Goal: Task Accomplishment & Management: Complete application form

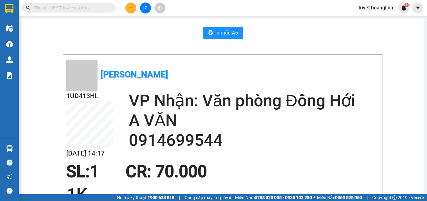
click at [128, 8] on button at bounding box center [130, 8] width 11 height 11
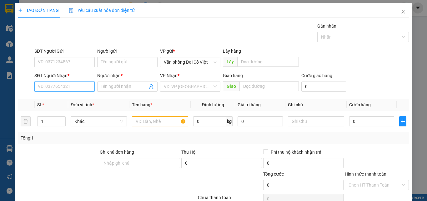
click at [72, 86] on input "SĐT Người Nhận *" at bounding box center [64, 86] width 60 height 10
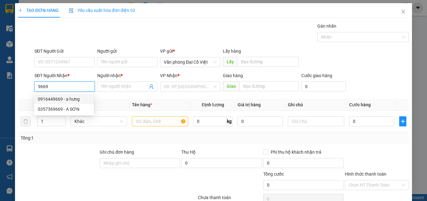
click at [65, 99] on div "0916449669 - a hưng" at bounding box center [64, 98] width 52 height 7
type input "0916449669"
type input "a hưng"
type input "50.000"
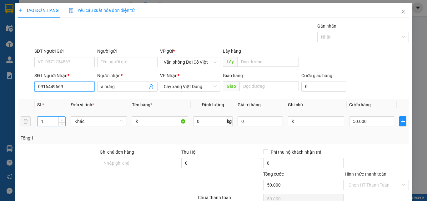
type input "0916449669"
type input "2"
click at [61, 120] on icon "up" at bounding box center [62, 120] width 2 height 2
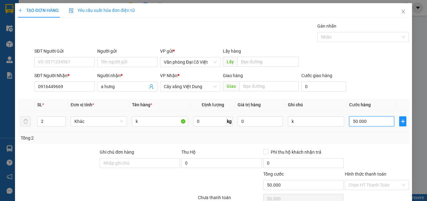
click at [373, 121] on input "50.000" at bounding box center [372, 121] width 45 height 10
type input "0"
type input "10"
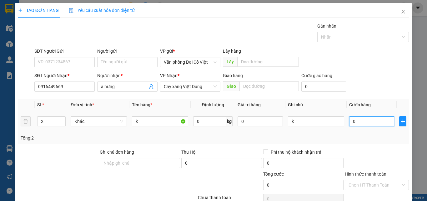
type input "10"
type input "100"
type input "1.000"
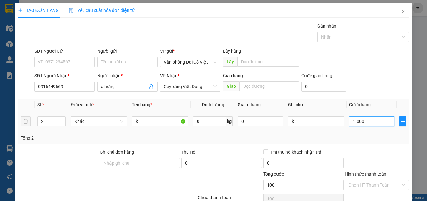
type input "1.000"
type input "10.000"
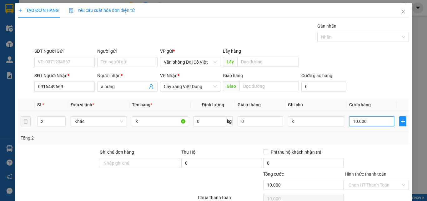
type input "100.000"
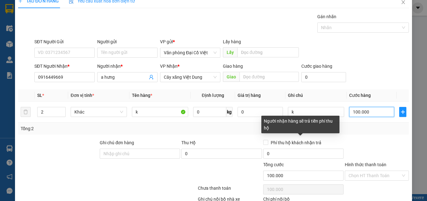
scroll to position [50, 0]
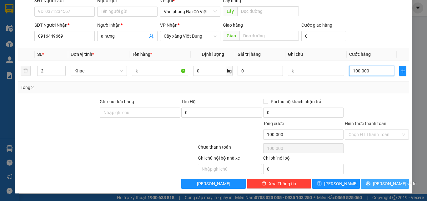
type input "100.000"
click at [370, 184] on icon "printer" at bounding box center [369, 183] width 4 height 4
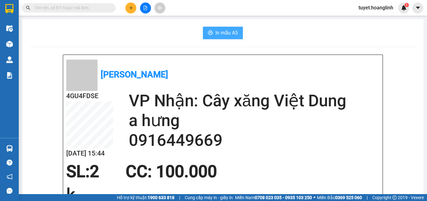
click at [218, 30] on span "In mẫu A5" at bounding box center [227, 33] width 23 height 8
click at [132, 5] on button at bounding box center [130, 8] width 11 height 11
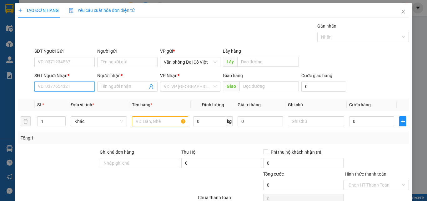
click at [62, 83] on input "SĐT Người Nhận *" at bounding box center [64, 86] width 60 height 10
click at [65, 100] on div "0905004176 - THÁI" at bounding box center [64, 98] width 52 height 7
type input "0905004176"
type input "THÁI"
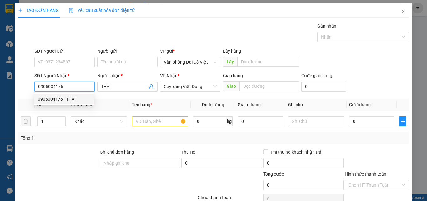
type input "50.000"
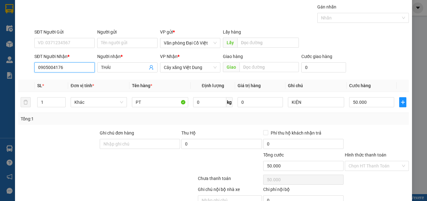
scroll to position [50, 0]
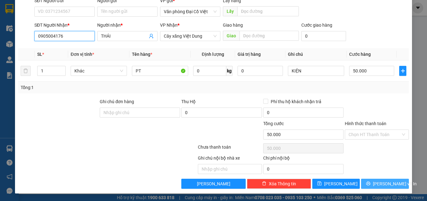
type input "0905004176"
click at [369, 185] on button "[PERSON_NAME] và In" at bounding box center [385, 183] width 48 height 10
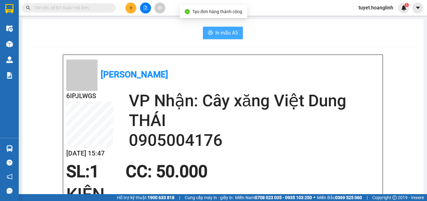
click at [206, 31] on button "In mẫu A5" at bounding box center [223, 33] width 40 height 13
click at [233, 29] on span "In mẫu A5" at bounding box center [227, 33] width 23 height 8
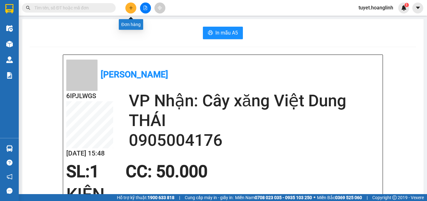
click at [126, 7] on button at bounding box center [130, 8] width 11 height 11
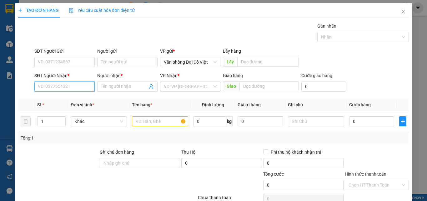
click at [45, 84] on input "SĐT Người Nhận *" at bounding box center [64, 86] width 60 height 10
type input "544"
click at [52, 99] on div "0914699544 - A VĂN" at bounding box center [64, 98] width 52 height 7
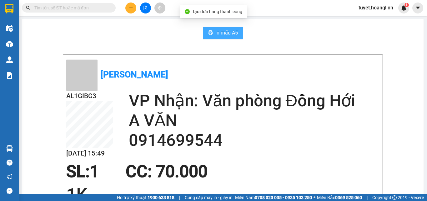
click at [223, 30] on span "In mẫu A5" at bounding box center [227, 33] width 23 height 8
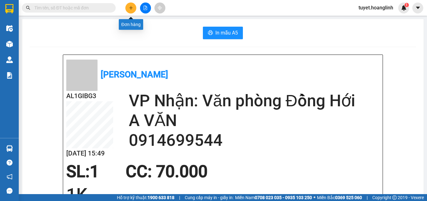
click at [128, 8] on button at bounding box center [130, 8] width 11 height 11
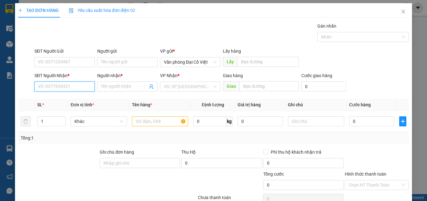
click at [51, 86] on input "SĐT Người Nhận *" at bounding box center [64, 86] width 60 height 10
click at [401, 10] on icon "close" at bounding box center [403, 11] width 5 height 5
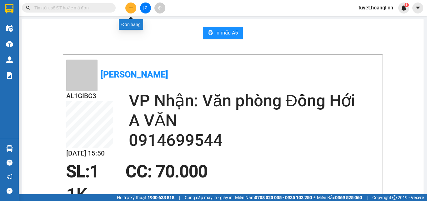
click at [134, 8] on button at bounding box center [130, 8] width 11 height 11
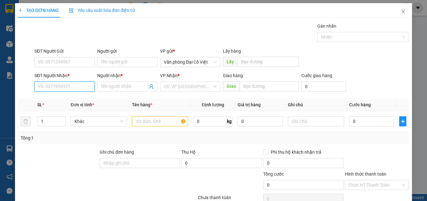
click at [74, 85] on input "SĐT Người Nhận *" at bounding box center [64, 86] width 60 height 10
type input "0915272166"
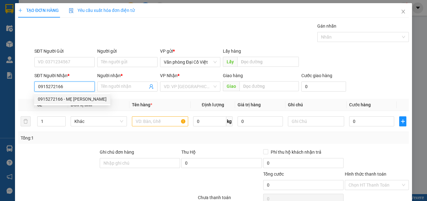
click at [73, 96] on div "0915272166 - MẸ [PERSON_NAME]" at bounding box center [72, 98] width 69 height 7
type input "MẸ DUYÊN"
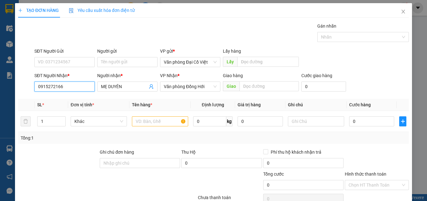
type input "70.000"
type input "0915272166"
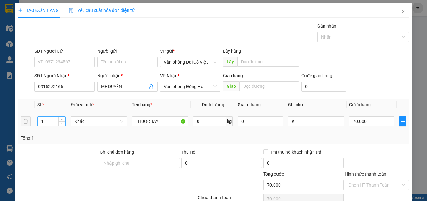
click at [48, 121] on input "1" at bounding box center [52, 120] width 28 height 9
type input "2"
click at [364, 122] on input "70.000" at bounding box center [372, 121] width 45 height 10
type input "0"
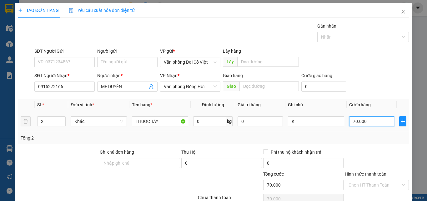
type input "0"
type input "10"
type input "150"
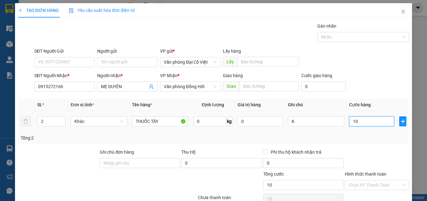
type input "150"
type input "150.000"
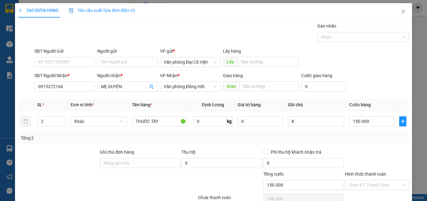
click at [346, 137] on div "Tổng: 2" at bounding box center [214, 137] width 386 height 7
click at [378, 180] on input "Hình thức thanh toán" at bounding box center [375, 184] width 52 height 9
click at [365, 194] on div "Tại văn phòng" at bounding box center [373, 197] width 56 height 7
type input "0"
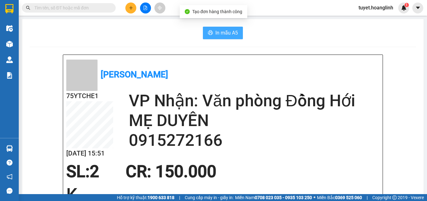
click at [232, 33] on span "In mẫu A5" at bounding box center [227, 33] width 23 height 8
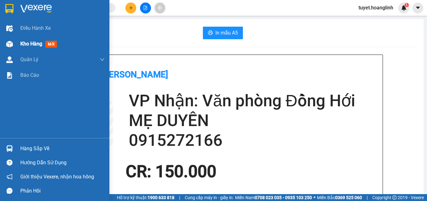
click at [23, 43] on span "Kho hàng" at bounding box center [31, 44] width 22 height 6
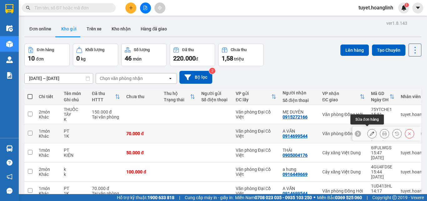
click at [370, 131] on icon at bounding box center [372, 133] width 4 height 4
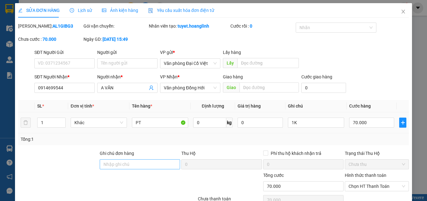
type input "0914699544"
type input "A VĂN"
type input "70.000"
click at [114, 159] on input "Ghi chú đơn hàng" at bounding box center [140, 164] width 80 height 10
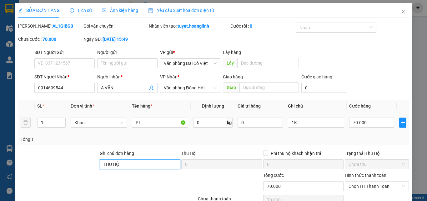
click at [133, 159] on input "THU HỘ" at bounding box center [140, 164] width 80 height 10
type input "THU HỘ. 10.500.000.K"
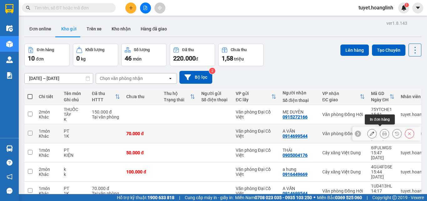
click at [383, 131] on icon at bounding box center [385, 133] width 4 height 4
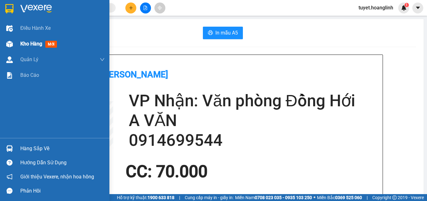
click at [31, 40] on div "Kho hàng mới" at bounding box center [39, 44] width 39 height 8
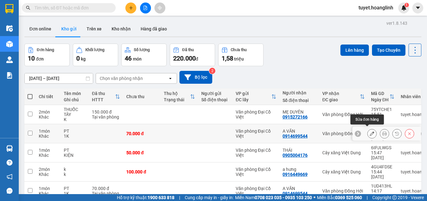
click at [370, 131] on icon at bounding box center [372, 133] width 4 height 4
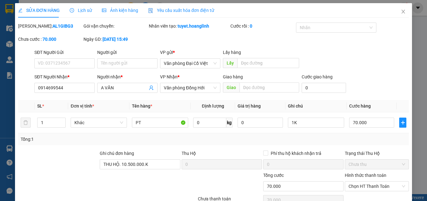
type input "0914699544"
type input "A VĂN"
type input "THU HỘ. 10.500.000.K"
type input "70.000"
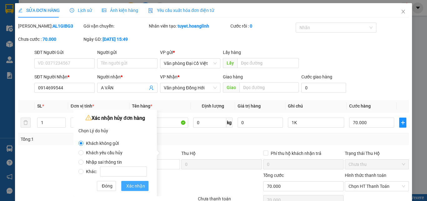
click at [124, 187] on button "Xác nhận" at bounding box center [134, 186] width 27 height 10
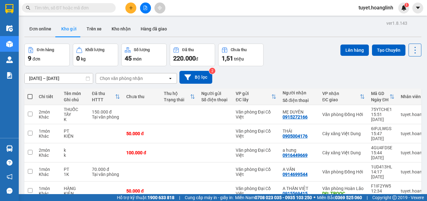
click at [125, 6] on div at bounding box center [145, 8] width 47 height 11
click at [129, 6] on icon "plus" at bounding box center [131, 8] width 4 height 4
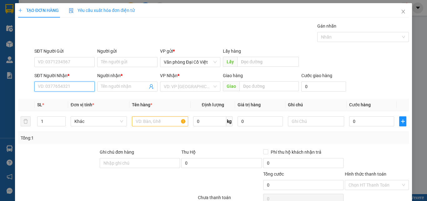
click at [88, 87] on input "SĐT Người Nhận *" at bounding box center [64, 86] width 60 height 10
click at [83, 98] on div "0914699544 - A VĂN" at bounding box center [64, 98] width 52 height 7
type input "0914699544"
type input "A VĂN"
type input "70.000"
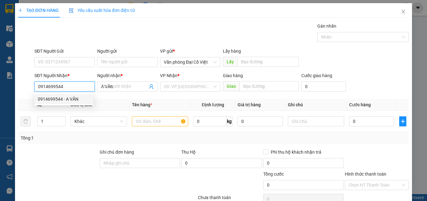
type input "70.000"
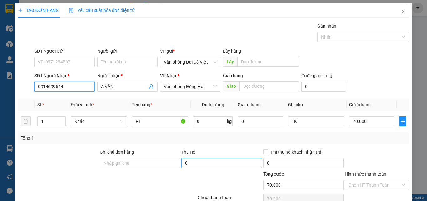
type input "0914699544"
drag, startPoint x: 244, startPoint y: 132, endPoint x: 227, endPoint y: 130, distance: 16.7
click at [243, 158] on input "0" at bounding box center [221, 163] width 80 height 10
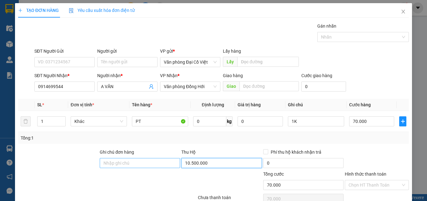
type input "10.500.000"
click at [124, 158] on input "Ghi chú đơn hàng" at bounding box center [140, 163] width 80 height 10
type input "THU HỘ. 10.500.000.K"
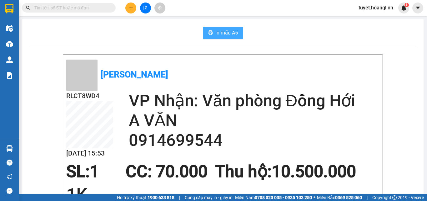
click at [227, 30] on span "In mẫu A5" at bounding box center [227, 33] width 23 height 8
click at [134, 9] on button at bounding box center [130, 8] width 11 height 11
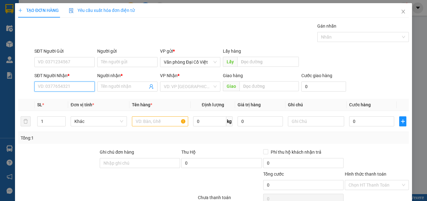
click at [68, 87] on input "SĐT Người Nhận *" at bounding box center [64, 86] width 60 height 10
type input "0"
type input "0905145327"
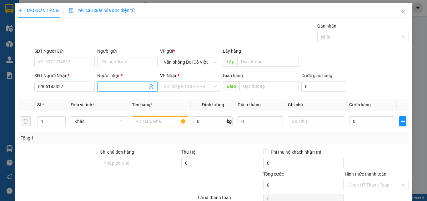
click at [104, 85] on input "Người nhận *" at bounding box center [124, 86] width 47 height 7
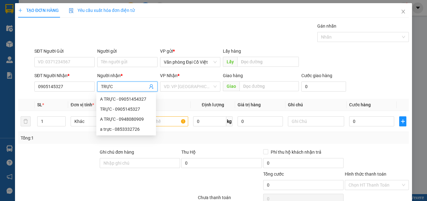
type input "TRỰC"
click at [172, 80] on div "VP Nhận *" at bounding box center [190, 76] width 60 height 9
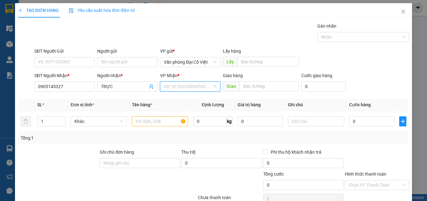
click at [171, 83] on input "search" at bounding box center [188, 86] width 49 height 9
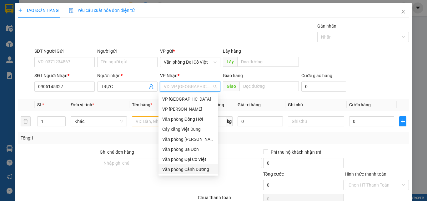
click at [197, 168] on div "Văn phòng Cảnh Dương" at bounding box center [188, 169] width 52 height 7
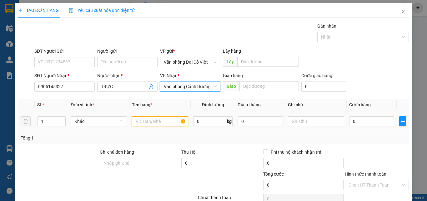
click at [145, 123] on input "text" at bounding box center [160, 121] width 56 height 10
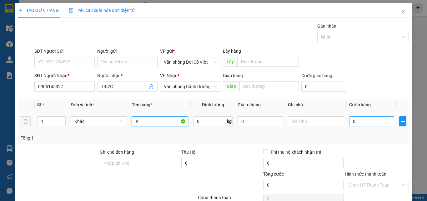
type input "K"
click at [361, 124] on input "0" at bounding box center [372, 121] width 45 height 10
type input "50"
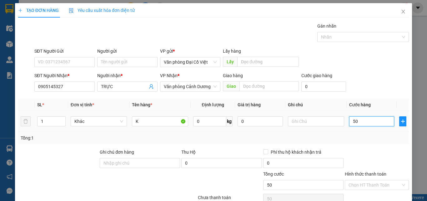
type input "500"
type input "5.000"
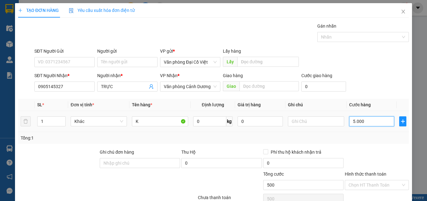
type input "5.000"
type input "50.000"
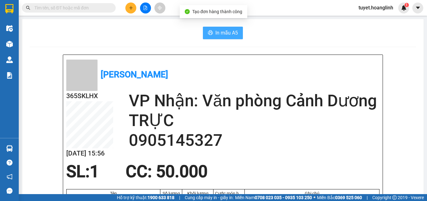
click at [228, 29] on span "In mẫu A5" at bounding box center [227, 33] width 23 height 8
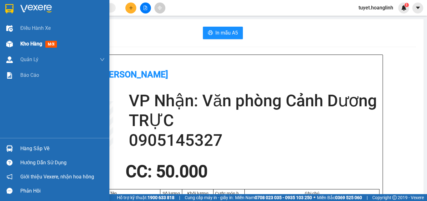
click at [28, 43] on span "Kho hàng" at bounding box center [31, 44] width 22 height 6
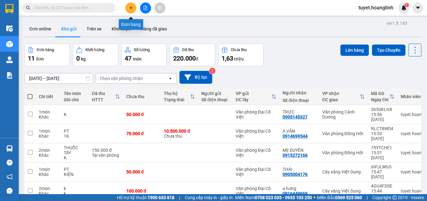
click at [131, 6] on icon "plus" at bounding box center [131, 8] width 4 height 4
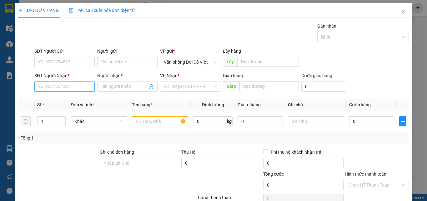
click at [54, 91] on input "SĐT Người Nhận *" at bounding box center [64, 86] width 60 height 10
click at [42, 99] on div "0988815707 - HẢI" at bounding box center [64, 98] width 52 height 7
type input "0988815707"
type input "HẢI"
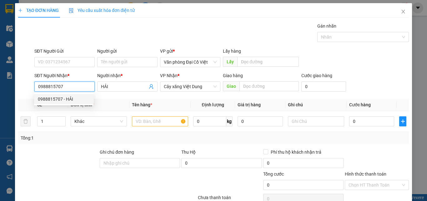
type input "50.000"
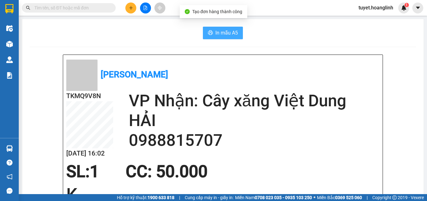
click at [228, 32] on span "In mẫu A5" at bounding box center [227, 33] width 23 height 8
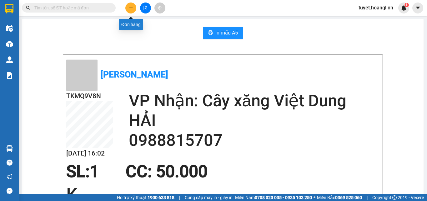
click at [129, 5] on button at bounding box center [130, 8] width 11 height 11
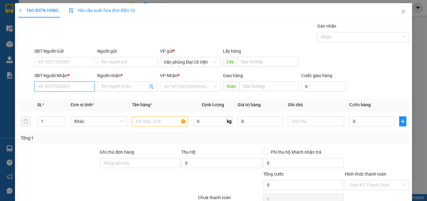
click at [84, 89] on input "SĐT Người Nhận *" at bounding box center [64, 86] width 60 height 10
type input "0814651086"
click at [59, 100] on div "0814651086 - OANH" at bounding box center [64, 98] width 52 height 7
type input "OANH"
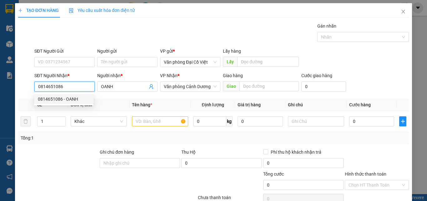
type input "100.000"
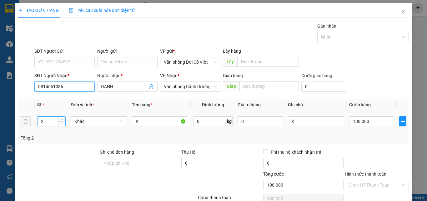
type input "0814651086"
click at [52, 120] on input "2" at bounding box center [52, 120] width 28 height 9
type input "5"
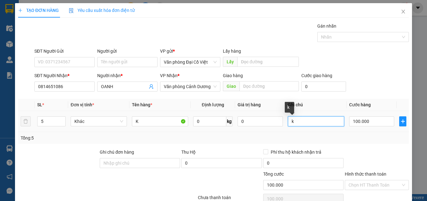
click at [300, 121] on input "k" at bounding box center [316, 121] width 56 height 10
type input "5k"
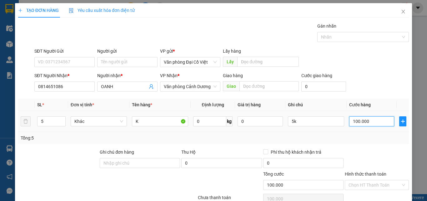
click at [357, 117] on input "100.000" at bounding box center [372, 121] width 45 height 10
type input "0"
type input "20"
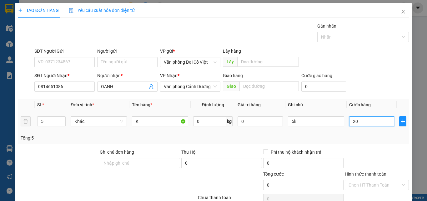
type input "20"
type input "250"
type input "2.500"
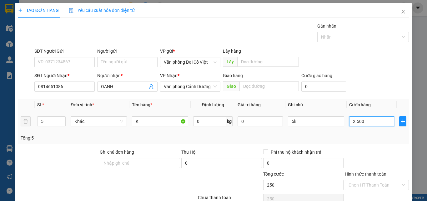
type input "2.500"
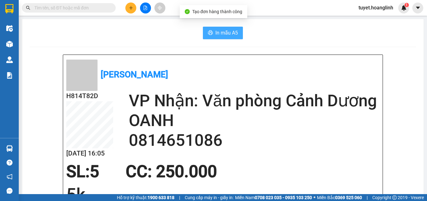
click at [223, 33] on span "In mẫu A5" at bounding box center [227, 33] width 23 height 8
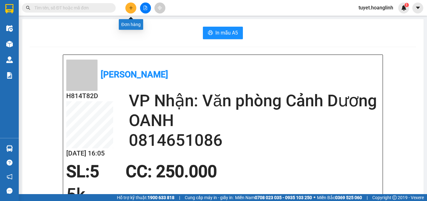
click at [130, 7] on icon "plus" at bounding box center [131, 8] width 4 height 4
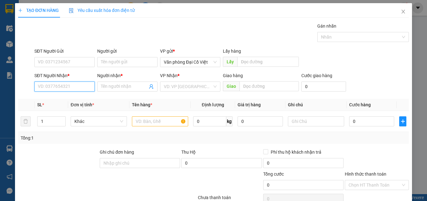
click at [77, 91] on input "SĐT Người Nhận *" at bounding box center [64, 86] width 60 height 10
click at [72, 98] on div "0912252371 - A VINH" at bounding box center [64, 98] width 52 height 7
type input "0912252371"
type input "A VINH"
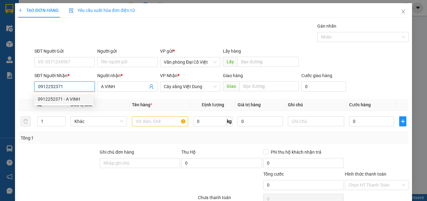
type input "50.000"
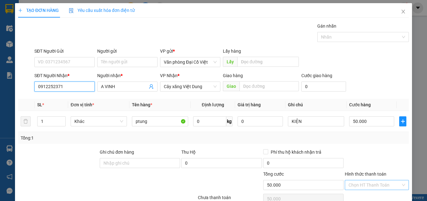
type input "0912252371"
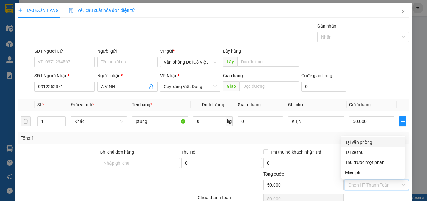
click at [359, 180] on input "Hình thức thanh toán" at bounding box center [375, 184] width 52 height 9
click at [354, 139] on div "Tại văn phòng" at bounding box center [373, 142] width 56 height 7
type input "0"
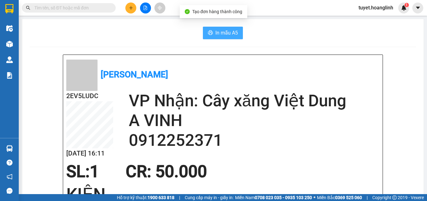
click at [225, 32] on span "In mẫu A5" at bounding box center [227, 33] width 23 height 8
click at [125, 6] on div at bounding box center [145, 8] width 47 height 11
click at [128, 8] on button at bounding box center [130, 8] width 11 height 11
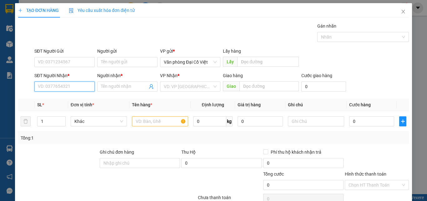
click at [74, 90] on input "SĐT Người Nhận *" at bounding box center [64, 86] width 60 height 10
type input "0974858000"
click at [111, 89] on input "Người nhận *" at bounding box center [124, 86] width 47 height 7
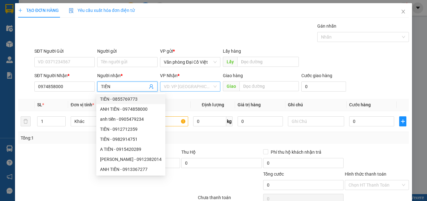
type input "TIẾN"
click at [169, 89] on input "search" at bounding box center [188, 86] width 49 height 9
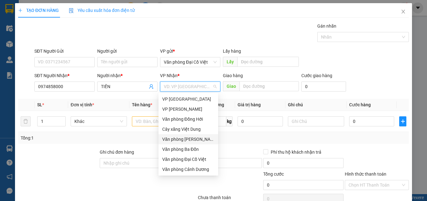
click at [179, 137] on div "Văn phòng [PERSON_NAME]" at bounding box center [188, 138] width 52 height 7
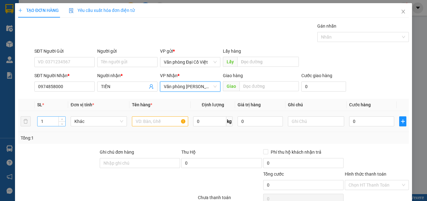
click at [58, 121] on input "1" at bounding box center [52, 120] width 28 height 9
type input "13"
drag, startPoint x: 158, startPoint y: 116, endPoint x: 156, endPoint y: 129, distance: 13.0
click at [158, 119] on div at bounding box center [160, 121] width 56 height 13
click at [155, 123] on input "text" at bounding box center [160, 121] width 56 height 10
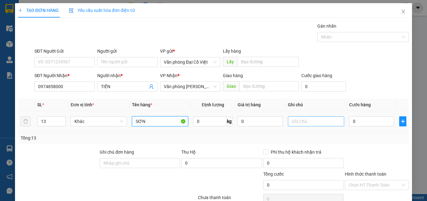
type input "SƠN"
click at [301, 120] on input "text" at bounding box center [316, 121] width 56 height 10
type input "12T+1L"
click at [357, 121] on input "0" at bounding box center [372, 121] width 45 height 10
type input "30"
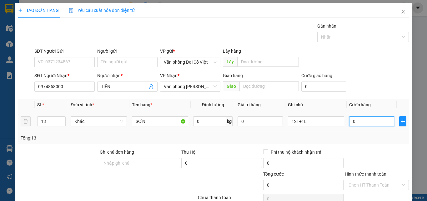
type input "30"
type input "370"
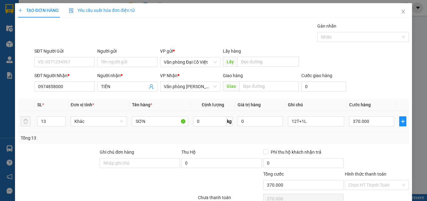
click at [360, 129] on td "370.000" at bounding box center [372, 121] width 50 height 21
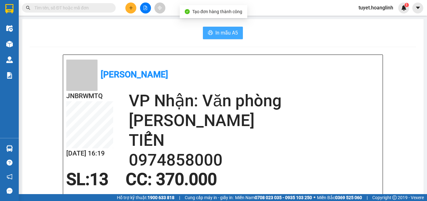
click at [226, 31] on span "In mẫu A5" at bounding box center [227, 33] width 23 height 8
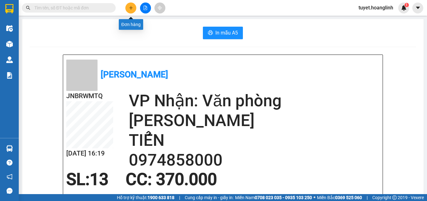
click at [133, 5] on button at bounding box center [130, 8] width 11 height 11
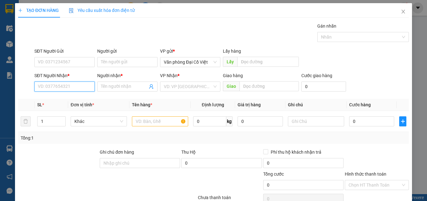
click at [53, 85] on input "SĐT Người Nhận *" at bounding box center [64, 86] width 60 height 10
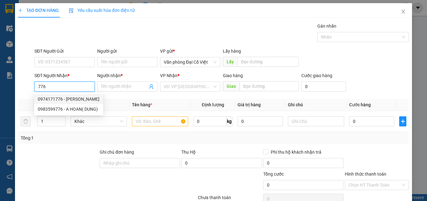
click at [58, 96] on div "0974171776 - [PERSON_NAME]" at bounding box center [69, 98] width 62 height 7
type input "0974171776"
type input "[PERSON_NAME]"
type input "70.000"
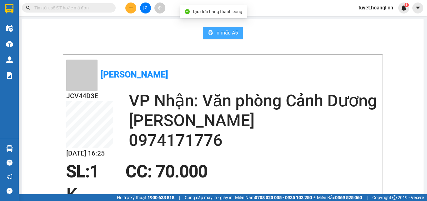
click at [225, 29] on span "In mẫu A5" at bounding box center [227, 33] width 23 height 8
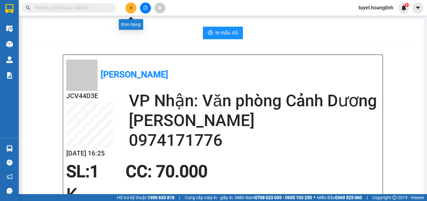
click at [132, 6] on icon "plus" at bounding box center [131, 8] width 4 height 4
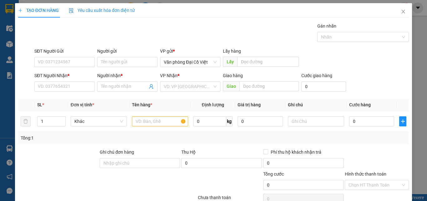
click at [66, 91] on div "SĐT Người Nhận * VD: 0377654321" at bounding box center [64, 83] width 60 height 22
click at [60, 84] on input "SĐT Người Nhận *" at bounding box center [64, 86] width 60 height 10
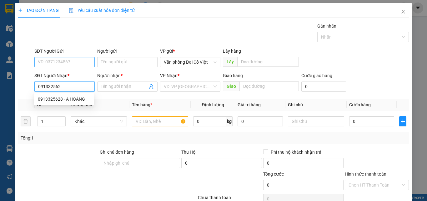
type input "0913325628"
click at [54, 100] on div "0913325628 - A HOÀNG" at bounding box center [64, 98] width 52 height 7
type input "A HOÀNG"
type input "250.000"
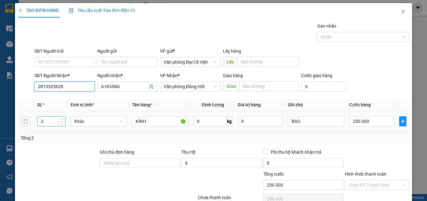
type input "0913325628"
click at [48, 119] on input "2" at bounding box center [52, 120] width 28 height 9
type input "7"
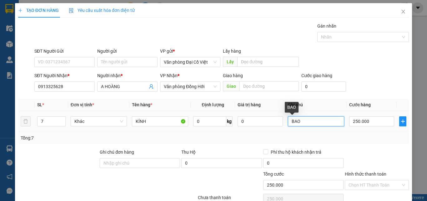
click at [300, 121] on input "BAO" at bounding box center [316, 121] width 56 height 10
type input "B"
type input "7QUAT"
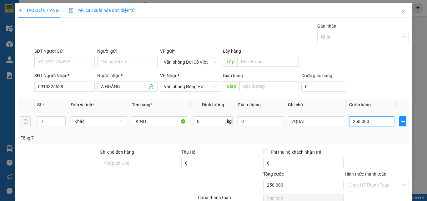
click at [367, 120] on input "250.000" at bounding box center [372, 121] width 45 height 10
type input "0"
type input "30"
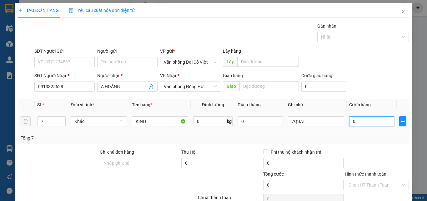
type input "30"
type input "350"
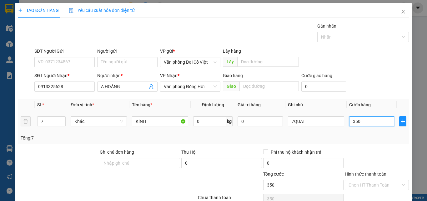
type input "3.500"
type input "35.000"
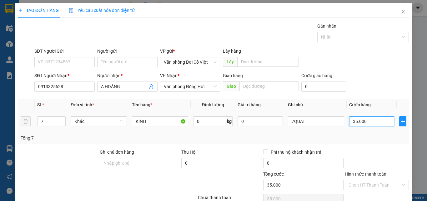
type input "350.000"
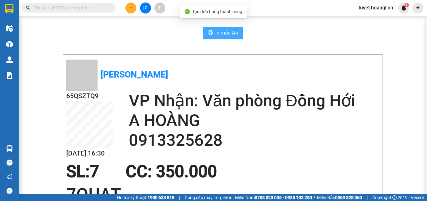
click at [220, 30] on span "In mẫu A5" at bounding box center [227, 33] width 23 height 8
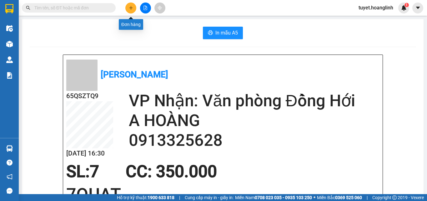
click at [131, 7] on icon "plus" at bounding box center [131, 7] width 0 height 3
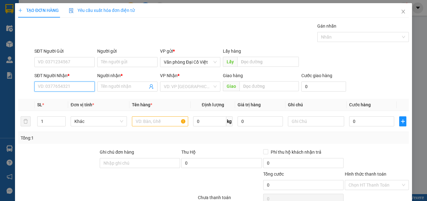
click at [72, 88] on input "SĐT Người Nhận *" at bounding box center [64, 86] width 60 height 10
click at [67, 100] on div "0969766958 - SEN CB" at bounding box center [64, 98] width 52 height 7
type input "0969766958"
type input "SEN CB"
type input "CẦU BÙNG"
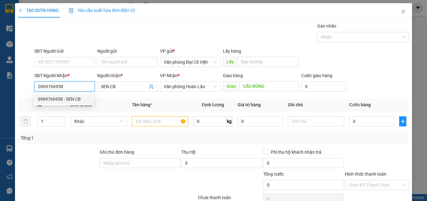
type input "150.000"
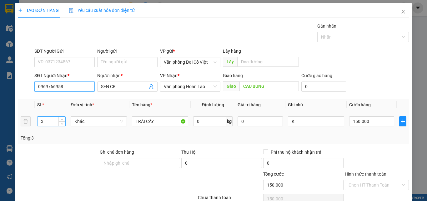
type input "0969766958"
click at [48, 122] on input "3" at bounding box center [52, 120] width 28 height 9
type input "1"
click at [378, 125] on input "150.000" at bounding box center [372, 121] width 45 height 10
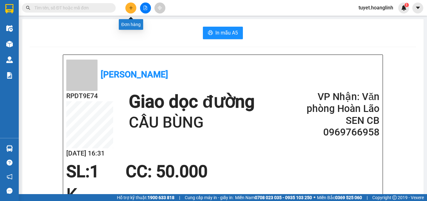
click at [130, 6] on icon "plus" at bounding box center [131, 8] width 4 height 4
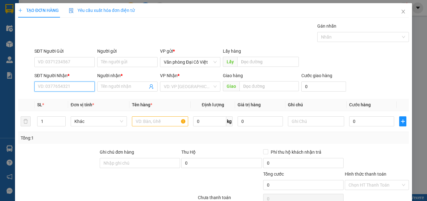
click at [63, 89] on input "SĐT Người Nhận *" at bounding box center [64, 86] width 60 height 10
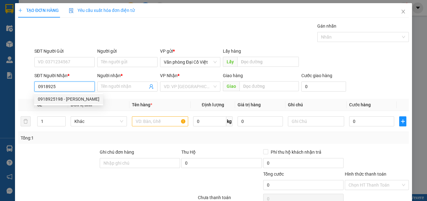
drag, startPoint x: 73, startPoint y: 99, endPoint x: 37, endPoint y: 79, distance: 41.2
click at [72, 97] on div "0918925198 - [PERSON_NAME]" at bounding box center [69, 98] width 62 height 7
type input "0918925198"
type input "C HOA"
type input "70.000"
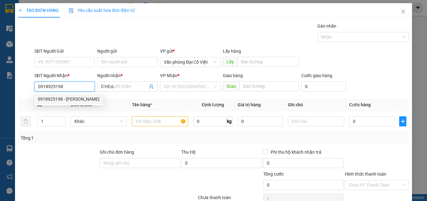
type input "70.000"
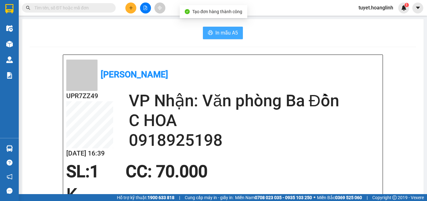
click at [226, 32] on span "In mẫu A5" at bounding box center [227, 33] width 23 height 8
click at [129, 12] on button at bounding box center [130, 8] width 11 height 11
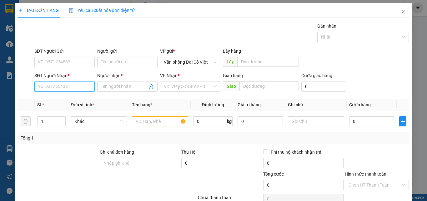
click at [79, 88] on input "SĐT Người Nhận *" at bounding box center [64, 86] width 60 height 10
click at [76, 87] on input "589" at bounding box center [64, 86] width 60 height 10
click at [79, 98] on div "0969766958 - SEN CB" at bounding box center [64, 98] width 52 height 7
type input "0969766958"
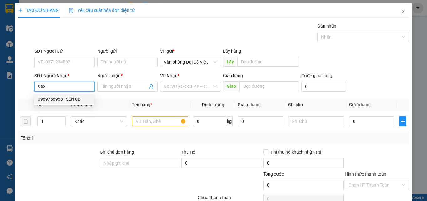
type input "SEN CB"
type input "CẦU BÙNG"
type input "50.000"
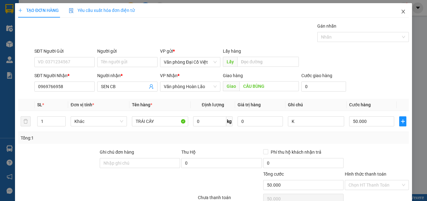
click at [401, 12] on icon "close" at bounding box center [403, 11] width 5 height 5
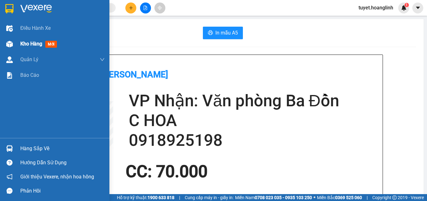
click at [50, 44] on span "mới" at bounding box center [51, 44] width 12 height 7
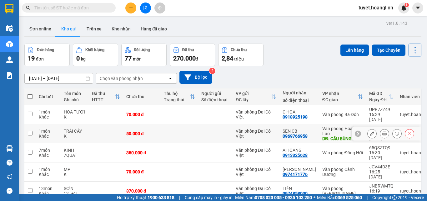
click at [383, 131] on icon at bounding box center [385, 133] width 4 height 4
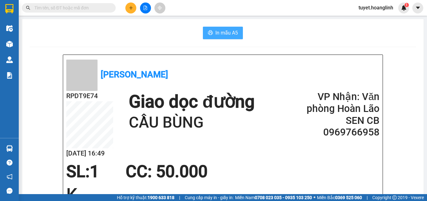
click at [225, 29] on span "In mẫu A5" at bounding box center [227, 33] width 23 height 8
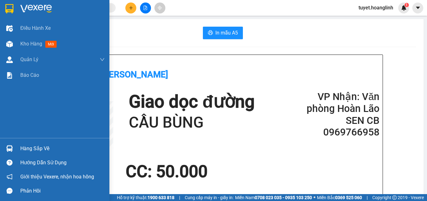
click at [10, 41] on img at bounding box center [9, 44] width 7 height 7
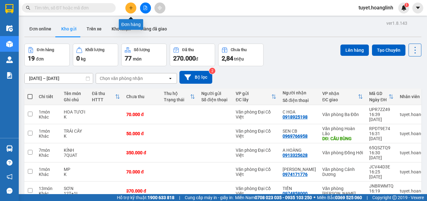
click at [130, 8] on icon "plus" at bounding box center [131, 8] width 4 height 4
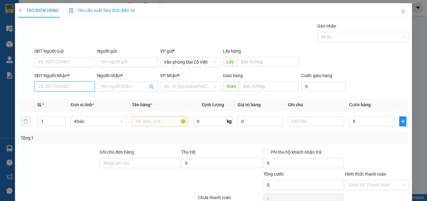
click at [79, 91] on input "SĐT Người Nhận *" at bounding box center [64, 86] width 60 height 10
click at [69, 85] on input "SĐT Người Nhận *" at bounding box center [64, 86] width 60 height 10
click at [79, 89] on input "SĐT Người Nhận *" at bounding box center [64, 86] width 60 height 10
type input "0932242343"
click at [75, 99] on div "0932242343 - HỢI" at bounding box center [64, 98] width 52 height 7
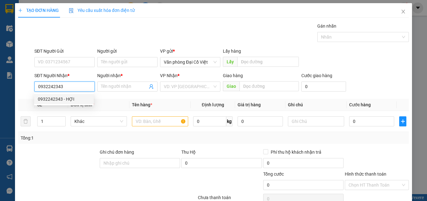
type input "HỢI"
type input "50.000"
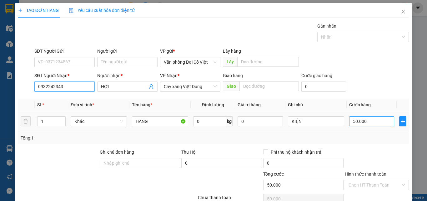
type input "0932242343"
click at [362, 116] on input "50.000" at bounding box center [372, 121] width 45 height 10
type input "1"
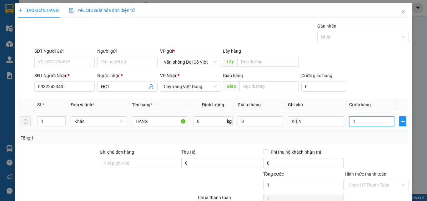
type input "10"
type input "100"
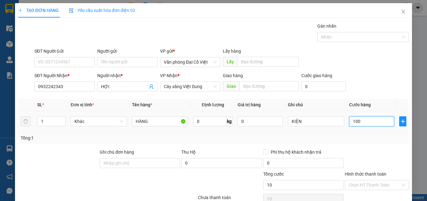
type input "100"
type input "100.000"
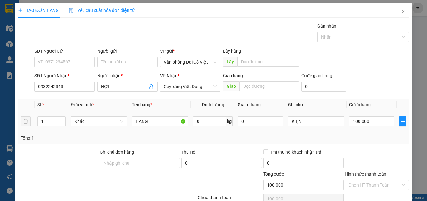
click at [368, 148] on div at bounding box center [377, 159] width 65 height 22
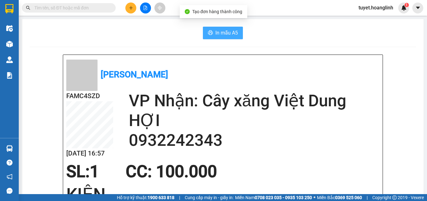
click at [231, 31] on span "In mẫu A5" at bounding box center [227, 33] width 23 height 8
click at [226, 27] on button "In mẫu A5" at bounding box center [223, 33] width 40 height 13
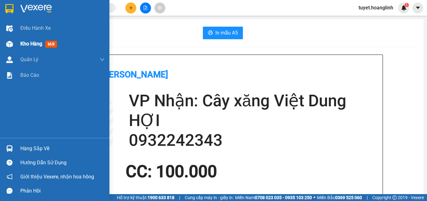
click at [14, 45] on div at bounding box center [9, 43] width 11 height 11
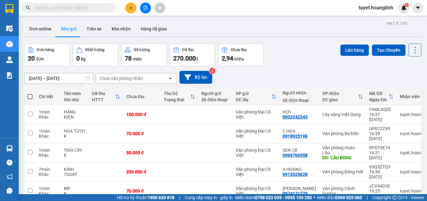
click at [156, 76] on div "Chọn văn phòng nhận" at bounding box center [132, 78] width 72 height 10
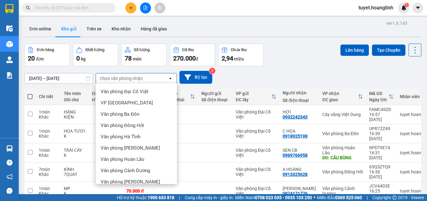
click at [132, 190] on span "Cây xăng Việt Dung" at bounding box center [121, 193] width 41 height 6
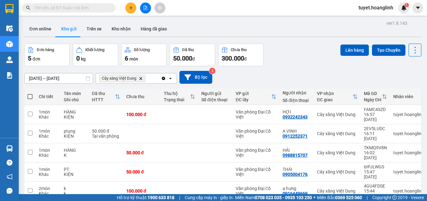
click at [134, 3] on div at bounding box center [145, 8] width 47 height 11
click at [132, 7] on icon "plus" at bounding box center [131, 8] width 4 height 4
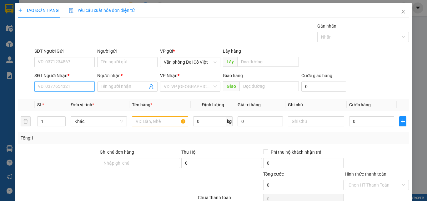
click at [77, 85] on input "SĐT Người Nhận *" at bounding box center [64, 86] width 60 height 10
click at [68, 99] on div "0964500008 - [PERSON_NAME]" at bounding box center [69, 98] width 62 height 7
type input "0964500008"
type input "phương anh"
type input "106 HỮU NGHỊ"
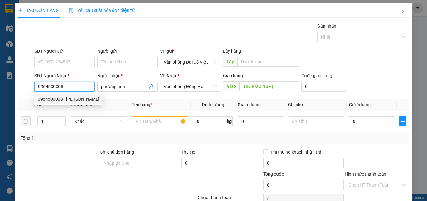
type input "60.000"
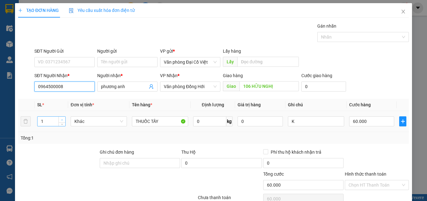
type input "0964500008"
click at [60, 119] on span "up" at bounding box center [62, 120] width 4 height 4
type input "1"
click at [60, 124] on span "down" at bounding box center [62, 123] width 4 height 4
click at [379, 122] on input "60.000" at bounding box center [372, 121] width 45 height 10
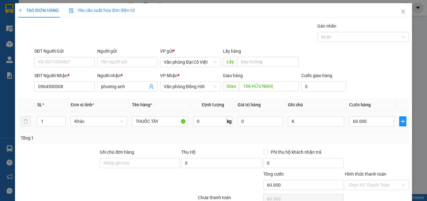
click at [366, 133] on div "Tổng: 1" at bounding box center [213, 138] width 391 height 12
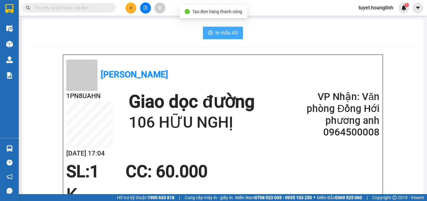
click at [224, 38] on button "In mẫu A5" at bounding box center [223, 33] width 40 height 13
click at [224, 34] on span "In mẫu A5" at bounding box center [227, 33] width 23 height 8
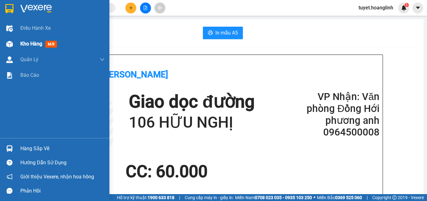
click at [13, 47] on img at bounding box center [9, 44] width 7 height 7
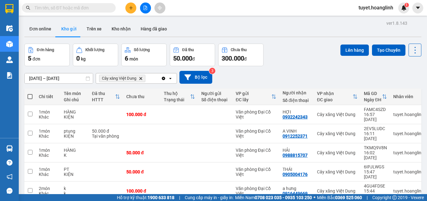
click at [143, 78] on icon "Delete" at bounding box center [141, 78] width 4 height 4
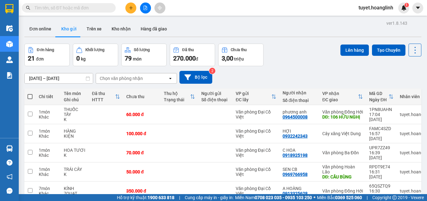
click at [135, 80] on div "Chọn văn phòng nhận" at bounding box center [121, 78] width 43 height 6
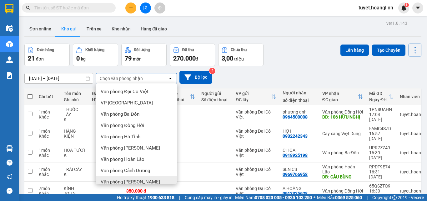
click at [142, 176] on div "Văn phòng [PERSON_NAME]" at bounding box center [136, 181] width 81 height 11
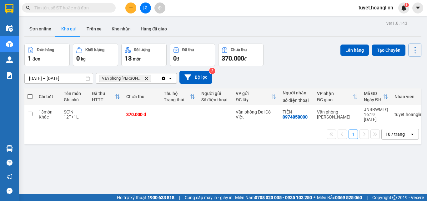
click at [138, 79] on span "Văn phòng [PERSON_NAME]" at bounding box center [125, 78] width 52 height 8
click at [145, 76] on icon "Delete" at bounding box center [147, 78] width 4 height 4
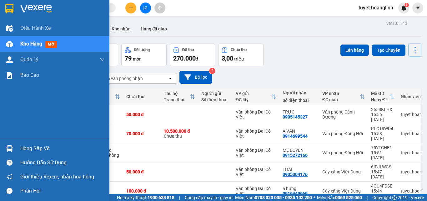
click at [13, 42] on div at bounding box center [9, 43] width 11 height 11
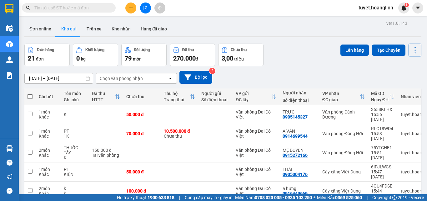
click at [125, 11] on div at bounding box center [145, 8] width 47 height 11
click at [136, 8] on button at bounding box center [130, 8] width 11 height 11
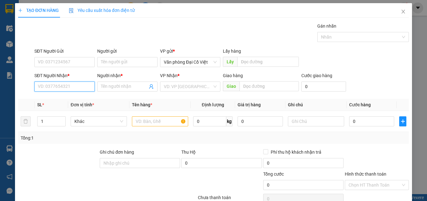
click at [78, 84] on input "SĐT Người Nhận *" at bounding box center [64, 86] width 60 height 10
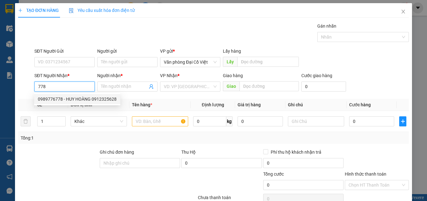
click at [101, 100] on div "0989776778 - HUY HOÀNG 0912325628" at bounding box center [77, 98] width 79 height 7
type input "0989776778"
type input "HUY HOÀNG 0912325628"
type input "43 ltk"
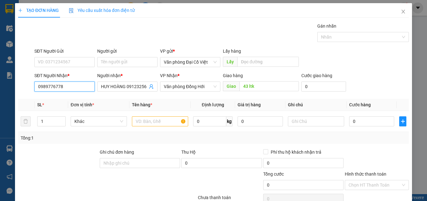
type input "500.000"
type input "0989776778"
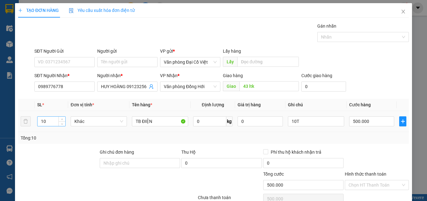
click at [50, 122] on input "10" at bounding box center [52, 120] width 28 height 9
type input "1"
drag, startPoint x: 380, startPoint y: 125, endPoint x: 371, endPoint y: 126, distance: 9.1
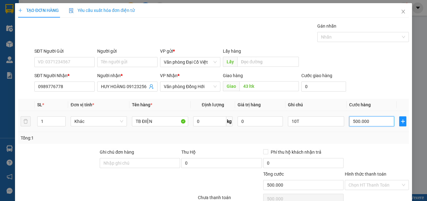
click at [380, 125] on input "500.000" at bounding box center [372, 121] width 45 height 10
type input "3"
click at [325, 117] on input "10T" at bounding box center [316, 121] width 56 height 10
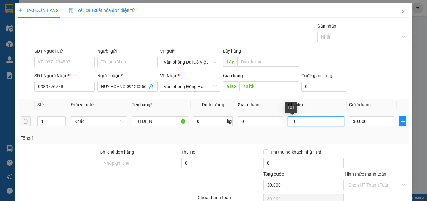
click at [325, 117] on input "10T" at bounding box center [316, 121] width 56 height 10
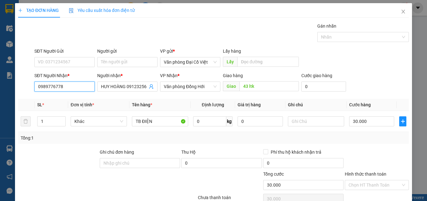
click at [82, 87] on input "0989776778" at bounding box center [64, 86] width 60 height 10
click at [80, 97] on div "0916101778 - A HOANG" at bounding box center [64, 98] width 52 height 7
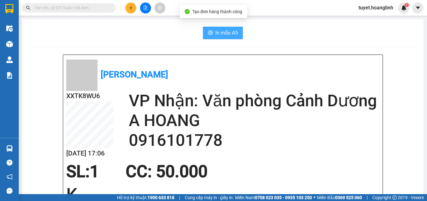
click at [212, 29] on button "In mẫu A5" at bounding box center [223, 33] width 40 height 13
drag, startPoint x: 137, startPoint y: 18, endPoint x: 136, endPoint y: 15, distance: 3.6
click at [137, 18] on main "In mẫu A5 [PERSON_NAME] XXTK8WU6 [DATE] 17:07 VP Nhận: Văn phòng Cảnh Dương A H…" at bounding box center [213, 97] width 427 height 194
click at [136, 15] on div "Kết quả tìm kiếm ( 0 ) Bộ lọc No Data tuyet.hoanglinh 1" at bounding box center [213, 8] width 427 height 16
click at [134, 7] on button at bounding box center [130, 8] width 11 height 11
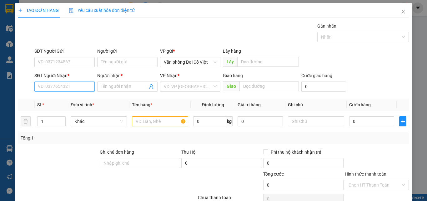
drag, startPoint x: 89, startPoint y: 80, endPoint x: 85, endPoint y: 87, distance: 8.2
click at [89, 81] on div "SĐT Người Nhận * VD: 0377654321" at bounding box center [64, 83] width 60 height 22
click at [85, 87] on input "SĐT Người Nhận *" at bounding box center [64, 86] width 60 height 10
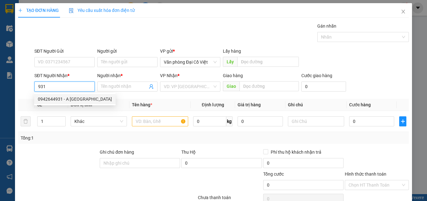
click at [64, 99] on div "0942644931 - A [GEOGRAPHIC_DATA]" at bounding box center [75, 98] width 74 height 7
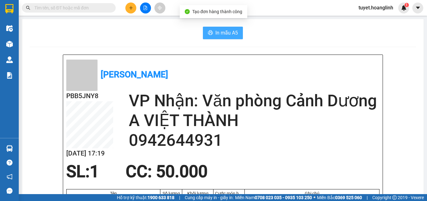
click at [218, 30] on span "In mẫu A5" at bounding box center [227, 33] width 23 height 8
click at [135, 10] on button at bounding box center [130, 8] width 11 height 11
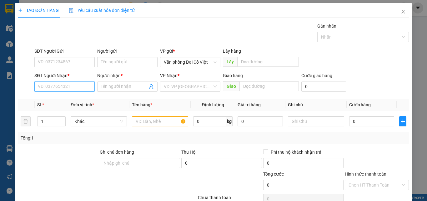
click at [61, 87] on input "SĐT Người Nhận *" at bounding box center [64, 86] width 60 height 10
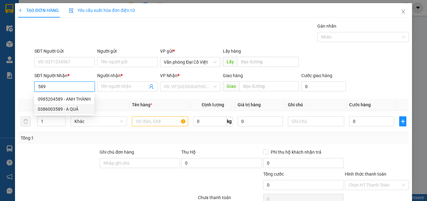
click at [57, 108] on div "0386003589 - A QUẢ" at bounding box center [64, 108] width 53 height 7
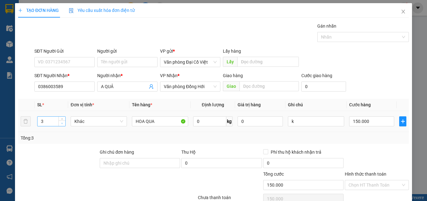
click at [62, 124] on icon "down" at bounding box center [62, 123] width 2 height 2
click at [364, 122] on input "150.000" at bounding box center [372, 121] width 45 height 10
click at [362, 150] on div at bounding box center [377, 159] width 65 height 22
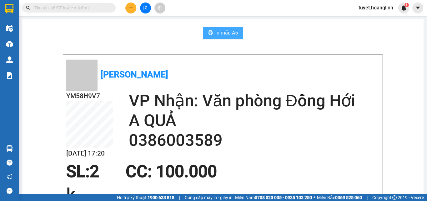
click at [229, 29] on span "In mẫu A5" at bounding box center [227, 33] width 23 height 8
click at [134, 10] on button at bounding box center [130, 8] width 11 height 11
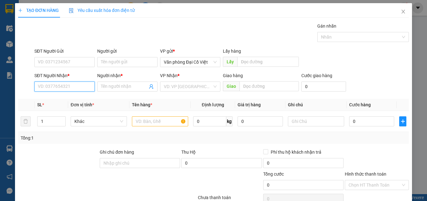
click at [67, 87] on input "SĐT Người Nhận *" at bounding box center [64, 86] width 60 height 10
click at [66, 98] on div "0904230170 - A LONG" at bounding box center [64, 98] width 52 height 7
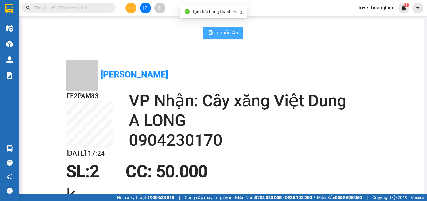
click at [216, 30] on span "In mẫu A5" at bounding box center [227, 33] width 23 height 8
click at [129, 4] on button at bounding box center [130, 8] width 11 height 11
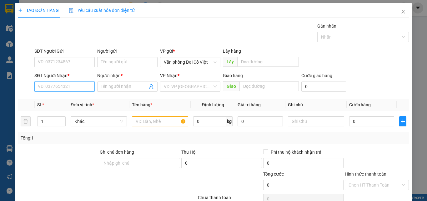
click at [42, 84] on input "SĐT Người Nhận *" at bounding box center [64, 86] width 60 height 10
click at [58, 98] on div "0912971358 - A TUẤN" at bounding box center [64, 98] width 52 height 7
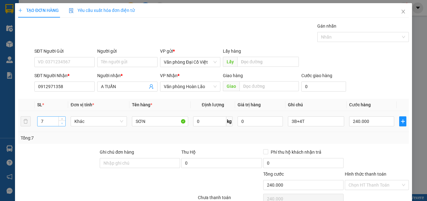
click at [61, 125] on span "down" at bounding box center [62, 123] width 4 height 4
drag, startPoint x: 61, startPoint y: 125, endPoint x: 63, endPoint y: 117, distance: 7.7
click at [61, 125] on span "down" at bounding box center [62, 124] width 4 height 4
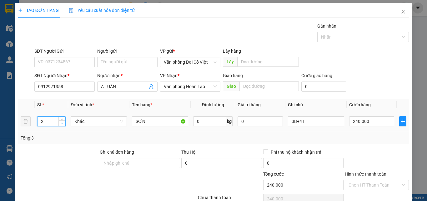
click at [62, 123] on icon "down" at bounding box center [62, 123] width 2 height 2
click at [308, 119] on input "3B+4T" at bounding box center [316, 121] width 56 height 10
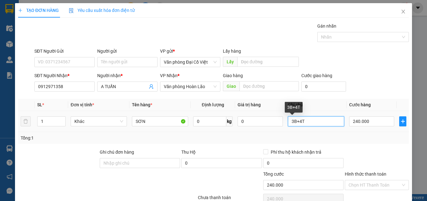
click at [308, 119] on input "3B+4T" at bounding box center [316, 121] width 56 height 10
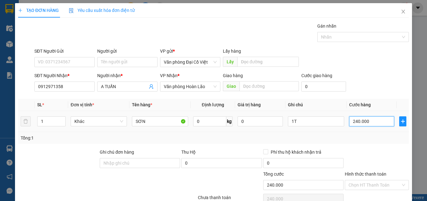
click at [370, 117] on input "240.000" at bounding box center [372, 121] width 45 height 10
click at [369, 139] on div "Tổng: 1" at bounding box center [214, 137] width 386 height 7
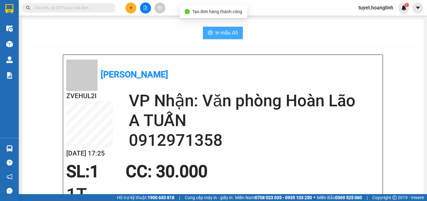
click at [212, 35] on button "In mẫu A5" at bounding box center [223, 33] width 40 height 13
click at [227, 33] on span "In mẫu A5" at bounding box center [227, 33] width 23 height 8
click at [130, 11] on button at bounding box center [130, 8] width 11 height 11
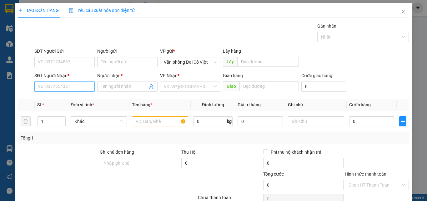
click at [73, 85] on input "SĐT Người Nhận *" at bounding box center [64, 86] width 60 height 10
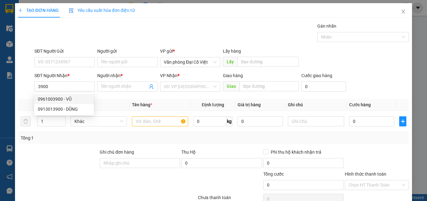
click at [75, 93] on div "0961003900 0913013900 0961003900 - VŨ 0913013900 - DŨNG" at bounding box center [64, 104] width 60 height 23
click at [75, 96] on div "Transit Pickup Surcharge Ids Transit Deliver Surcharge Ids Transit Deliver Surc…" at bounding box center [213, 131] width 391 height 216
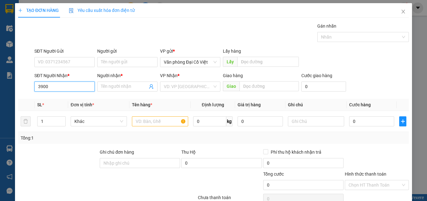
click at [69, 86] on input "3900" at bounding box center [64, 86] width 60 height 10
click at [69, 101] on div "0961003900 - VŨ" at bounding box center [64, 98] width 52 height 7
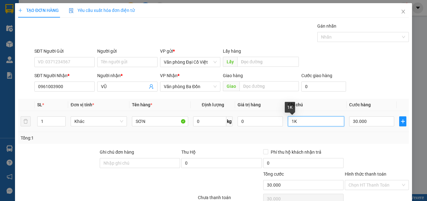
click at [319, 120] on input "1K" at bounding box center [316, 121] width 56 height 10
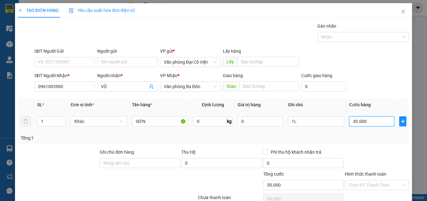
click at [358, 119] on input "30.000" at bounding box center [372, 121] width 45 height 10
drag, startPoint x: 358, startPoint y: 119, endPoint x: 360, endPoint y: 123, distance: 4.4
click at [360, 121] on input "20" at bounding box center [372, 121] width 45 height 10
click at [361, 146] on div "Transit Pickup Surcharge Ids Transit Deliver Surcharge Ids Transit Deliver Surc…" at bounding box center [213, 131] width 391 height 216
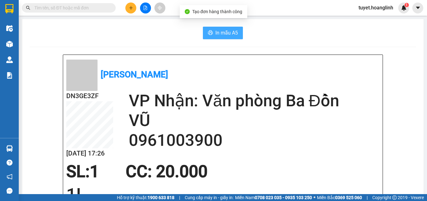
click at [212, 38] on button "In mẫu A5" at bounding box center [223, 33] width 40 height 13
click at [127, 8] on button at bounding box center [130, 8] width 11 height 11
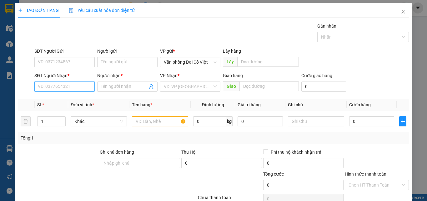
click at [63, 86] on input "SĐT Người Nhận *" at bounding box center [64, 86] width 60 height 10
click at [71, 87] on input "364" at bounding box center [64, 86] width 60 height 10
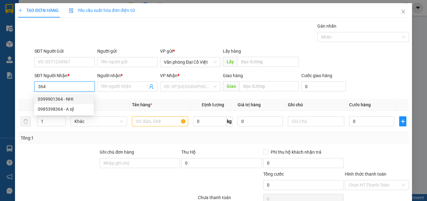
click at [71, 101] on div "0399901364 - NHI" at bounding box center [64, 98] width 52 height 7
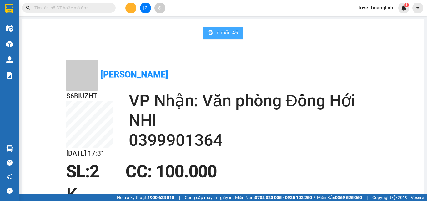
click at [217, 33] on span "In mẫu A5" at bounding box center [227, 33] width 23 height 8
click at [131, 10] on icon "plus" at bounding box center [131, 8] width 4 height 4
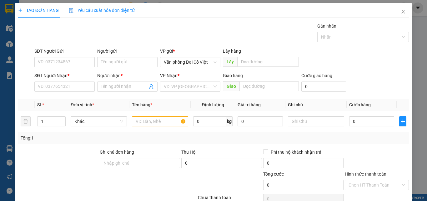
click at [58, 91] on div "SĐT Người Nhận * VD: 0377654321" at bounding box center [64, 83] width 60 height 22
click at [69, 89] on input "SĐT Người Nhận *" at bounding box center [64, 86] width 60 height 10
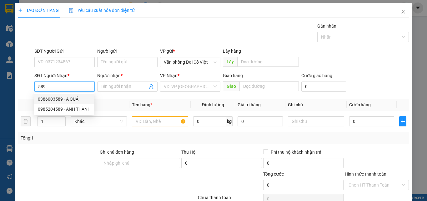
click at [61, 101] on div "0386003589 - A QUẢ" at bounding box center [64, 98] width 53 height 7
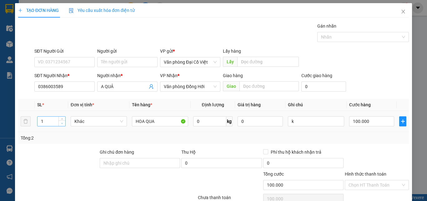
click at [59, 120] on span "Decrease Value" at bounding box center [62, 123] width 7 height 6
click at [366, 116] on input "100.000" at bounding box center [372, 121] width 45 height 10
click at [340, 111] on td "k" at bounding box center [316, 121] width 61 height 21
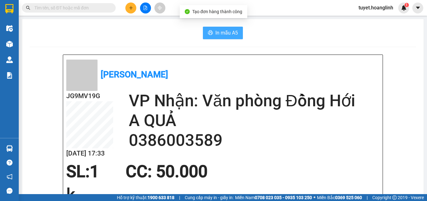
drag, startPoint x: 222, startPoint y: 24, endPoint x: 223, endPoint y: 29, distance: 4.7
click at [224, 31] on span "In mẫu A5" at bounding box center [227, 33] width 23 height 8
click at [128, 4] on button at bounding box center [130, 8] width 11 height 11
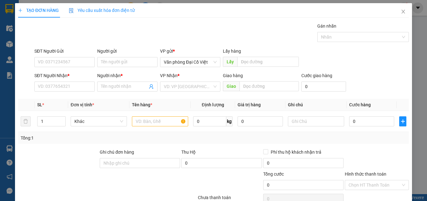
click at [73, 79] on div "SĐT Người Nhận *" at bounding box center [64, 76] width 60 height 9
click at [73, 84] on input "SĐT Người Nhận *" at bounding box center [64, 86] width 60 height 10
click at [73, 85] on input "SĐT Người Nhận *" at bounding box center [64, 86] width 60 height 10
click at [69, 84] on input "8527" at bounding box center [64, 86] width 60 height 10
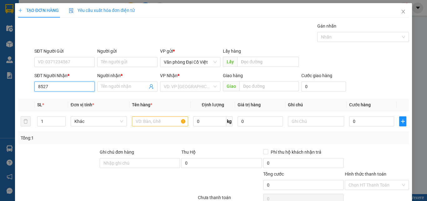
click at [69, 84] on input "8527" at bounding box center [64, 86] width 60 height 10
click at [69, 100] on div "0978428537 - [PERSON_NAME]" at bounding box center [69, 98] width 62 height 7
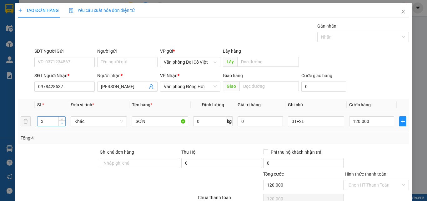
click at [61, 124] on icon "down" at bounding box center [62, 123] width 2 height 2
click at [321, 125] on input "3T+2L" at bounding box center [316, 121] width 56 height 10
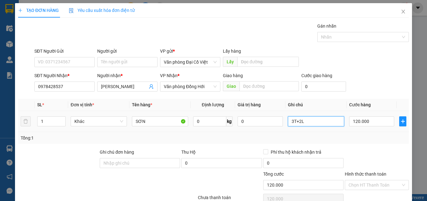
click at [321, 125] on input "3T+2L" at bounding box center [316, 121] width 56 height 10
click at [377, 120] on input "120.000" at bounding box center [372, 121] width 45 height 10
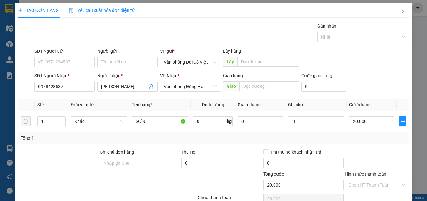
click at [375, 141] on div "Tổng: 1" at bounding box center [214, 137] width 386 height 7
click at [374, 180] on input "Hình thức thanh toán" at bounding box center [375, 184] width 52 height 9
click at [383, 170] on div "Hình thức thanh toán" at bounding box center [377, 174] width 64 height 9
click at [382, 180] on span "Tài xế thu" at bounding box center [377, 184] width 57 height 9
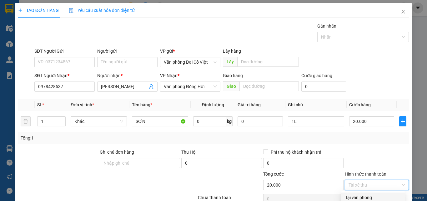
click at [380, 194] on div "Tại văn phòng" at bounding box center [373, 197] width 56 height 7
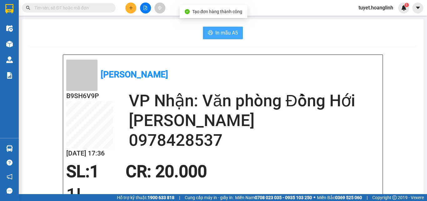
click at [223, 36] on span "In mẫu A5" at bounding box center [227, 33] width 23 height 8
click at [134, 9] on button at bounding box center [130, 8] width 11 height 11
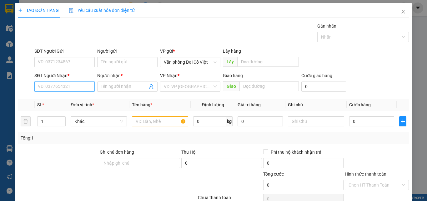
click at [74, 86] on input "SĐT Người Nhận *" at bounding box center [64, 86] width 60 height 10
click at [78, 102] on div "0912530114 - CHÚ BANG" at bounding box center [64, 99] width 60 height 10
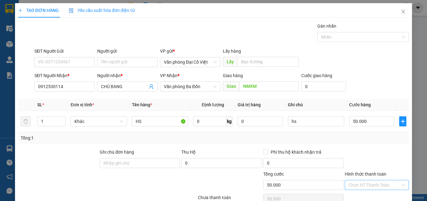
click at [366, 180] on input "Hình thức thanh toán" at bounding box center [375, 184] width 52 height 9
click at [359, 194] on div "Tại văn phòng" at bounding box center [373, 197] width 56 height 7
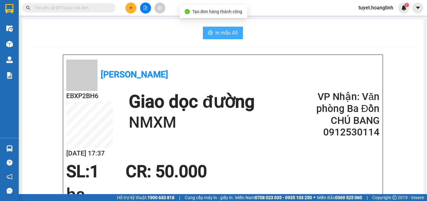
click at [219, 31] on span "In mẫu A5" at bounding box center [227, 33] width 23 height 8
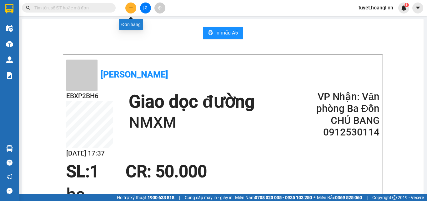
click at [132, 8] on icon "plus" at bounding box center [131, 8] width 4 height 4
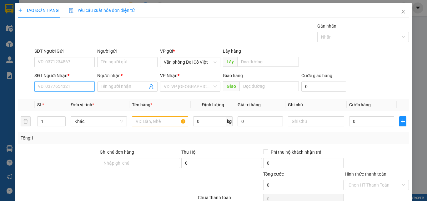
click at [75, 85] on input "SĐT Người Nhận *" at bounding box center [64, 86] width 60 height 10
click at [75, 100] on div "0977277181 - A PHI" at bounding box center [64, 98] width 52 height 7
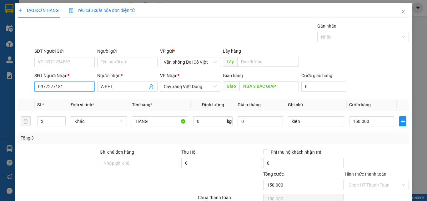
click at [80, 82] on input "0977277181" at bounding box center [64, 86] width 60 height 10
click at [59, 99] on div "0971684669 - SÁNG" at bounding box center [64, 98] width 52 height 7
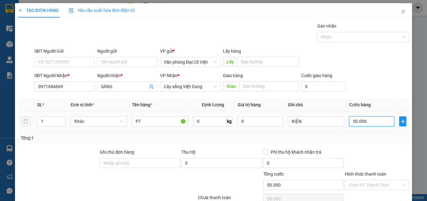
click at [367, 125] on input "50.000" at bounding box center [372, 121] width 45 height 10
drag, startPoint x: 386, startPoint y: 150, endPoint x: 379, endPoint y: 146, distance: 7.8
click at [384, 149] on div at bounding box center [377, 159] width 65 height 22
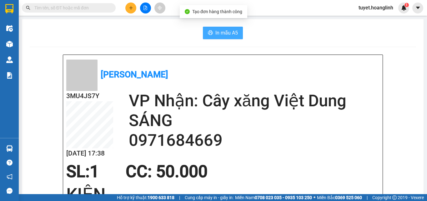
click at [237, 33] on button "In mẫu A5" at bounding box center [223, 33] width 40 height 13
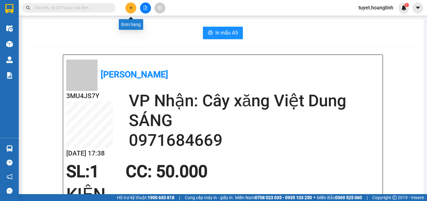
click at [132, 9] on icon "plus" at bounding box center [131, 8] width 4 height 4
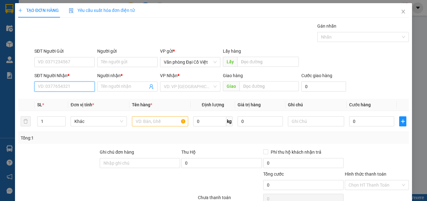
click at [79, 86] on input "SĐT Người Nhận *" at bounding box center [64, 86] width 60 height 10
click at [127, 87] on input "Người nhận *" at bounding box center [124, 86] width 47 height 7
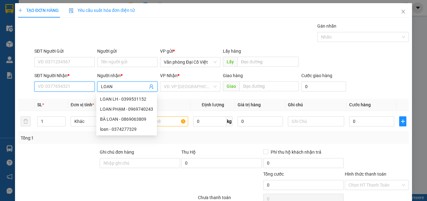
click at [61, 85] on input "SĐT Người Nhận *" at bounding box center [64, 86] width 60 height 10
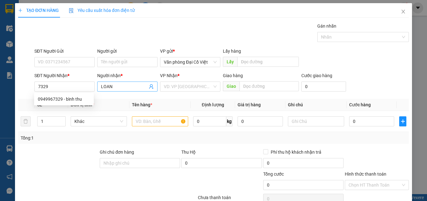
click at [120, 84] on input "LOAN" at bounding box center [124, 86] width 47 height 7
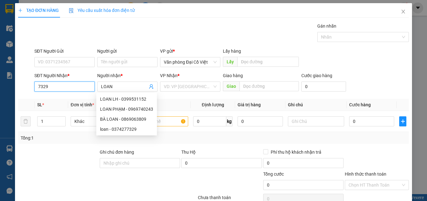
click at [77, 84] on input "7329" at bounding box center [64, 86] width 60 height 10
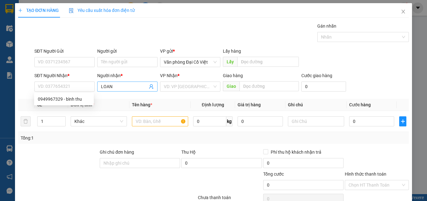
click at [118, 84] on input "LOAN" at bounding box center [124, 86] width 47 height 7
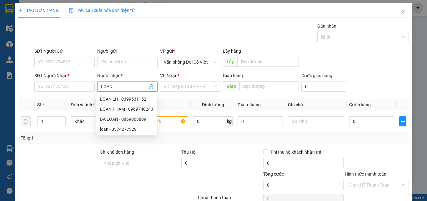
click at [118, 84] on input "LOAN" at bounding box center [124, 86] width 47 height 7
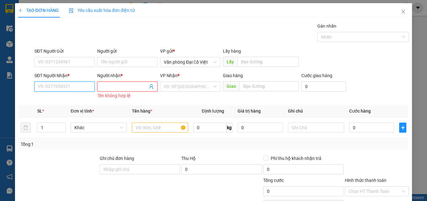
click at [79, 88] on input "SĐT Người Nhận *" at bounding box center [64, 86] width 60 height 10
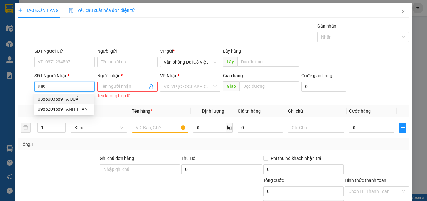
click at [74, 99] on div "0386003589 - A QUẢ" at bounding box center [64, 98] width 53 height 7
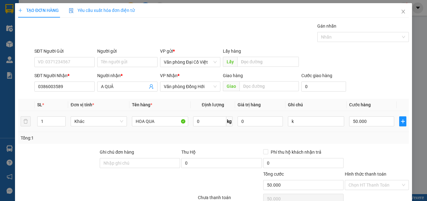
click at [360, 126] on div "50.000" at bounding box center [372, 121] width 45 height 13
click at [362, 124] on input "50.000" at bounding box center [372, 121] width 45 height 10
click at [364, 123] on input "50.000" at bounding box center [372, 121] width 45 height 10
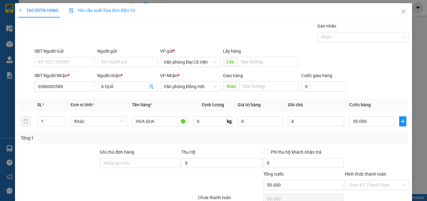
click at [374, 140] on div "Tổng: 1" at bounding box center [214, 137] width 386 height 7
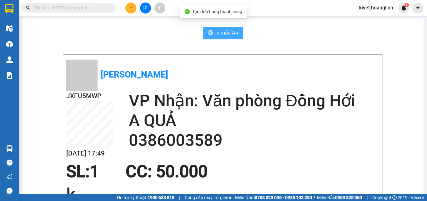
drag, startPoint x: 236, startPoint y: 33, endPoint x: 240, endPoint y: 33, distance: 4.1
click at [236, 33] on button "In mẫu A5" at bounding box center [223, 33] width 40 height 13
click at [132, 8] on icon "plus" at bounding box center [131, 8] width 4 height 4
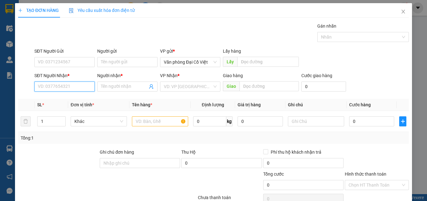
click at [70, 86] on input "SĐT Người Nhận *" at bounding box center [64, 86] width 60 height 10
click at [69, 86] on input "SĐT Người Nhận *" at bounding box center [64, 86] width 60 height 10
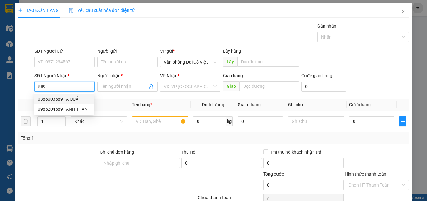
click at [74, 95] on div "0386003589 - A QUẢ" at bounding box center [64, 99] width 60 height 10
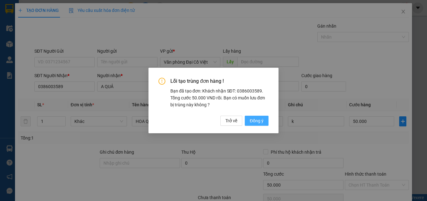
click at [257, 122] on span "Đồng ý" at bounding box center [257, 120] width 14 height 7
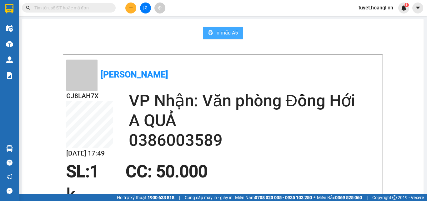
drag, startPoint x: 219, startPoint y: 30, endPoint x: 238, endPoint y: 15, distance: 24.3
click at [222, 27] on button "In mẫu A5" at bounding box center [223, 33] width 40 height 13
click at [132, 10] on icon "plus" at bounding box center [131, 8] width 4 height 4
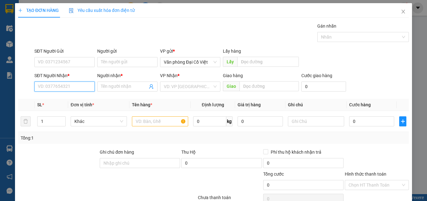
click at [72, 83] on input "SĐT Người Nhận *" at bounding box center [64, 86] width 60 height 10
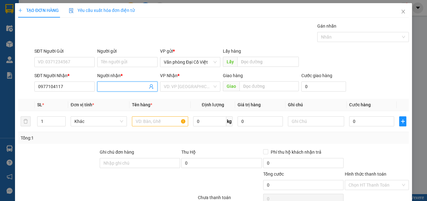
click at [126, 84] on input "Người nhận *" at bounding box center [124, 86] width 47 height 7
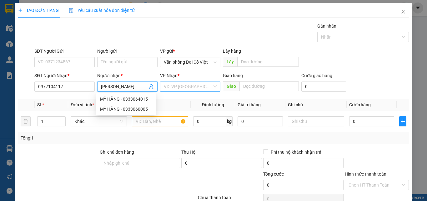
click at [193, 82] on input "search" at bounding box center [188, 86] width 49 height 9
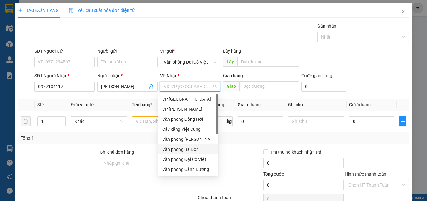
click at [197, 149] on div "Văn phòng Ba Đồn" at bounding box center [188, 149] width 52 height 7
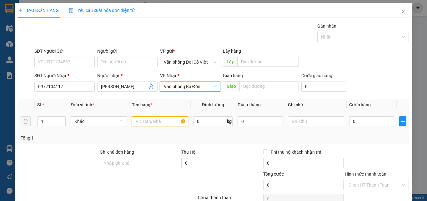
click at [153, 121] on input "text" at bounding box center [160, 121] width 56 height 10
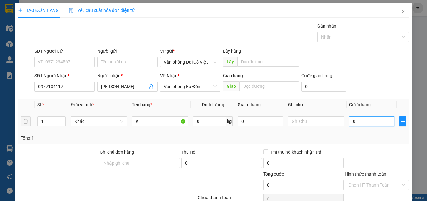
click at [368, 125] on input "0" at bounding box center [372, 121] width 45 height 10
click at [361, 144] on div "Transit Pickup Surcharge Ids Transit Deliver Surcharge Ids Transit Deliver Surc…" at bounding box center [213, 131] width 391 height 216
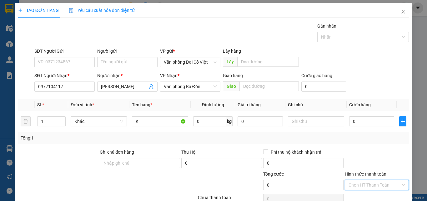
click at [374, 180] on input "Hình thức thanh toán" at bounding box center [375, 184] width 52 height 9
click at [347, 148] on div at bounding box center [377, 159] width 65 height 22
click at [374, 180] on input "Hình thức thanh toán" at bounding box center [375, 184] width 52 height 9
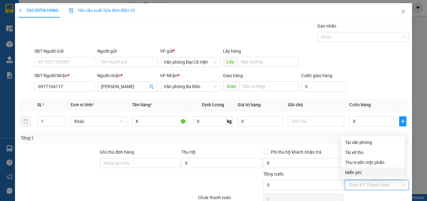
click at [365, 169] on div "Miễn phí" at bounding box center [373, 172] width 56 height 7
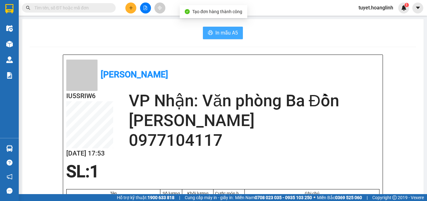
click at [238, 33] on button "In mẫu A5" at bounding box center [223, 33] width 40 height 13
click at [127, 7] on button at bounding box center [130, 8] width 11 height 11
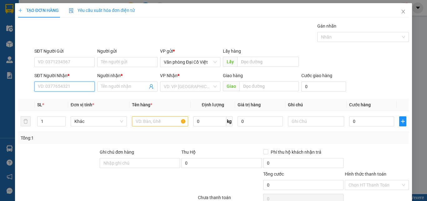
click at [80, 84] on input "SĐT Người Nhận *" at bounding box center [64, 86] width 60 height 10
click at [72, 102] on div "0912484416 - TIẾN ĐẠT" at bounding box center [64, 99] width 60 height 10
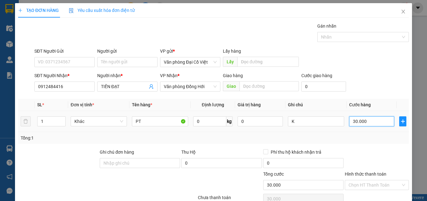
click at [364, 120] on input "30.000" at bounding box center [372, 121] width 45 height 10
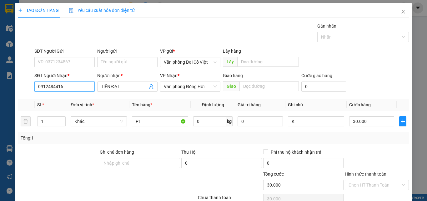
click at [67, 84] on input "0912484416" at bounding box center [64, 86] width 60 height 10
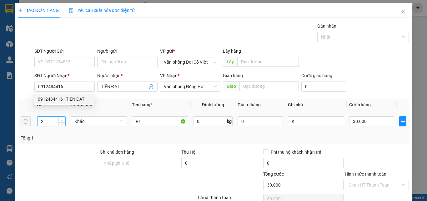
click at [59, 118] on span "Increase Value" at bounding box center [62, 119] width 7 height 6
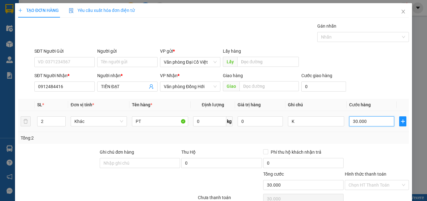
click at [359, 119] on input "30.000" at bounding box center [372, 121] width 45 height 10
click at [370, 148] on div at bounding box center [377, 159] width 65 height 22
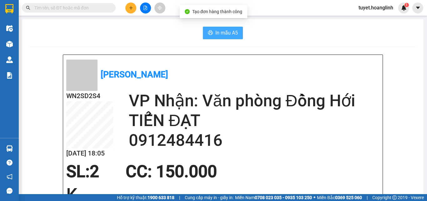
click at [217, 28] on button "In mẫu A5" at bounding box center [223, 33] width 40 height 13
click at [131, 4] on button at bounding box center [130, 8] width 11 height 11
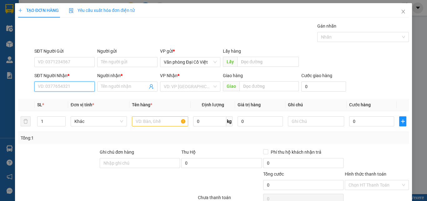
click at [82, 89] on input "SĐT Người Nhận *" at bounding box center [64, 86] width 60 height 10
click at [72, 98] on div "0915203223 - MÍT SU" at bounding box center [64, 98] width 52 height 7
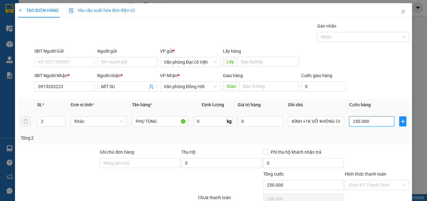
click at [361, 120] on input "250.000" at bounding box center [372, 121] width 45 height 10
click at [367, 140] on div "Tổng: 2" at bounding box center [214, 137] width 386 height 7
click at [374, 122] on input "100.000" at bounding box center [372, 121] width 45 height 10
click at [376, 139] on div "Tổng: 2" at bounding box center [214, 137] width 386 height 7
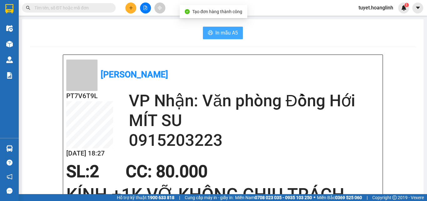
click at [219, 27] on button "In mẫu A5" at bounding box center [223, 33] width 40 height 13
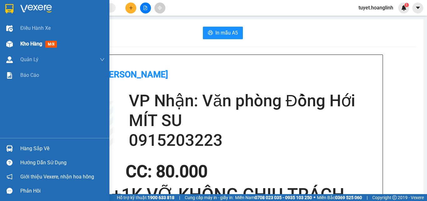
click at [10, 45] on img at bounding box center [9, 44] width 7 height 7
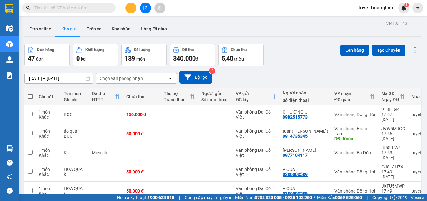
click at [157, 77] on div "Chọn văn phòng nhận" at bounding box center [132, 78] width 72 height 10
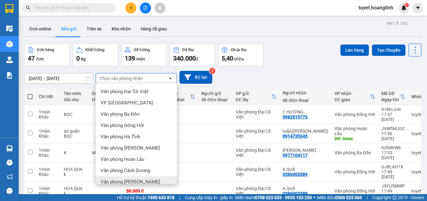
click at [138, 178] on span "Văn phòng [PERSON_NAME]" at bounding box center [130, 181] width 59 height 6
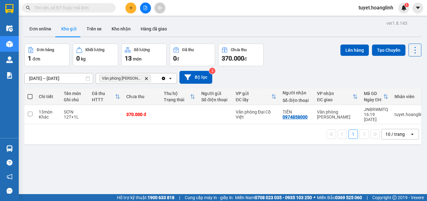
click at [247, 159] on div "ver 1.8.143 Đơn online Kho gửi Trên xe Kho nhận Hàng đã giao Đơn hàng 1 đơn Khố…" at bounding box center [223, 119] width 402 height 201
click at [289, 61] on div "Đơn hàng 1 đơn Khối lượng 0 kg Số lượng 13 món Đã thu 0 đ Chưa thu 370.000 đ Lê…" at bounding box center [222, 54] width 397 height 23
click at [277, 178] on div "ver 1.8.143 Đơn online Kho gửi Trên xe Kho nhận Hàng đã giao Đơn hàng 1 đơn Khố…" at bounding box center [223, 119] width 402 height 201
click at [145, 79] on icon "Delete" at bounding box center [147, 78] width 4 height 4
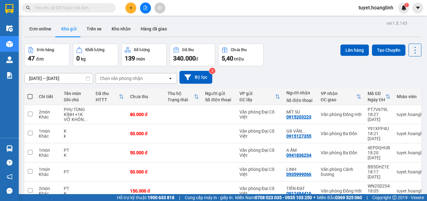
click at [131, 7] on icon "plus" at bounding box center [131, 8] width 4 height 4
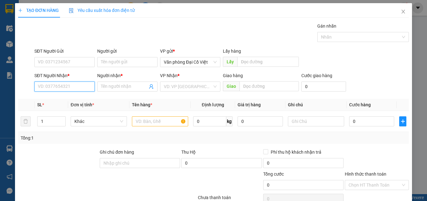
click at [62, 86] on input "SĐT Người Nhận *" at bounding box center [64, 86] width 60 height 10
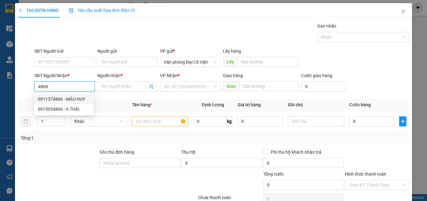
click at [83, 101] on div "0911374866 - MẬU HUY" at bounding box center [64, 98] width 52 height 7
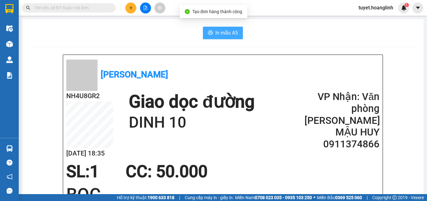
click at [217, 35] on span "In mẫu A5" at bounding box center [227, 33] width 23 height 8
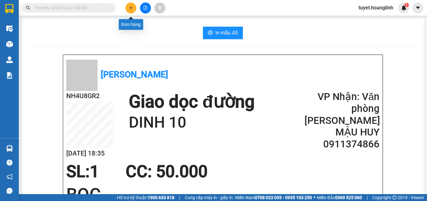
click at [130, 13] on button at bounding box center [130, 8] width 11 height 11
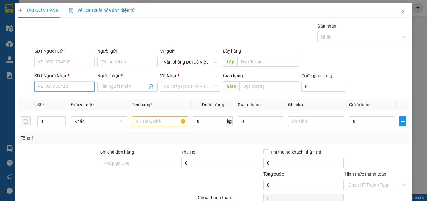
click at [53, 84] on input "SĐT Người Nhận *" at bounding box center [64, 86] width 60 height 10
click at [39, 87] on input "188" at bounding box center [64, 86] width 60 height 10
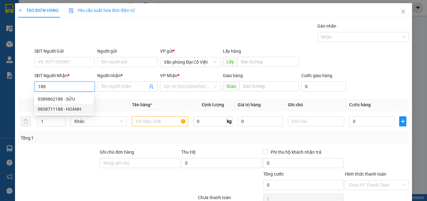
click at [56, 105] on div "0838711188 - HOÀNH" at bounding box center [64, 109] width 60 height 10
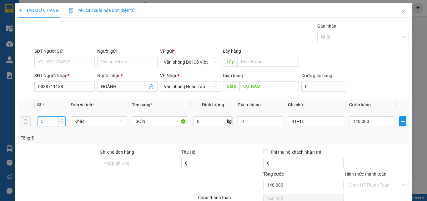
click at [54, 124] on input "5" at bounding box center [52, 120] width 28 height 9
click at [304, 130] on td "4T+1L" at bounding box center [316, 121] width 61 height 21
click at [308, 120] on input "4T+1L" at bounding box center [316, 121] width 56 height 10
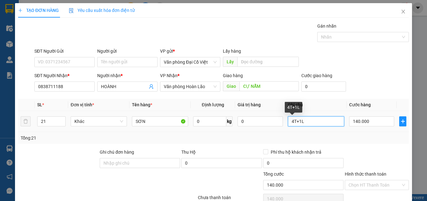
click at [308, 120] on input "4T+1L" at bounding box center [316, 121] width 56 height 10
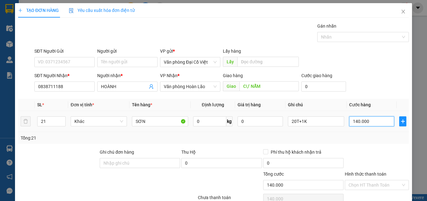
click at [373, 122] on input "140.000" at bounding box center [372, 121] width 45 height 10
click at [334, 141] on div "Tổng: 21" at bounding box center [213, 138] width 391 height 12
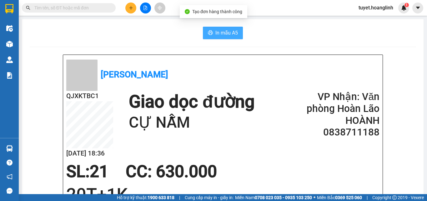
click at [227, 34] on span "In mẫu A5" at bounding box center [227, 33] width 23 height 8
click at [125, 9] on div at bounding box center [145, 8] width 47 height 11
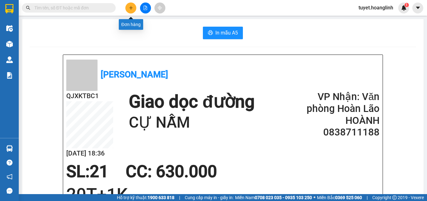
click at [127, 9] on button at bounding box center [130, 8] width 11 height 11
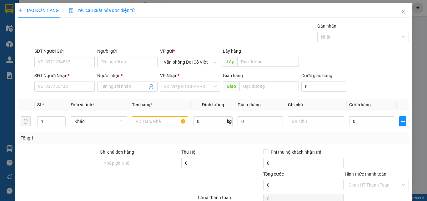
drag, startPoint x: 67, startPoint y: 92, endPoint x: 69, endPoint y: 89, distance: 3.8
click at [67, 93] on div "SĐT Người Nhận * VD: 0377654321" at bounding box center [64, 83] width 60 height 22
click at [69, 89] on input "SĐT Người Nhận *" at bounding box center [64, 86] width 60 height 10
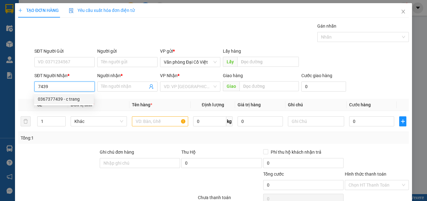
click at [76, 100] on div "0367377439 - c trang" at bounding box center [64, 98] width 52 height 7
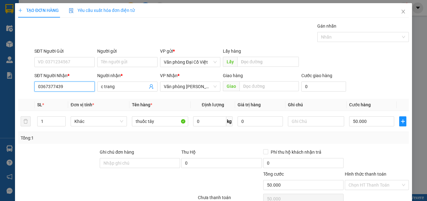
click at [78, 83] on input "0367377439" at bounding box center [64, 86] width 60 height 10
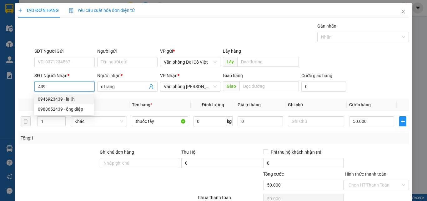
click at [77, 101] on div "0946923439 - lài lh" at bounding box center [64, 98] width 52 height 7
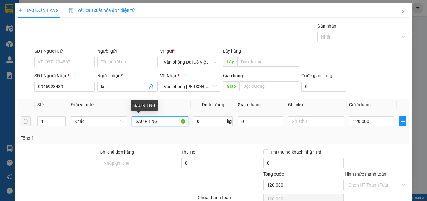
click at [170, 123] on input "SẦU RIÊNG" at bounding box center [160, 121] width 56 height 10
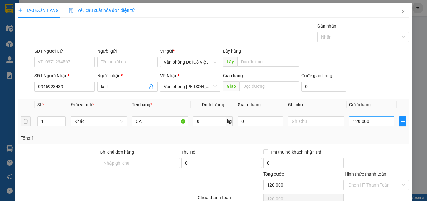
drag, startPoint x: 369, startPoint y: 130, endPoint x: 372, endPoint y: 122, distance: 8.7
click at [369, 129] on td "120.000" at bounding box center [372, 121] width 50 height 21
click at [372, 122] on input "120.000" at bounding box center [372, 121] width 45 height 10
click at [366, 139] on div "Tổng: 1" at bounding box center [214, 137] width 386 height 7
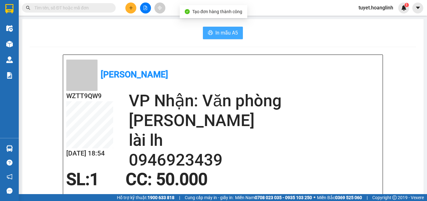
click at [210, 31] on icon "printer" at bounding box center [210, 32] width 5 height 5
click at [131, 11] on button at bounding box center [130, 8] width 11 height 11
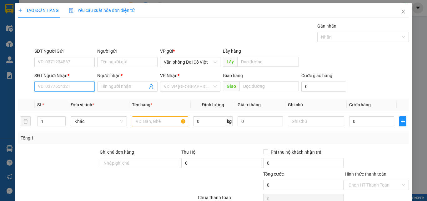
click at [80, 91] on input "SĐT Người Nhận *" at bounding box center [64, 86] width 60 height 10
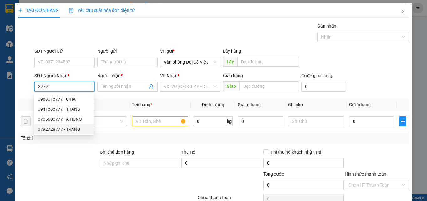
click at [78, 130] on div "0792728777 - TRANG" at bounding box center [64, 128] width 52 height 7
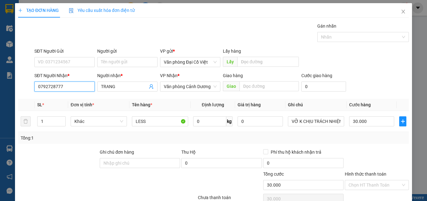
click at [72, 86] on input "0792728777" at bounding box center [64, 86] width 60 height 10
click at [65, 96] on div "0941838777 - TRANG" at bounding box center [64, 98] width 52 height 7
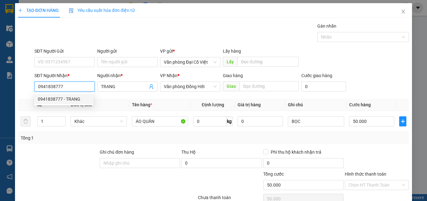
drag, startPoint x: 65, startPoint y: 96, endPoint x: 90, endPoint y: 105, distance: 26.9
click at [67, 96] on body "Kết quả tìm kiếm ( 0 ) Bộ lọc No Data tuyet.hoanglinh 1 Điều hành xe Kho hàng m…" at bounding box center [213, 100] width 427 height 201
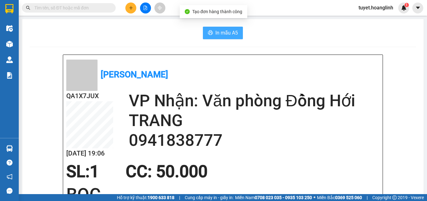
click at [215, 39] on button "In mẫu A5" at bounding box center [223, 33] width 40 height 13
click at [128, 6] on button at bounding box center [130, 8] width 11 height 11
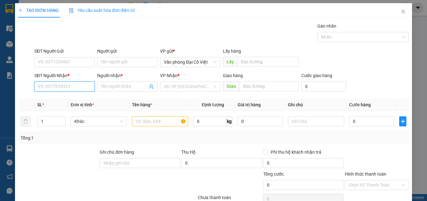
click at [71, 86] on input "SĐT Người Nhận *" at bounding box center [64, 86] width 60 height 10
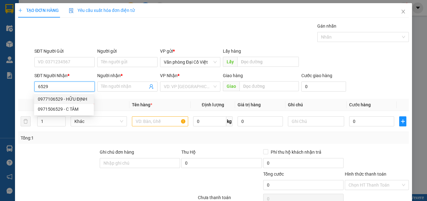
click at [63, 99] on div "0977106529 - HỮU ĐỊNH" at bounding box center [64, 98] width 52 height 7
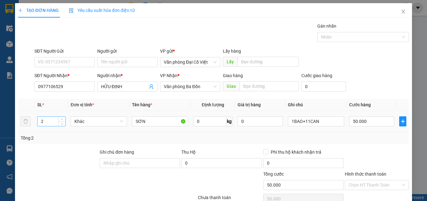
click at [56, 121] on input "2" at bounding box center [52, 120] width 28 height 9
click at [309, 116] on div "Transit Pickup Surcharge Ids Transit Deliver Surcharge Ids Transit Deliver Surc…" at bounding box center [213, 131] width 391 height 216
click at [310, 116] on div "1BAO+11CAN" at bounding box center [301, 109] width 33 height 15
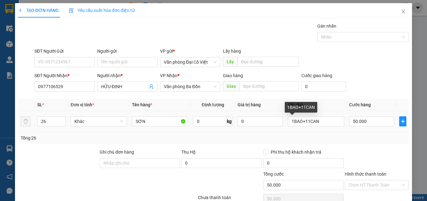
click at [310, 116] on div "1BAO+11CAN" at bounding box center [301, 109] width 33 height 15
click at [322, 118] on input "1BAO+11CAN" at bounding box center [316, 121] width 56 height 10
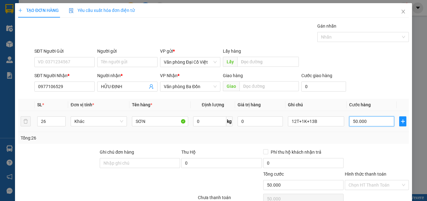
click at [355, 125] on input "50.000" at bounding box center [372, 121] width 45 height 10
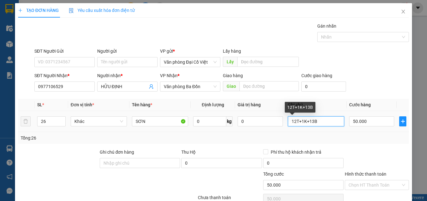
click at [318, 120] on input "12T+1K+13B" at bounding box center [316, 121] width 56 height 10
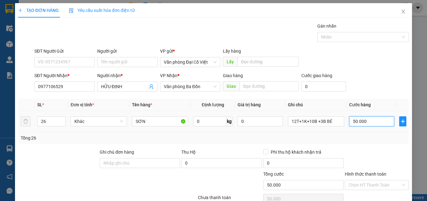
click at [375, 121] on input "50.000" at bounding box center [372, 121] width 45 height 10
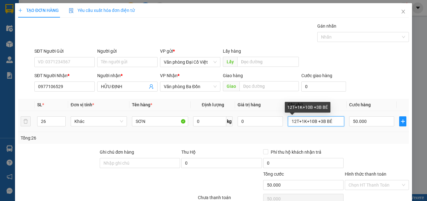
drag, startPoint x: 331, startPoint y: 124, endPoint x: 325, endPoint y: 124, distance: 5.9
click at [325, 124] on input "12T+1K+10B +3B BÉ" at bounding box center [316, 121] width 56 height 10
click at [331, 122] on input "12T+1K+10B +3B BÉ" at bounding box center [316, 121] width 56 height 10
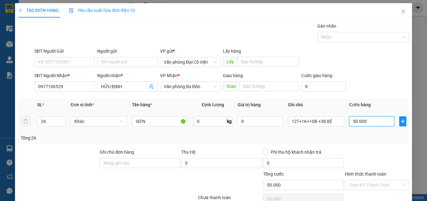
click at [353, 125] on input "50.000" at bounding box center [372, 121] width 45 height 10
click at [349, 138] on div "Tổng: 26" at bounding box center [214, 137] width 386 height 7
click at [355, 144] on div "Transit Pickup Surcharge Ids Transit Deliver Surcharge Ids Transit Deliver Surc…" at bounding box center [213, 131] width 391 height 216
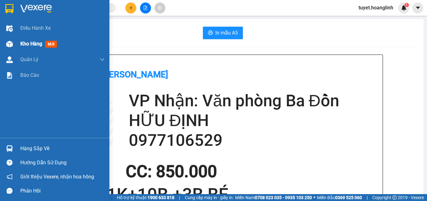
click at [8, 47] on div at bounding box center [9, 43] width 11 height 11
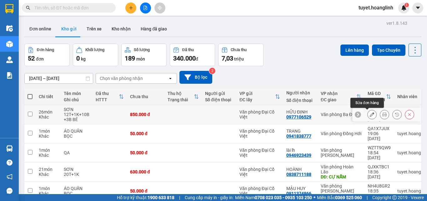
click at [368, 115] on button at bounding box center [372, 114] width 9 height 11
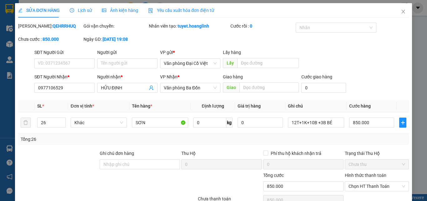
click at [368, 136] on div "Tổng: 26" at bounding box center [213, 139] width 391 height 12
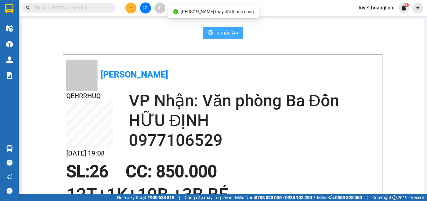
drag, startPoint x: 229, startPoint y: 28, endPoint x: 228, endPoint y: 31, distance: 3.6
click at [229, 28] on button "In mẫu A5" at bounding box center [223, 33] width 40 height 13
click at [228, 31] on span "In mẫu A5" at bounding box center [227, 33] width 23 height 8
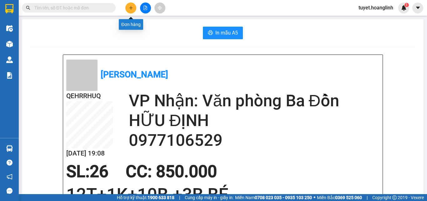
click at [132, 8] on icon "plus" at bounding box center [131, 8] width 4 height 4
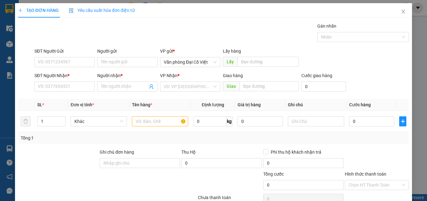
click at [57, 81] on div "SĐT Người Nhận *" at bounding box center [64, 76] width 60 height 9
click at [57, 85] on input "SĐT Người Nhận *" at bounding box center [64, 86] width 60 height 10
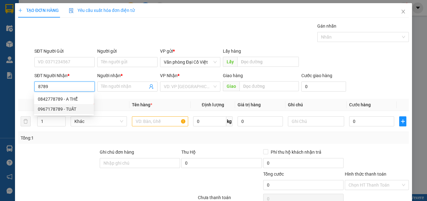
click at [76, 110] on div "0967178789 - TUẤT" at bounding box center [64, 108] width 52 height 7
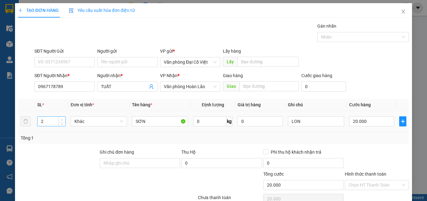
click at [62, 116] on span "Increase Value" at bounding box center [62, 119] width 7 height 6
click at [304, 120] on input "LON" at bounding box center [316, 121] width 56 height 10
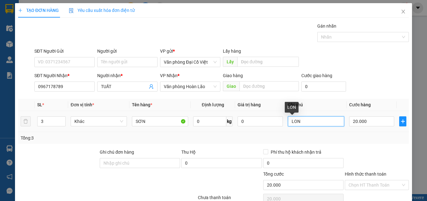
click at [304, 120] on input "LON" at bounding box center [316, 121] width 56 height 10
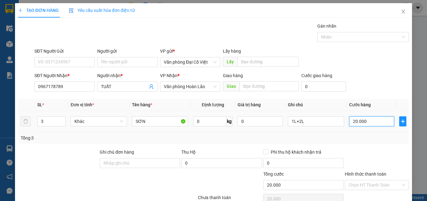
click at [381, 118] on input "20.000" at bounding box center [372, 121] width 45 height 10
click at [380, 143] on div "Tổng: 3" at bounding box center [213, 138] width 391 height 12
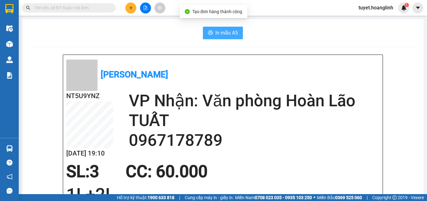
click at [227, 34] on span "In mẫu A5" at bounding box center [227, 33] width 23 height 8
click at [223, 36] on span "In mẫu A5" at bounding box center [227, 33] width 23 height 8
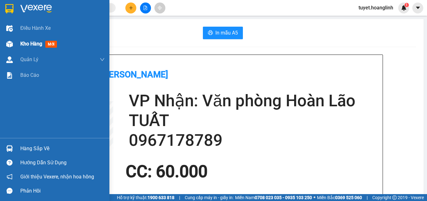
click at [21, 43] on span "Kho hàng" at bounding box center [31, 44] width 22 height 6
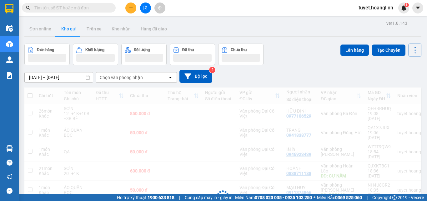
click at [129, 79] on div "Chọn văn phòng nhận" at bounding box center [121, 77] width 43 height 6
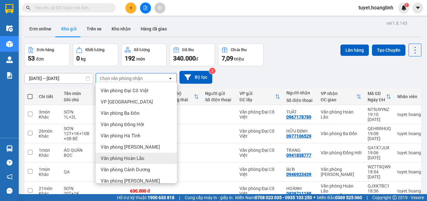
click at [146, 152] on div "Văn phòng Hoàn Lão" at bounding box center [136, 157] width 81 height 11
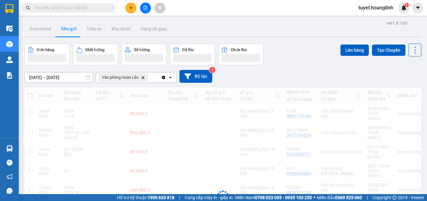
click at [155, 75] on div "Văn phòng Hoàn Lão Delete" at bounding box center [128, 77] width 65 height 10
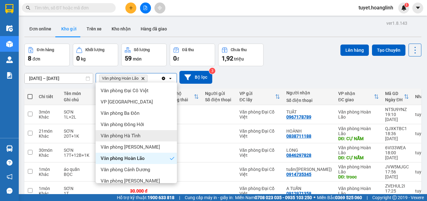
click at [151, 145] on div "Văn phòng [PERSON_NAME]" at bounding box center [136, 146] width 81 height 11
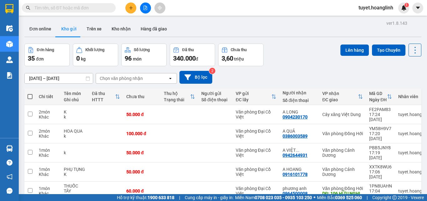
click at [131, 3] on button at bounding box center [130, 8] width 11 height 11
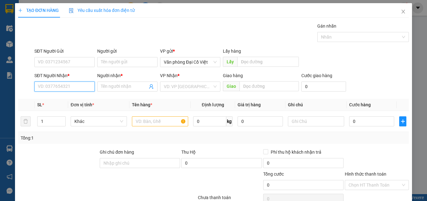
click at [69, 87] on input "SĐT Người Nhận *" at bounding box center [64, 86] width 60 height 10
click at [74, 103] on div "0914735345 - tuấn(vân)" at bounding box center [64, 99] width 60 height 10
type input "0914735345"
type input "tuấn([PERSON_NAME])"
type input "trooc"
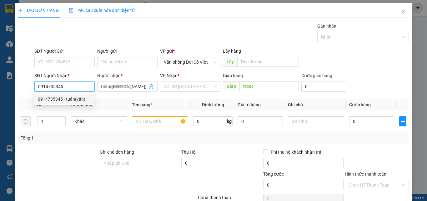
type input "50.000"
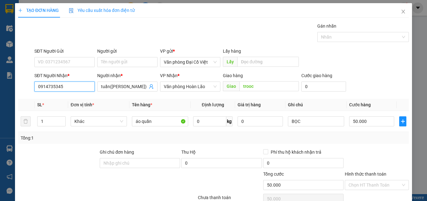
scroll to position [50, 0]
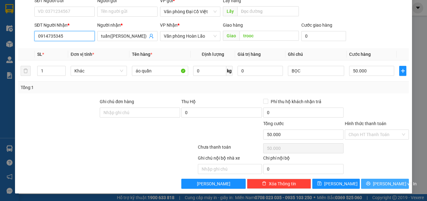
type input "0914735345"
click at [372, 186] on button "[PERSON_NAME] và In" at bounding box center [385, 183] width 48 height 10
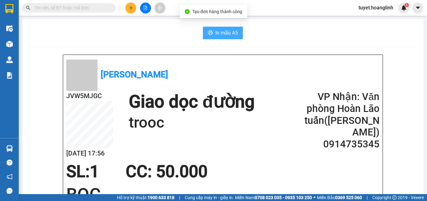
click at [216, 30] on span "In mẫu A5" at bounding box center [227, 33] width 23 height 8
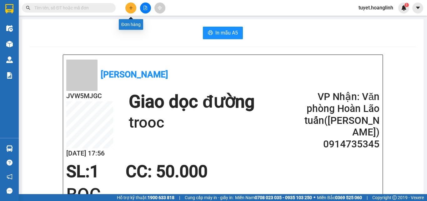
click at [131, 9] on icon "plus" at bounding box center [131, 8] width 4 height 4
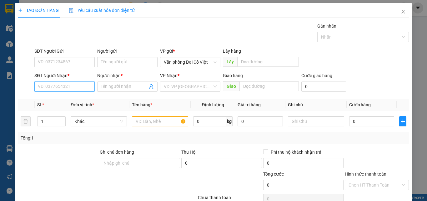
click at [50, 84] on input "SĐT Người Nhận *" at bounding box center [64, 86] width 60 height 10
click at [67, 101] on div "0982515773 - C HƯƠNG KIỀU" at bounding box center [67, 98] width 59 height 7
type input "0982515773"
type input "C HƯƠNG KIỀU"
type input "50.000"
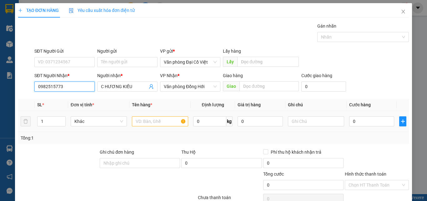
type input "50.000"
type input "0982515773"
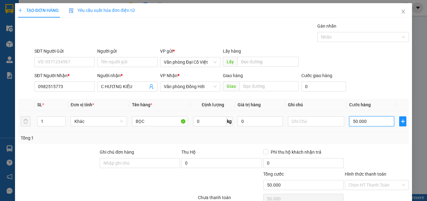
click at [350, 122] on input "50.000" at bounding box center [372, 121] width 45 height 10
type input "1"
type input "15"
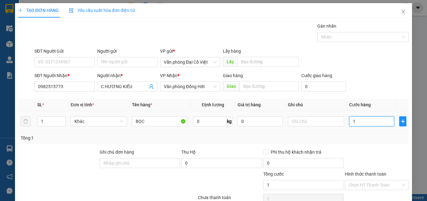
type input "15"
type input "150"
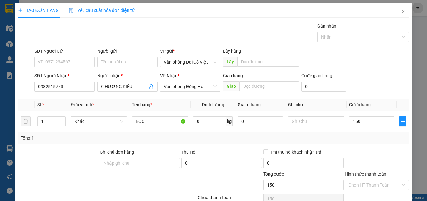
type input "150.000"
click at [357, 140] on div "Tổng: 1" at bounding box center [214, 137] width 386 height 7
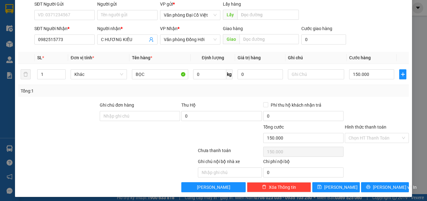
scroll to position [50, 0]
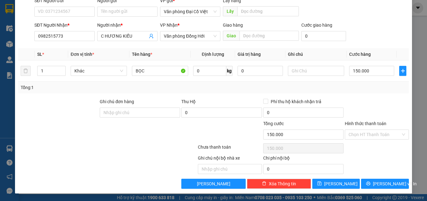
click at [368, 177] on div "Transit Pickup Surcharge Ids Transit Deliver Surcharge Ids Transit Deliver Surc…" at bounding box center [213, 80] width 391 height 216
click at [370, 185] on icon "printer" at bounding box center [368, 183] width 4 height 4
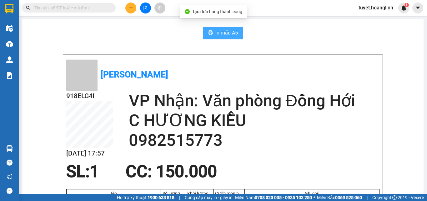
click at [218, 28] on button "In mẫu A5" at bounding box center [223, 33] width 40 height 13
click at [130, 8] on icon "plus" at bounding box center [131, 8] width 4 height 4
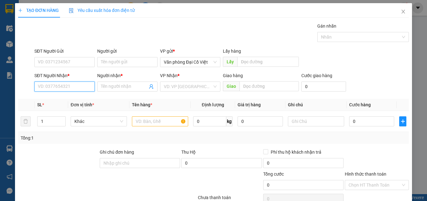
click at [65, 90] on input "SĐT Người Nhận *" at bounding box center [64, 86] width 60 height 10
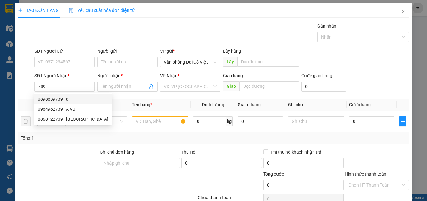
click at [112, 102] on th "Đơn vị tính *" at bounding box center [98, 105] width 61 height 12
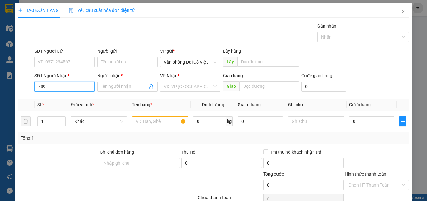
click at [76, 86] on input "739" at bounding box center [64, 86] width 60 height 10
click at [70, 100] on div "0844187079 - LOAN" at bounding box center [64, 98] width 52 height 7
type input "0844187079"
type input "LOAN"
type input "CHỢ CUỒI"
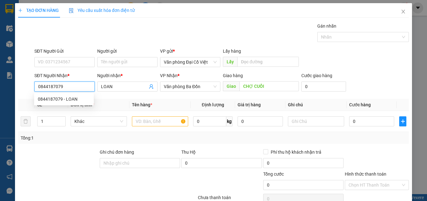
type input "50.000"
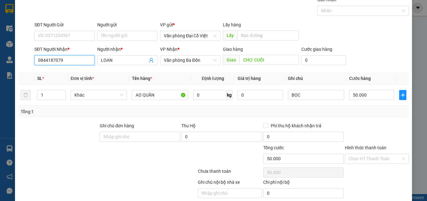
scroll to position [50, 0]
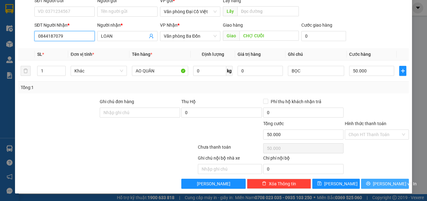
type input "0844187079"
click at [374, 185] on button "[PERSON_NAME] và In" at bounding box center [385, 183] width 48 height 10
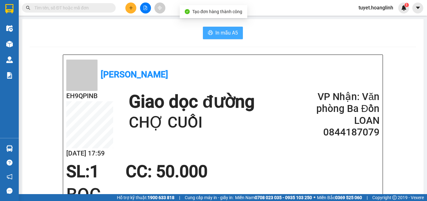
click at [216, 32] on span "In mẫu A5" at bounding box center [227, 33] width 23 height 8
click at [127, 10] on button at bounding box center [130, 8] width 11 height 11
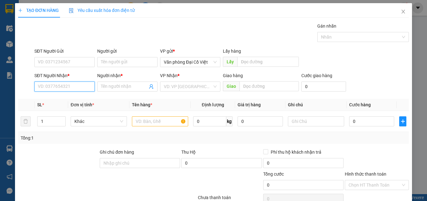
click at [48, 90] on input "SĐT Người Nhận *" at bounding box center [64, 86] width 60 height 10
click at [61, 100] on div "0983430464 - LONG" at bounding box center [64, 98] width 52 height 7
type input "0983430464"
type input "LONG"
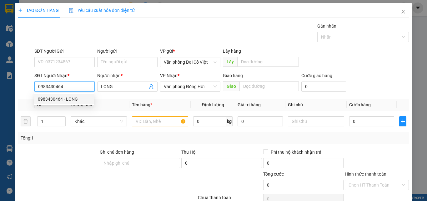
type input "70.000"
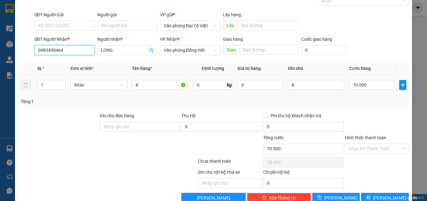
scroll to position [19, 0]
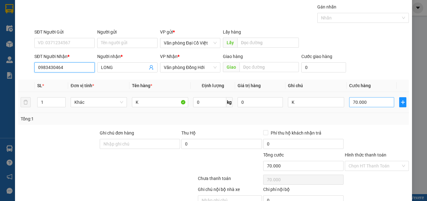
type input "0983430464"
click at [366, 101] on input "70.000" at bounding box center [372, 102] width 45 height 10
type input "5"
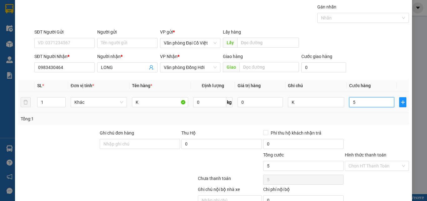
type input "50"
click at [368, 122] on div "Tổng: 1" at bounding box center [214, 118] width 386 height 7
type input "50.000"
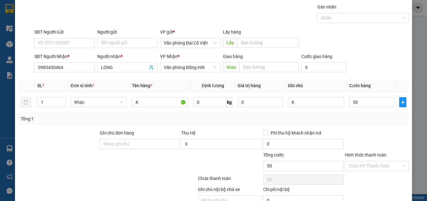
type input "50.000"
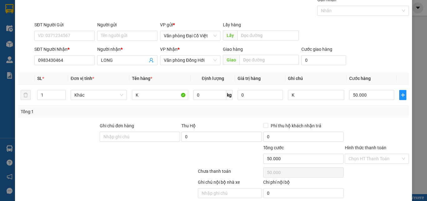
scroll to position [50, 0]
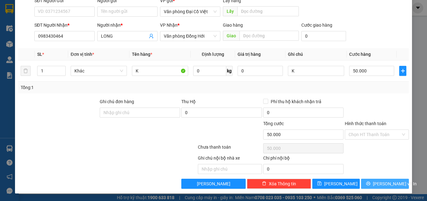
click at [375, 184] on button "[PERSON_NAME] và In" at bounding box center [385, 183] width 48 height 10
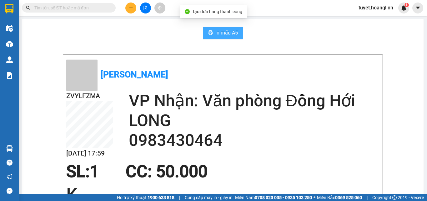
click at [232, 28] on button "In mẫu A5" at bounding box center [223, 33] width 40 height 13
click at [130, 13] on button at bounding box center [130, 8] width 11 height 11
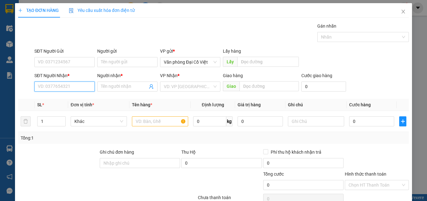
click at [70, 85] on input "SĐT Người Nhận *" at bounding box center [64, 86] width 60 height 10
click at [72, 100] on div "0846297828 - LONG" at bounding box center [64, 98] width 52 height 7
type input "0846297828"
type input "LONG"
type input "CỰ NẪM"
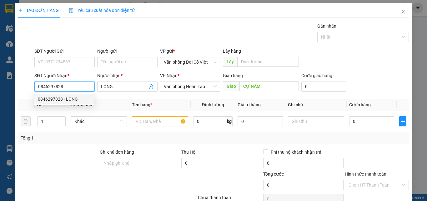
type input "660.000"
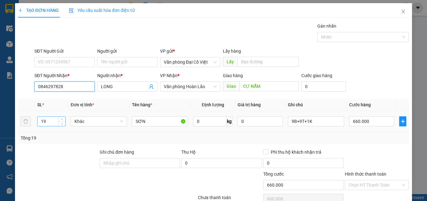
type input "0846297828"
click at [52, 120] on input "19" at bounding box center [52, 120] width 28 height 9
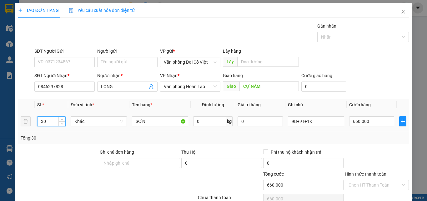
type input "30"
click at [303, 126] on div "9B+9T+1K" at bounding box center [316, 121] width 56 height 13
click at [304, 124] on input "9B+9T+1K" at bounding box center [316, 121] width 56 height 10
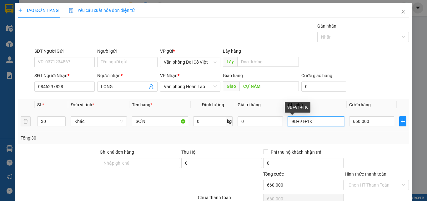
click at [304, 123] on input "9B+9T+1K" at bounding box center [316, 121] width 56 height 10
type input "17T+12B+1K"
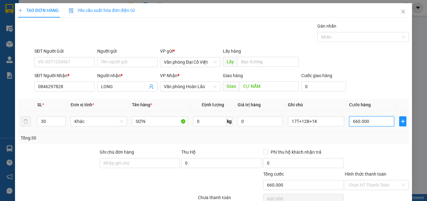
click at [383, 126] on input "660.000" at bounding box center [372, 121] width 45 height 10
type input "1"
type input "10"
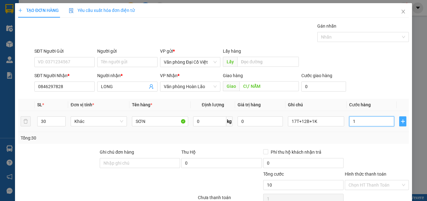
type input "10"
type input "102"
type input "1.020"
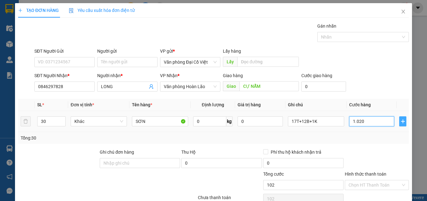
type input "1.020"
type input "1.020.000"
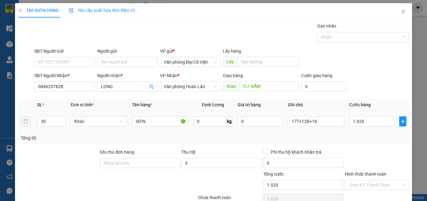
type input "1.020.000"
click at [367, 138] on div "Tổng: 30" at bounding box center [214, 137] width 386 height 7
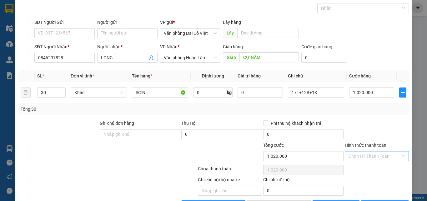
scroll to position [50, 0]
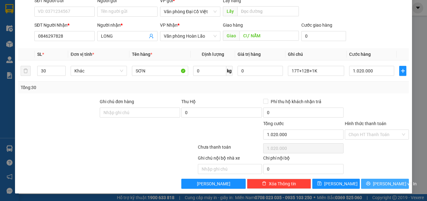
click at [371, 182] on icon "printer" at bounding box center [368, 183] width 4 height 4
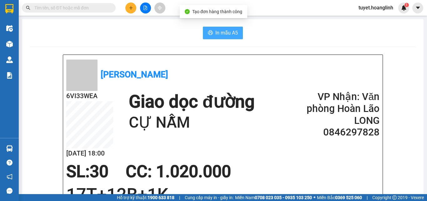
click at [240, 38] on button "In mẫu A5" at bounding box center [223, 33] width 40 height 13
click at [129, 8] on icon "plus" at bounding box center [131, 8] width 4 height 4
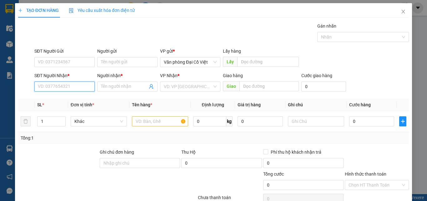
click at [70, 84] on input "SĐT Người Nhận *" at bounding box center [64, 86] width 60 height 10
click at [75, 95] on div "0931387085 - THÂN" at bounding box center [64, 99] width 60 height 10
type input "0931387085"
type input "THÂN"
type input "50.000"
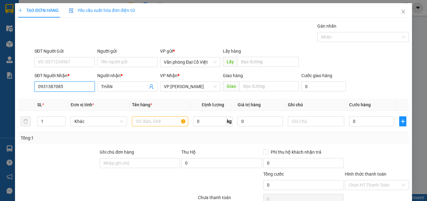
type input "50.000"
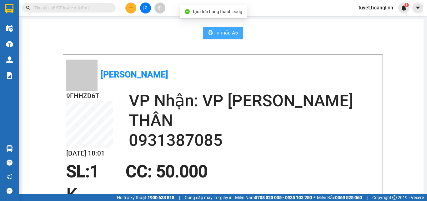
click at [222, 31] on span "In mẫu A5" at bounding box center [227, 33] width 23 height 8
click at [131, 9] on icon "plus" at bounding box center [131, 8] width 4 height 4
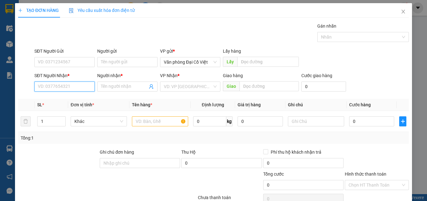
click at [81, 85] on input "SĐT Người Nhận *" at bounding box center [64, 86] width 60 height 10
click at [61, 86] on input "5678" at bounding box center [64, 86] width 60 height 10
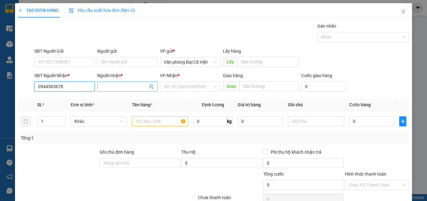
type input "0944565678"
click at [118, 84] on input "Người nhận *" at bounding box center [124, 86] width 47 height 7
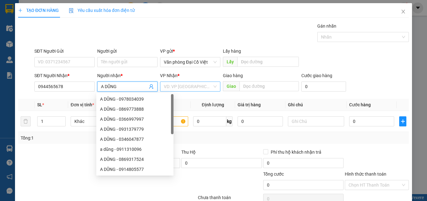
click at [185, 91] on div "VD: VP [GEOGRAPHIC_DATA]" at bounding box center [190, 86] width 60 height 10
type input "A DŨNG"
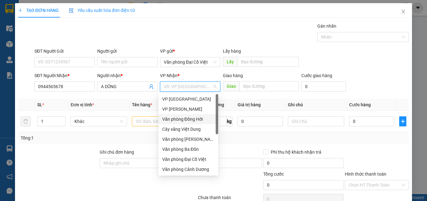
click at [186, 120] on div "Văn phòng Đồng Hới" at bounding box center [188, 118] width 52 height 7
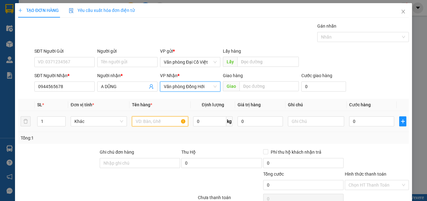
click at [155, 121] on input "text" at bounding box center [160, 121] width 56 height 10
type input "A"
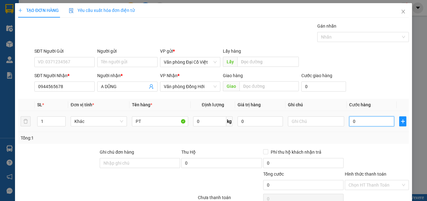
click at [359, 119] on input "0" at bounding box center [372, 121] width 45 height 10
click at [355, 146] on div "Transit Pickup Surcharge Ids Transit Deliver Surcharge Ids Transit Deliver Surc…" at bounding box center [213, 131] width 391 height 216
click at [371, 196] on div "Transit Pickup Surcharge Ids Transit Deliver Surcharge Ids Transit Deliver Surc…" at bounding box center [213, 131] width 391 height 216
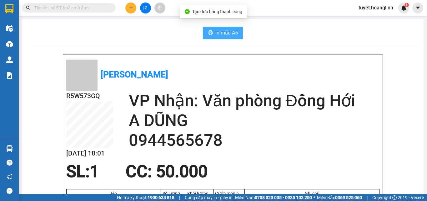
click at [222, 28] on button "In mẫu A5" at bounding box center [223, 33] width 40 height 13
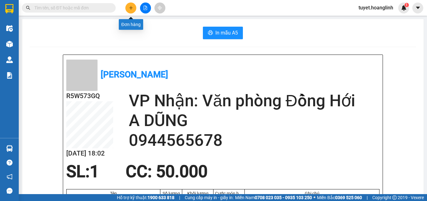
click at [129, 8] on icon "plus" at bounding box center [131, 8] width 4 height 4
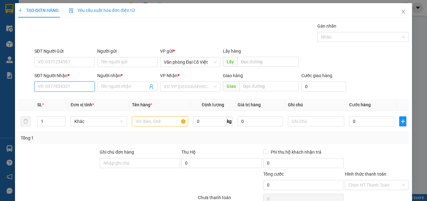
click at [78, 87] on input "SĐT Người Nhận *" at bounding box center [64, 86] width 60 height 10
click at [79, 87] on input "SĐT Người Nhận *" at bounding box center [64, 86] width 60 height 10
click at [81, 102] on div "0935999066 - LINH" at bounding box center [64, 98] width 52 height 7
type input "0935999066"
type input "LINH"
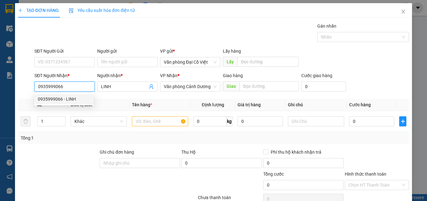
type input "30.000"
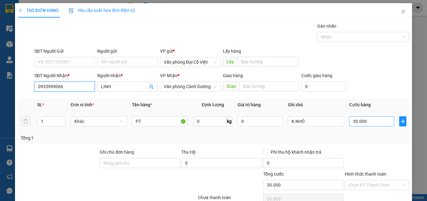
type input "0935999066"
click at [376, 120] on input "30.000" at bounding box center [372, 121] width 45 height 10
type input "6"
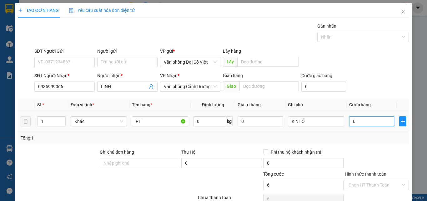
type input "0"
type input "5"
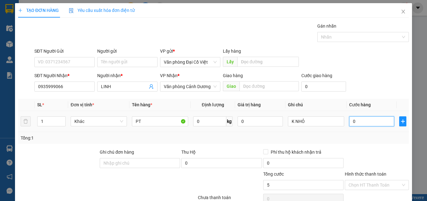
type input "05"
type input "50"
type input "050"
type input "50.000"
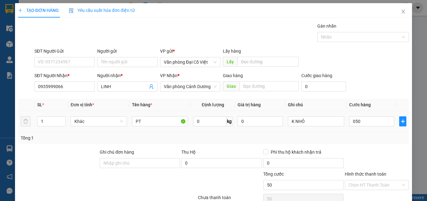
type input "50.000"
drag, startPoint x: 356, startPoint y: 136, endPoint x: 349, endPoint y: 126, distance: 12.0
click at [355, 136] on div "Tổng: 1" at bounding box center [214, 137] width 386 height 7
click at [314, 117] on input "K NHỎ" at bounding box center [316, 121] width 56 height 10
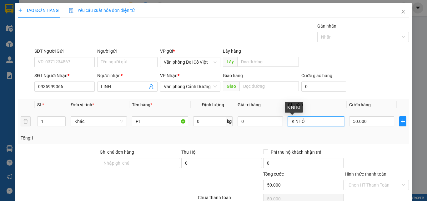
click at [313, 121] on input "K NHỎ" at bounding box center [316, 121] width 56 height 10
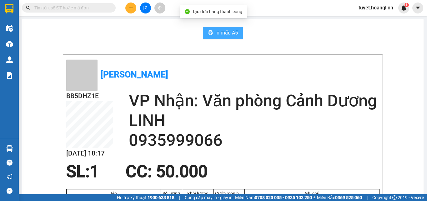
click at [220, 32] on span "In mẫu A5" at bounding box center [227, 33] width 23 height 8
click at [131, 10] on button at bounding box center [130, 8] width 11 height 11
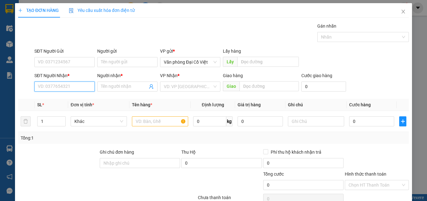
click at [72, 89] on input "SĐT Người Nhận *" at bounding box center [64, 86] width 60 height 10
click at [77, 99] on div "0846297828 - LONG" at bounding box center [64, 98] width 52 height 7
type input "0846297828"
type input "LONG"
type input "CỰ NẪM"
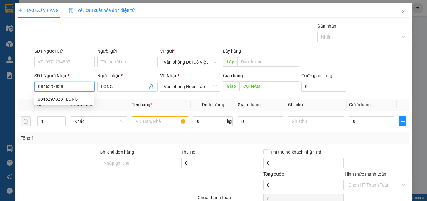
type input "1.020.000"
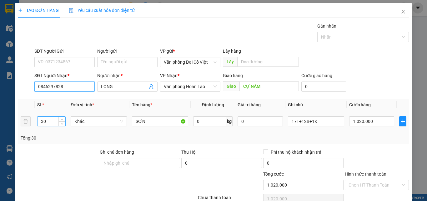
type input "0846297828"
click at [55, 122] on input "30" at bounding box center [52, 120] width 28 height 9
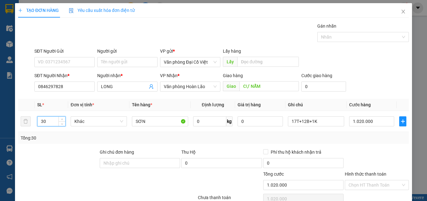
click at [64, 136] on div "Tổng: 30" at bounding box center [93, 137] width 145 height 7
click at [403, 15] on span "Close" at bounding box center [404, 12] width 18 height 18
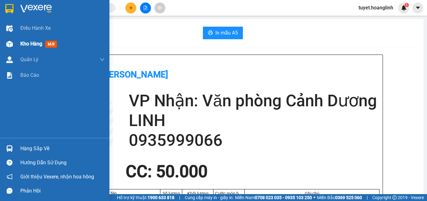
click at [15, 44] on div at bounding box center [9, 43] width 11 height 11
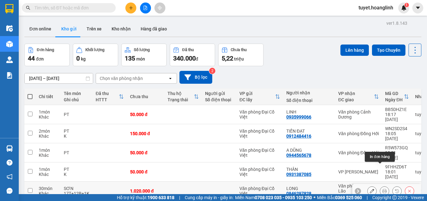
click at [383, 188] on icon at bounding box center [385, 190] width 4 height 4
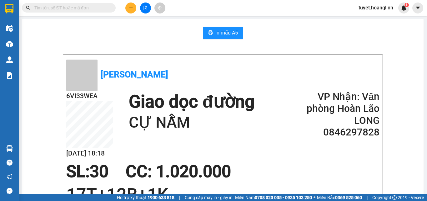
click at [129, 6] on icon "plus" at bounding box center [131, 8] width 4 height 4
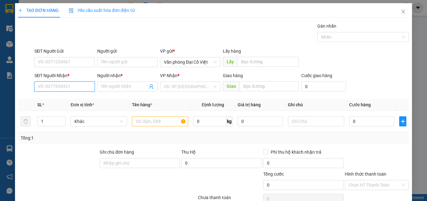
click at [80, 86] on input "SĐT Người Nhận *" at bounding box center [64, 86] width 60 height 10
click at [82, 99] on div "0941836234 - A ẤM" at bounding box center [64, 98] width 52 height 7
type input "0941836234"
type input "A ẤM"
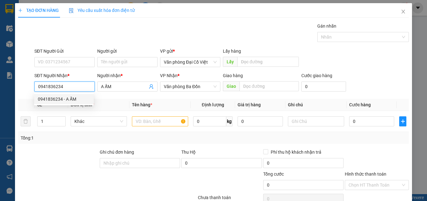
type input "50.000"
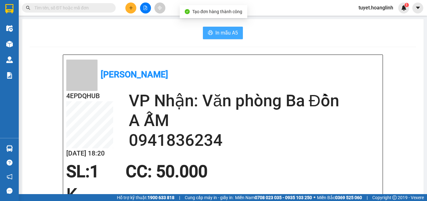
click at [221, 33] on span "In mẫu A5" at bounding box center [227, 33] width 23 height 8
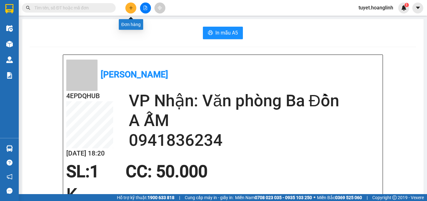
click at [133, 8] on icon "plus" at bounding box center [131, 8] width 4 height 4
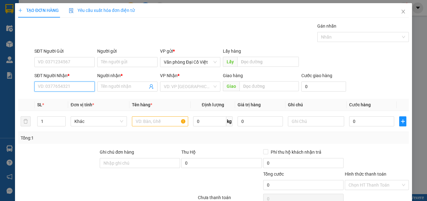
click at [68, 86] on input "SĐT Người Nhận *" at bounding box center [64, 86] width 60 height 10
type input "7355"
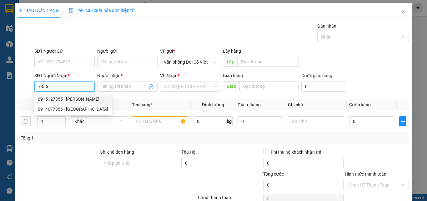
click at [68, 98] on div "0915127355 - [PERSON_NAME]" at bounding box center [73, 98] width 70 height 7
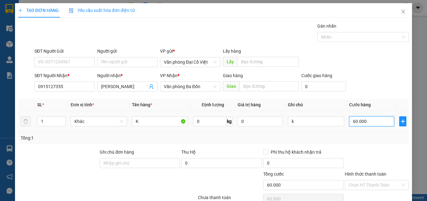
click at [373, 123] on input "60.000" at bounding box center [372, 121] width 45 height 10
click at [364, 135] on div "Tổng: 1" at bounding box center [214, 137] width 386 height 7
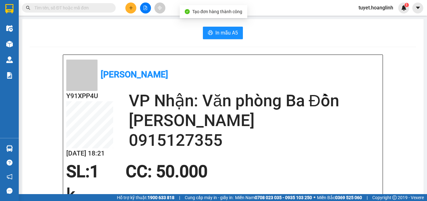
click at [221, 34] on span "In mẫu A5" at bounding box center [227, 33] width 23 height 8
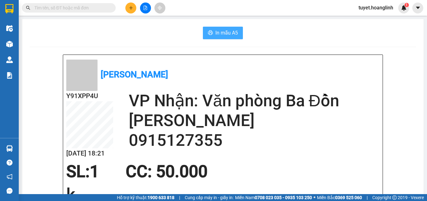
click at [219, 31] on span "In mẫu A5" at bounding box center [227, 33] width 23 height 8
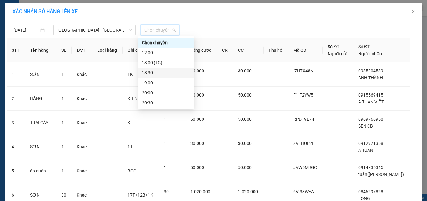
click at [167, 70] on div "18:30" at bounding box center [166, 72] width 49 height 7
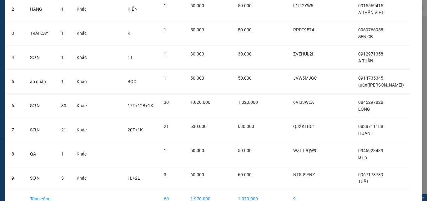
scroll to position [128, 0]
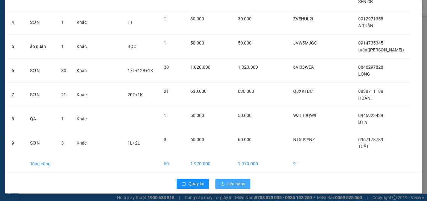
click at [236, 181] on span "Lên hàng" at bounding box center [236, 183] width 18 height 7
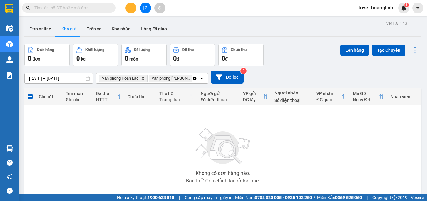
click at [193, 78] on icon "Clear all" at bounding box center [194, 78] width 5 height 5
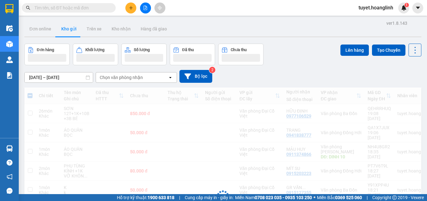
click at [157, 75] on div "Chọn văn phòng nhận" at bounding box center [132, 77] width 72 height 10
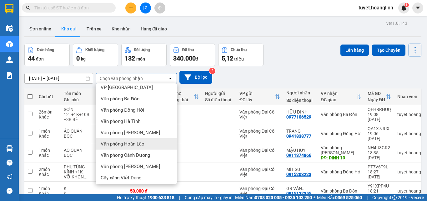
scroll to position [28, 0]
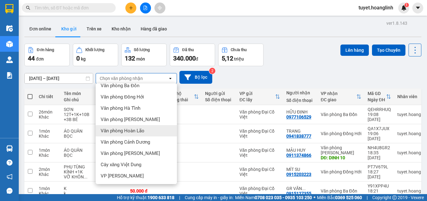
click at [155, 129] on div "Văn phòng Hoàn Lão" at bounding box center [136, 130] width 81 height 11
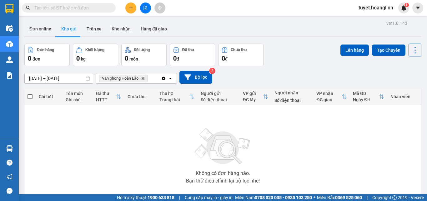
click at [154, 77] on div "Văn phòng Hoàn Lão Delete" at bounding box center [128, 78] width 65 height 10
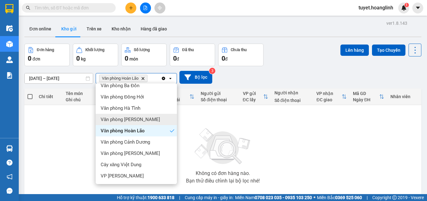
click at [140, 119] on div "Văn phòng [PERSON_NAME]" at bounding box center [136, 119] width 81 height 11
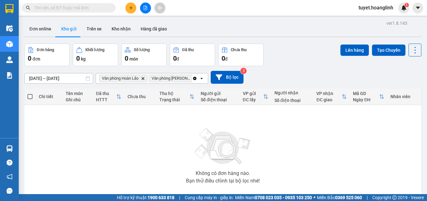
click at [145, 7] on icon "file-add" at bounding box center [145, 8] width 4 height 4
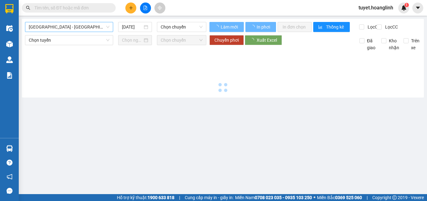
click at [84, 28] on span "Quảng Bình - Hà Nội" at bounding box center [69, 26] width 81 height 9
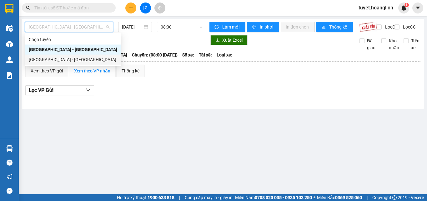
click at [62, 60] on div "Hà Nội - Quảng Bình" at bounding box center [73, 59] width 89 height 7
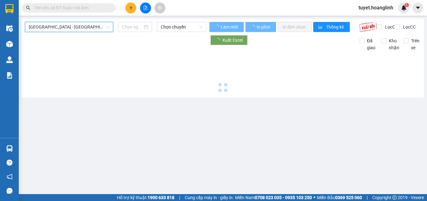
type input "12/09/2025"
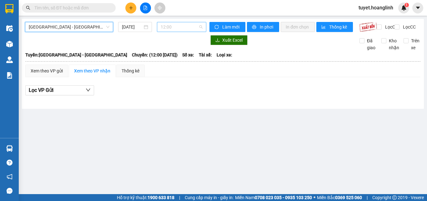
click at [187, 24] on span "12:00" at bounding box center [182, 26] width 42 height 9
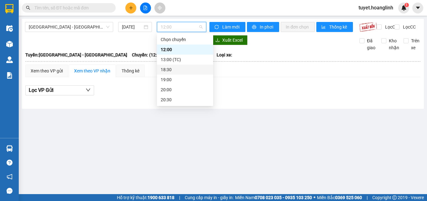
click at [175, 69] on div "18:30" at bounding box center [185, 69] width 49 height 7
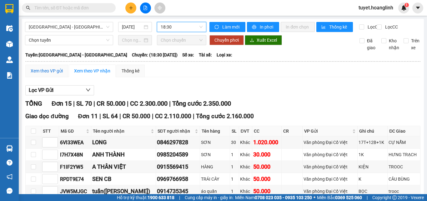
click at [41, 74] on div "Xem theo VP gửi" at bounding box center [47, 70] width 32 height 7
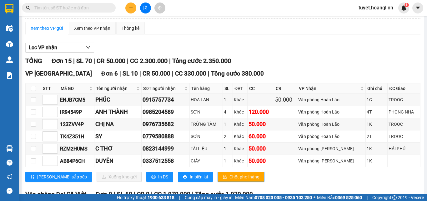
scroll to position [31, 0]
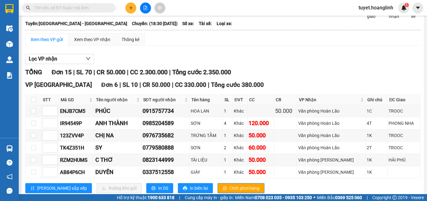
click at [213, 88] on span "Tổng cước 380.000" at bounding box center [237, 84] width 53 height 7
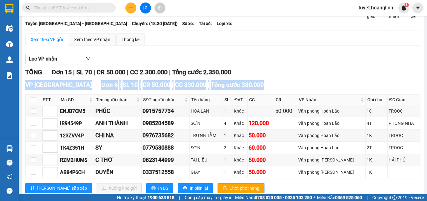
click at [213, 88] on span "Tổng cước 380.000" at bounding box center [237, 84] width 53 height 7
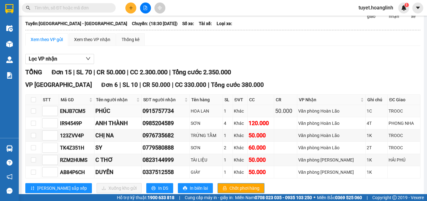
click at [223, 113] on td "HOA LAN" at bounding box center [206, 111] width 33 height 12
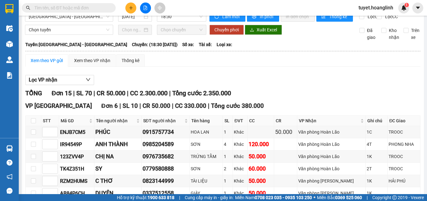
scroll to position [0, 0]
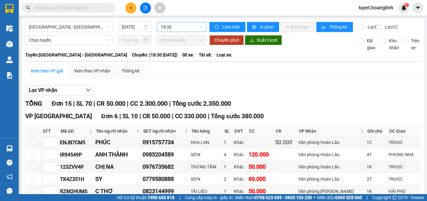
click at [187, 25] on span "18:30" at bounding box center [182, 26] width 42 height 9
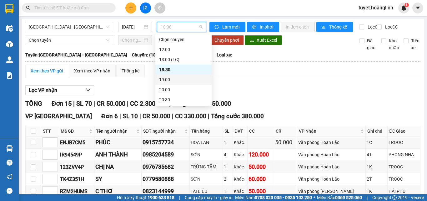
click at [182, 76] on div "19:00" at bounding box center [183, 79] width 49 height 7
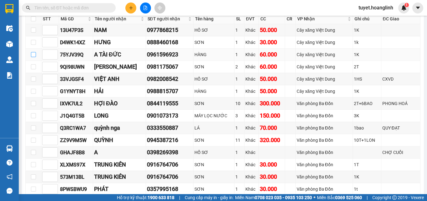
scroll to position [110, 0]
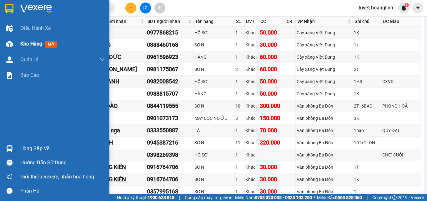
click at [14, 46] on div at bounding box center [9, 43] width 11 height 11
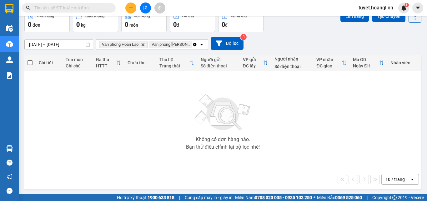
scroll to position [35, 0]
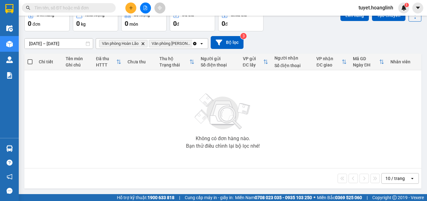
click at [195, 43] on icon "Clear all" at bounding box center [194, 43] width 5 height 5
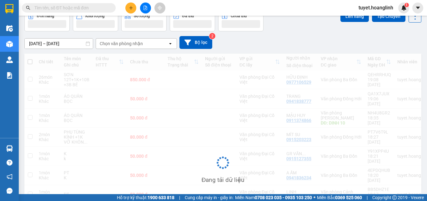
click at [148, 48] on div "Chọn văn phòng nhận open" at bounding box center [136, 43] width 81 height 11
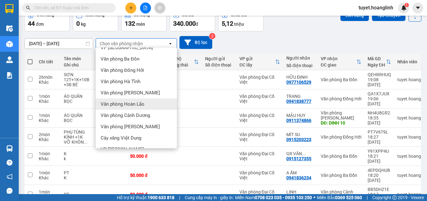
scroll to position [28, 0]
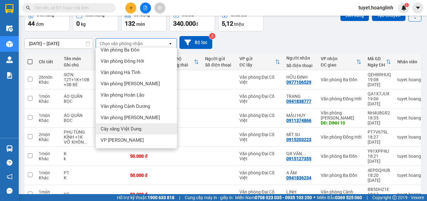
click at [144, 126] on div "Cây xăng Việt Dung" at bounding box center [136, 128] width 81 height 11
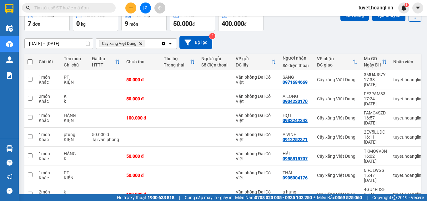
click at [154, 40] on div "Cây xăng Việt Dung Delete" at bounding box center [128, 43] width 65 height 10
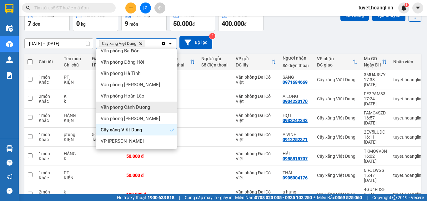
click at [136, 103] on div "Văn phòng Cảnh Dương" at bounding box center [136, 106] width 81 height 11
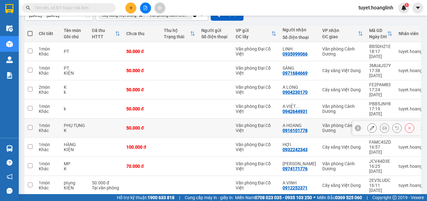
scroll to position [49, 0]
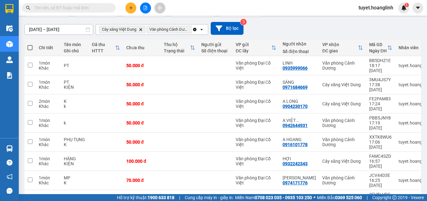
click at [195, 27] on icon "Clear all" at bounding box center [194, 29] width 5 height 5
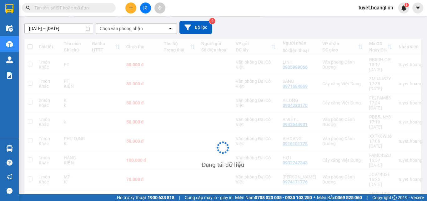
click at [140, 26] on div "Chọn văn phòng nhận" at bounding box center [121, 28] width 43 height 6
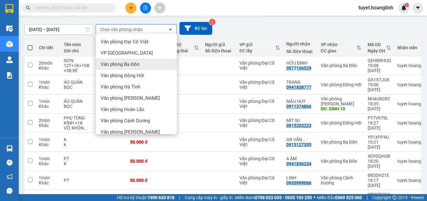
click at [137, 66] on span "Văn phòng Ba Đồn" at bounding box center [120, 64] width 39 height 6
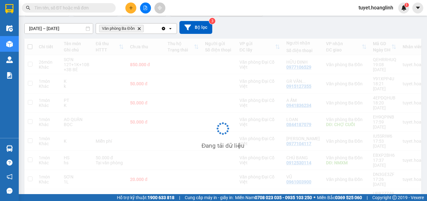
click at [151, 30] on div "Văn phòng Ba Đồn Delete" at bounding box center [128, 28] width 65 height 10
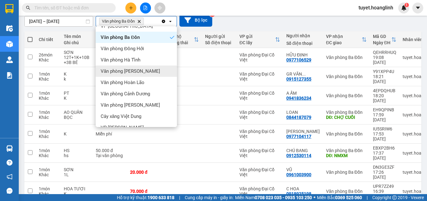
scroll to position [28, 0]
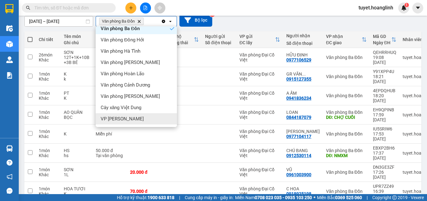
click at [138, 115] on div "VP [PERSON_NAME]" at bounding box center [136, 118] width 81 height 11
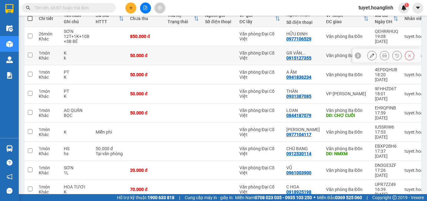
scroll to position [90, 0]
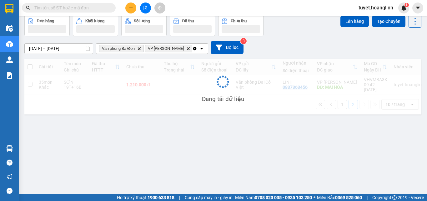
scroll to position [29, 0]
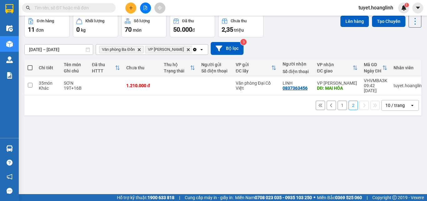
click at [341, 100] on button "1" at bounding box center [342, 104] width 9 height 9
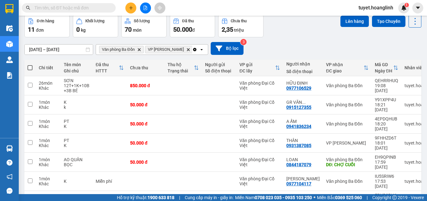
click at [32, 67] on span at bounding box center [30, 67] width 5 height 5
click at [30, 64] on input "checkbox" at bounding box center [30, 64] width 0 height 0
checkbox input "true"
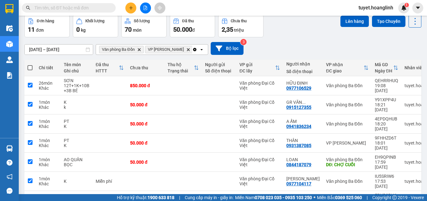
checkbox input "true"
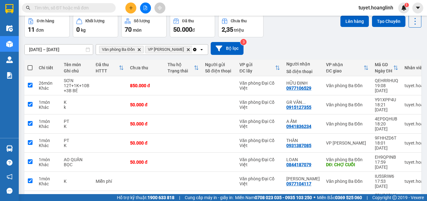
checkbox input "true"
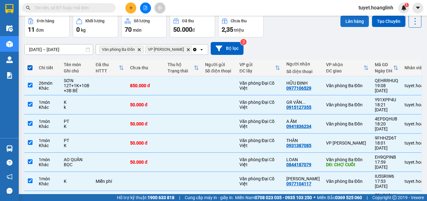
click at [350, 27] on button "Lên hàng" at bounding box center [355, 21] width 28 height 11
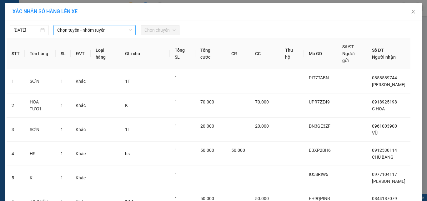
click at [89, 28] on span "Chọn tuyến - nhóm tuyến" at bounding box center [94, 29] width 75 height 9
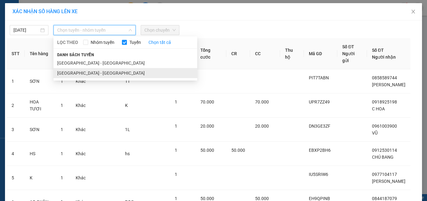
click at [86, 74] on li "Hà Nội - Quảng Bình" at bounding box center [126, 73] width 144 height 10
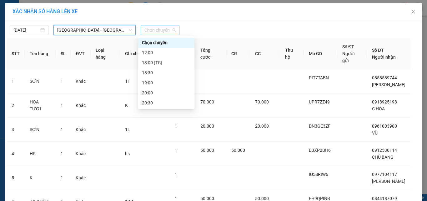
click at [166, 33] on span "Chọn chuyến" at bounding box center [160, 29] width 31 height 9
click at [156, 84] on div "19:00" at bounding box center [166, 82] width 49 height 7
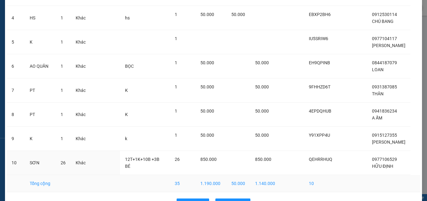
scroll to position [152, 0]
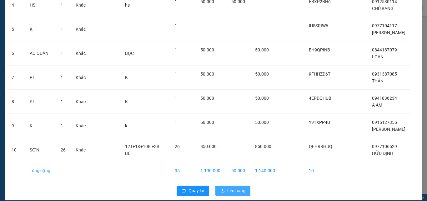
click at [239, 185] on button "Lên hàng" at bounding box center [233, 190] width 35 height 10
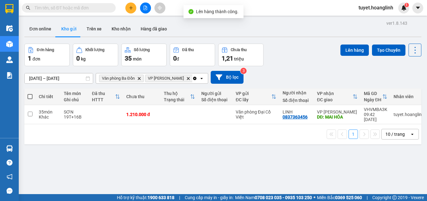
click at [30, 97] on span at bounding box center [30, 96] width 5 height 5
click at [30, 93] on input "checkbox" at bounding box center [30, 93] width 0 height 0
checkbox input "true"
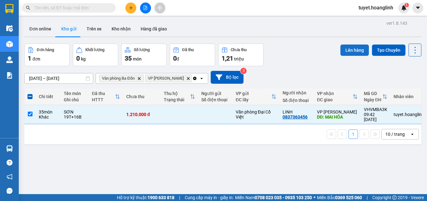
click at [344, 44] on button "Lên hàng" at bounding box center [355, 49] width 28 height 11
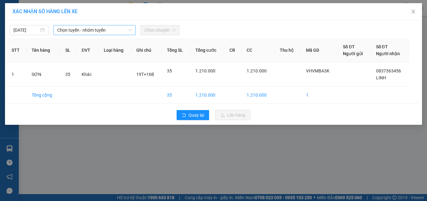
click at [96, 31] on span "Chọn tuyến - nhóm tuyến" at bounding box center [94, 29] width 75 height 9
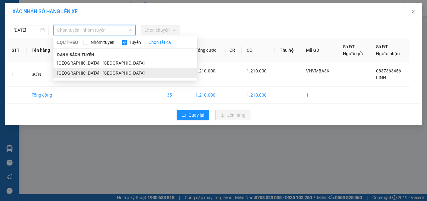
click at [84, 71] on li "Hà Nội - Quảng Bình" at bounding box center [126, 73] width 144 height 10
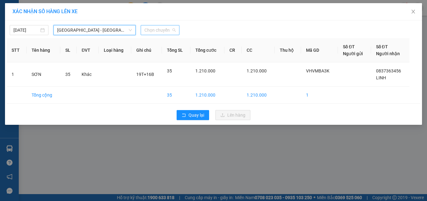
click at [157, 27] on span "Chọn chuyến" at bounding box center [160, 29] width 31 height 9
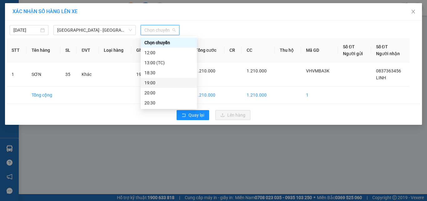
click at [163, 79] on div "19:00" at bounding box center [169, 82] width 49 height 7
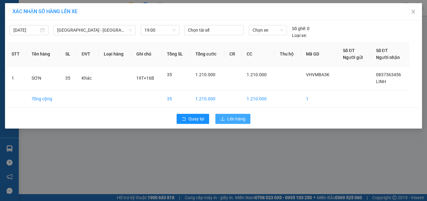
click at [238, 116] on span "Lên hàng" at bounding box center [236, 118] width 18 height 7
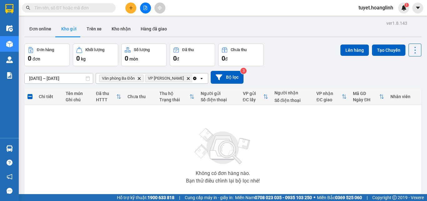
click at [186, 80] on icon "Delete" at bounding box center [188, 78] width 4 height 4
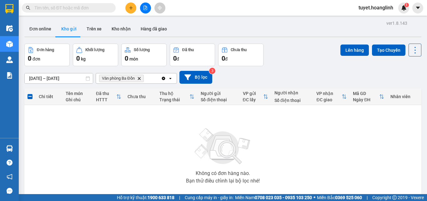
click at [139, 75] on span "Văn phòng Ba Đồn Delete" at bounding box center [121, 78] width 45 height 8
click at [140, 76] on icon "Delete" at bounding box center [139, 78] width 4 height 4
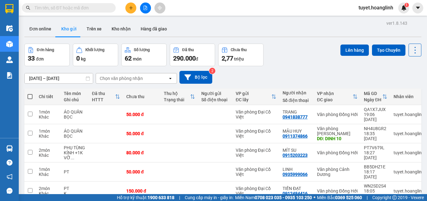
click at [133, 80] on div "Chọn văn phòng nhận" at bounding box center [121, 78] width 43 height 6
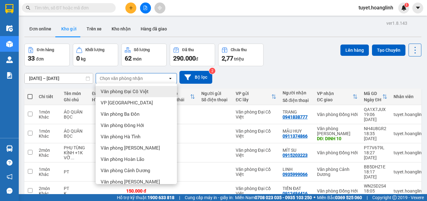
click at [281, 59] on div "Đơn hàng 33 đơn Khối lượng 0 kg Số lượng 62 món Đã thu 290.000 đ Chưa thu 2,77 …" at bounding box center [222, 54] width 397 height 23
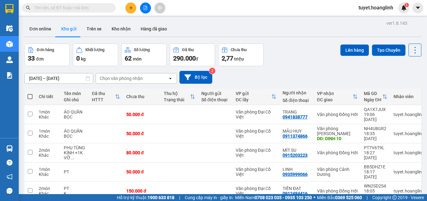
scroll to position [31, 0]
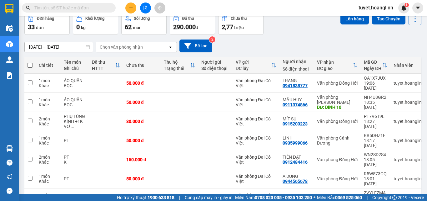
click at [157, 47] on div "Chọn văn phòng nhận" at bounding box center [132, 47] width 72 height 10
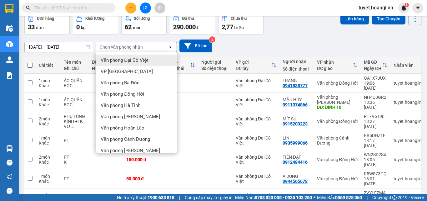
click at [314, 33] on div "Đơn hàng 33 đơn Khối lượng 0 kg Số lượng 62 món Đã thu 290.000 đ Chưa thu 2,77 …" at bounding box center [222, 23] width 397 height 23
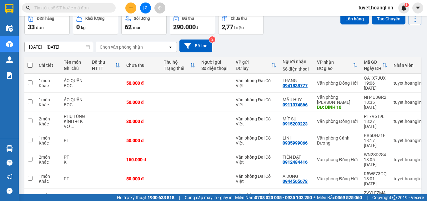
click at [135, 47] on div "Chọn văn phòng nhận" at bounding box center [121, 47] width 43 height 6
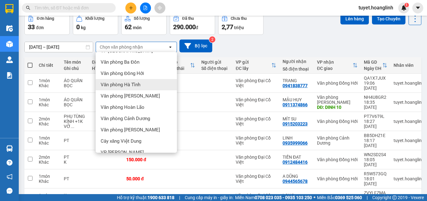
scroll to position [28, 0]
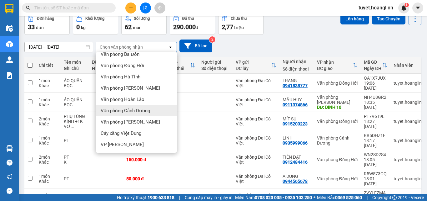
click at [146, 110] on span "Văn phòng Cảnh Dương" at bounding box center [125, 110] width 49 height 6
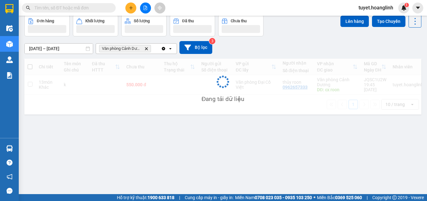
scroll to position [29, 0]
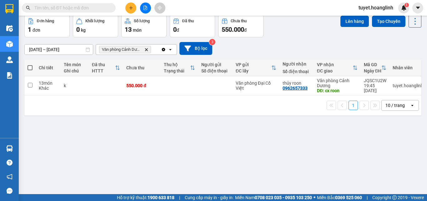
click at [29, 67] on span at bounding box center [30, 67] width 5 height 5
click at [30, 64] on input "checkbox" at bounding box center [30, 64] width 0 height 0
checkbox input "true"
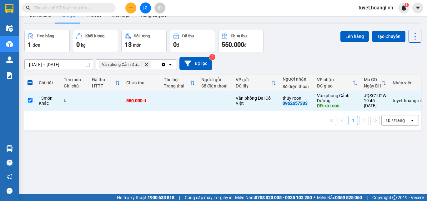
scroll to position [0, 0]
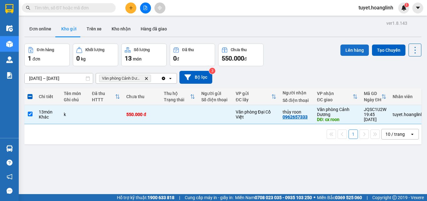
click at [350, 54] on button "Lên hàng" at bounding box center [355, 49] width 28 height 11
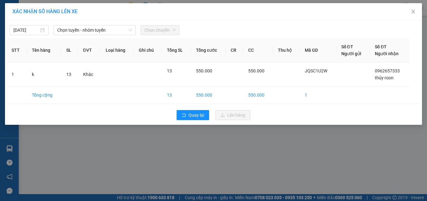
click at [95, 37] on div "12/09/2025 Chọn tuyến - nhóm tuyến Chọn chuyến STT Tên hàng SL ĐVT Loại hàng Gh…" at bounding box center [213, 72] width 417 height 104
click at [101, 28] on span "Chọn tuyến - nhóm tuyến" at bounding box center [94, 29] width 75 height 9
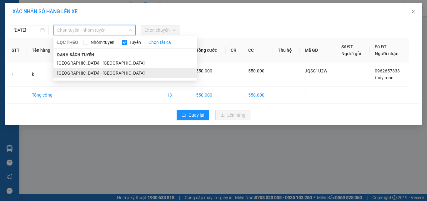
click at [97, 74] on li "Hà Nội - Quảng Bình" at bounding box center [126, 73] width 144 height 10
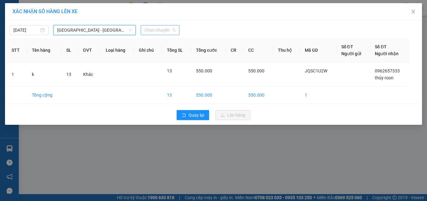
click at [170, 31] on span "Chọn chuyến" at bounding box center [160, 29] width 31 height 9
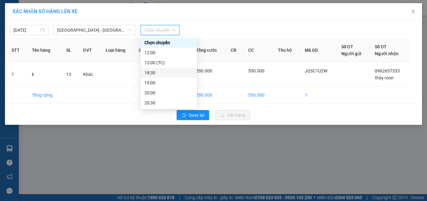
click at [170, 71] on div "18:30" at bounding box center [169, 72] width 49 height 7
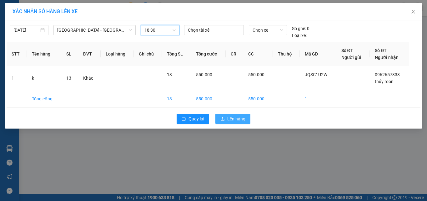
click at [227, 115] on button "Lên hàng" at bounding box center [233, 119] width 35 height 10
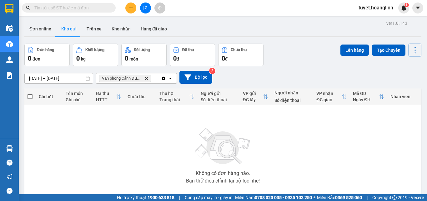
click at [147, 77] on icon "Delete" at bounding box center [147, 78] width 4 height 4
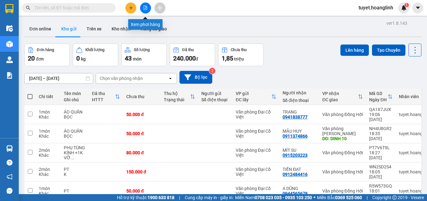
click at [148, 3] on div at bounding box center [145, 8] width 47 height 11
click at [146, 10] on button at bounding box center [145, 8] width 11 height 11
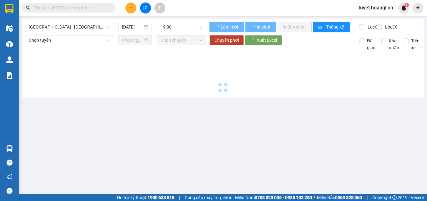
click at [67, 26] on span "Quảng Bình - Hà Nội" at bounding box center [69, 26] width 81 height 9
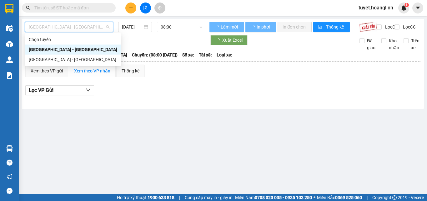
click at [56, 61] on div "Hà Nội - Quảng Bình" at bounding box center [73, 59] width 89 height 7
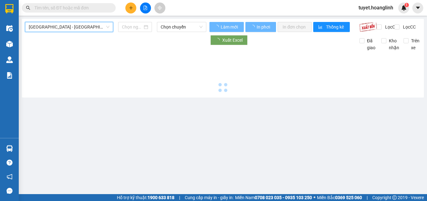
type input "12/09/2025"
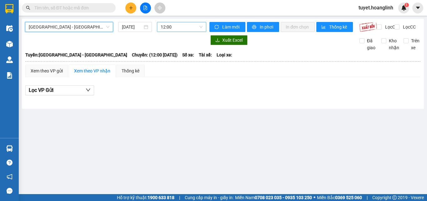
click at [191, 26] on span "12:00" at bounding box center [182, 26] width 42 height 9
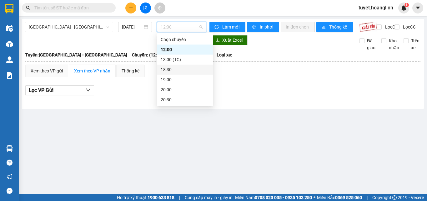
click at [184, 74] on div "18:30" at bounding box center [185, 69] width 56 height 10
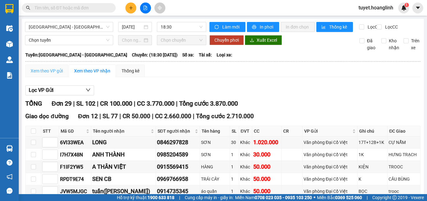
click at [47, 72] on div "Xem theo VP gửi" at bounding box center [46, 70] width 43 height 13
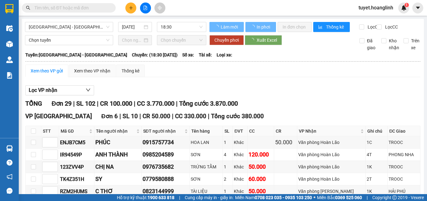
click at [59, 77] on div "Xem theo VP gửi" at bounding box center [46, 70] width 43 height 13
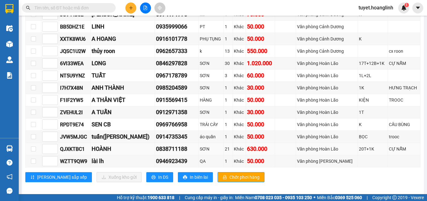
scroll to position [381, 0]
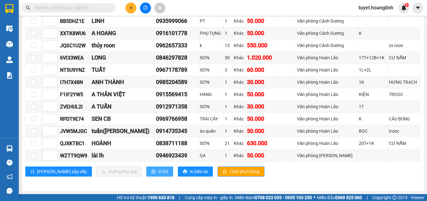
click at [158, 174] on span "In DS" at bounding box center [163, 171] width 10 height 7
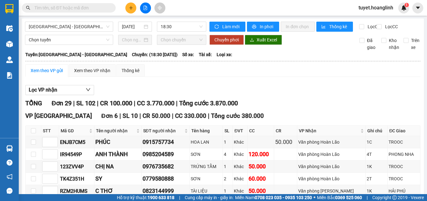
scroll to position [0, 0]
click at [194, 24] on span "18:30" at bounding box center [182, 26] width 42 height 9
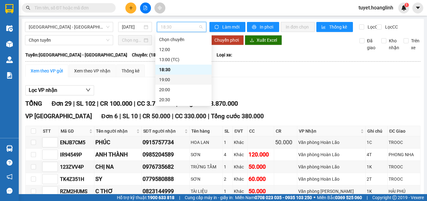
click at [183, 77] on div "19:00" at bounding box center [183, 79] width 49 height 7
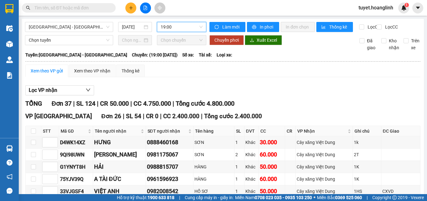
click at [58, 74] on div "Xem theo VP gửi" at bounding box center [47, 70] width 32 height 7
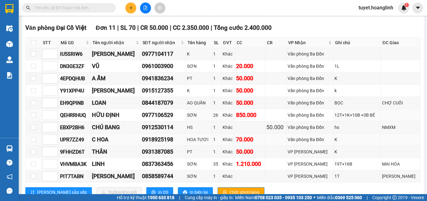
scroll to position [469, 0]
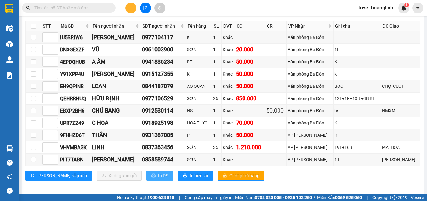
click at [158, 179] on span "In DS" at bounding box center [163, 175] width 10 height 7
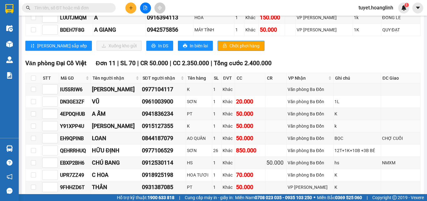
scroll to position [407, 0]
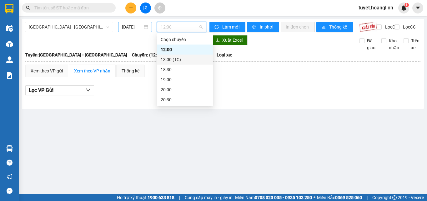
click at [133, 27] on input "12/09/2025" at bounding box center [132, 26] width 21 height 7
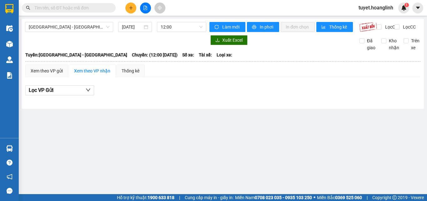
click at [235, 88] on div "Lọc VP Gửi" at bounding box center [223, 92] width 396 height 20
click at [180, 30] on span "12:00" at bounding box center [182, 26] width 42 height 9
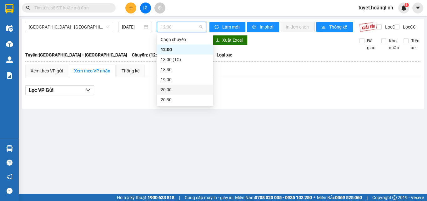
click at [246, 102] on div "Lọc VP Gửi" at bounding box center [223, 92] width 396 height 20
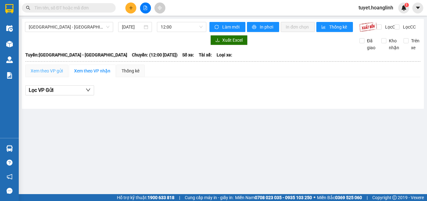
drag, startPoint x: 48, startPoint y: 83, endPoint x: 50, endPoint y: 81, distance: 3.3
click at [48, 83] on div "Xem theo VP gửi Xem theo VP nhận Thống kê Lọc VP Gửi" at bounding box center [223, 83] width 396 height 38
click at [51, 77] on div "Xem theo VP gửi" at bounding box center [46, 70] width 43 height 13
click at [176, 27] on span "12:00" at bounding box center [182, 26] width 42 height 9
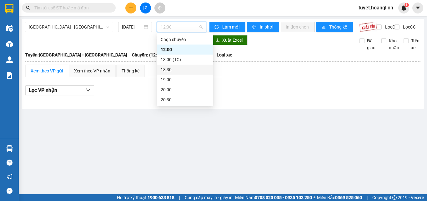
click at [170, 70] on div "18:30" at bounding box center [185, 69] width 49 height 7
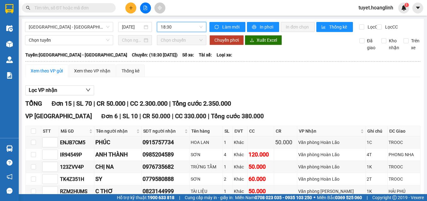
click at [50, 72] on div "Xem theo VP gửi" at bounding box center [46, 70] width 43 height 13
click at [190, 23] on span "18:30" at bounding box center [182, 26] width 42 height 9
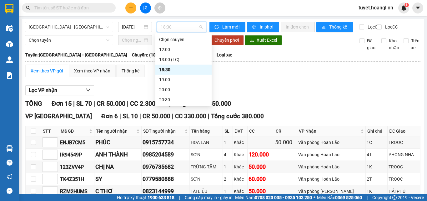
click at [184, 70] on div "18:30" at bounding box center [183, 69] width 49 height 7
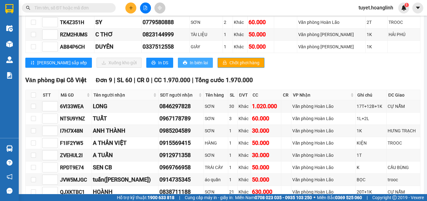
scroll to position [188, 0]
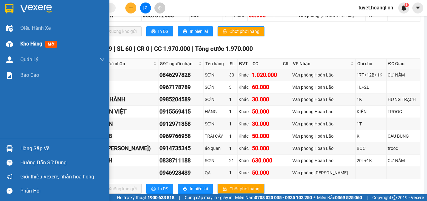
click at [8, 42] on img at bounding box center [9, 44] width 7 height 7
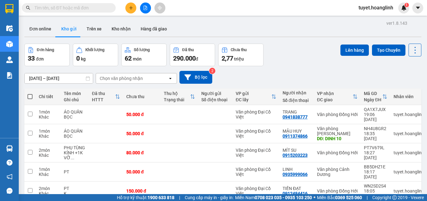
click at [161, 76] on div "Chọn văn phòng nhận" at bounding box center [132, 78] width 72 height 10
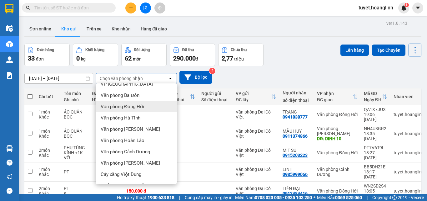
scroll to position [28, 0]
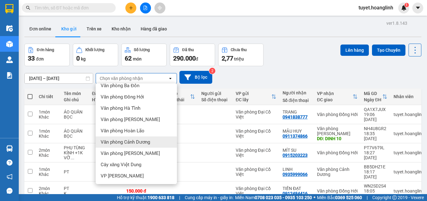
click at [151, 143] on div "Văn phòng Cảnh Dương" at bounding box center [136, 141] width 81 height 11
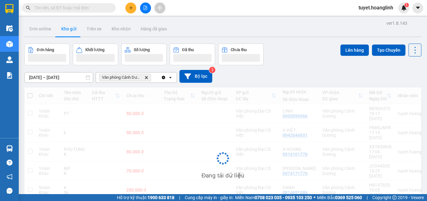
click at [155, 76] on div "Văn phòng Cảnh Dương Delete" at bounding box center [128, 77] width 65 height 10
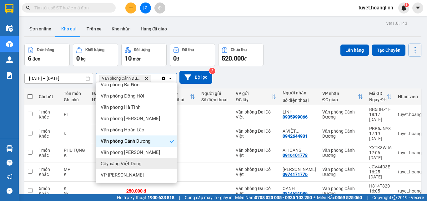
click at [144, 166] on div "Cây xăng Việt Dung" at bounding box center [136, 163] width 81 height 11
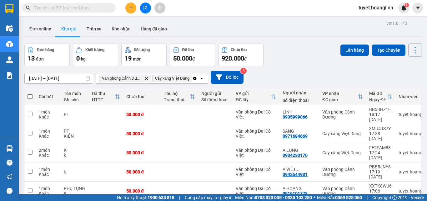
click at [32, 96] on span at bounding box center [30, 96] width 5 height 5
click at [30, 93] on input "checkbox" at bounding box center [30, 93] width 0 height 0
checkbox input "true"
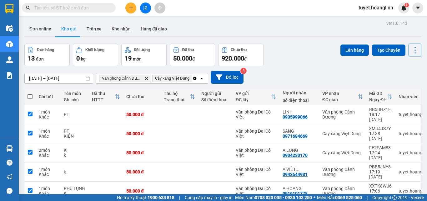
checkbox input "true"
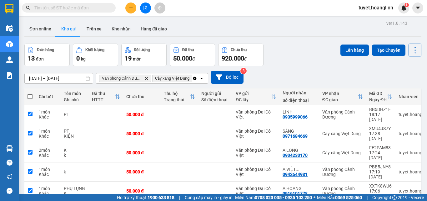
checkbox input "true"
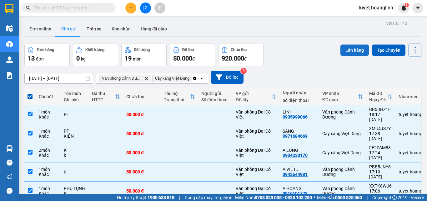
click at [349, 53] on button "Lên hàng" at bounding box center [355, 49] width 28 height 11
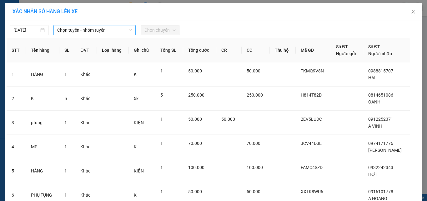
click at [121, 31] on span "Chọn tuyến - nhóm tuyến" at bounding box center [94, 29] width 75 height 9
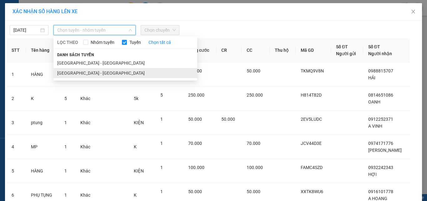
click at [94, 74] on li "Hà Nội - Quảng Bình" at bounding box center [126, 73] width 144 height 10
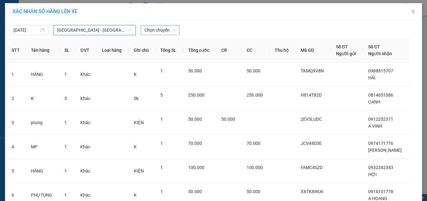
click at [155, 28] on span "Chọn chuyến" at bounding box center [160, 29] width 31 height 9
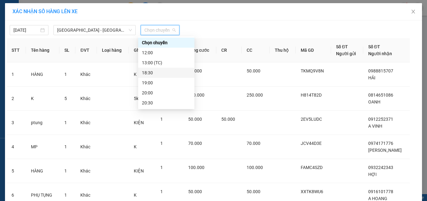
click at [161, 73] on div "18:30" at bounding box center [166, 72] width 49 height 7
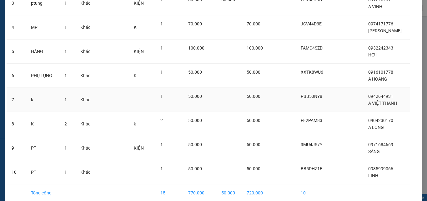
scroll to position [152, 0]
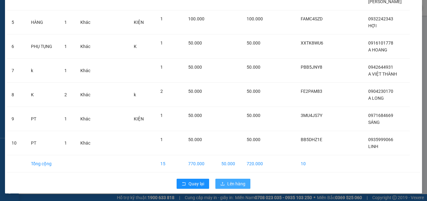
click at [235, 186] on span "Lên hàng" at bounding box center [236, 183] width 18 height 7
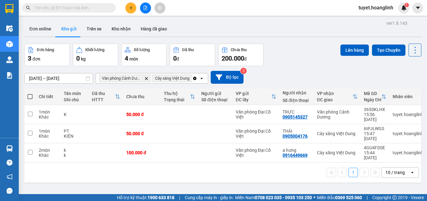
click at [30, 96] on span at bounding box center [30, 96] width 5 height 5
click at [30, 93] on input "checkbox" at bounding box center [30, 93] width 0 height 0
checkbox input "true"
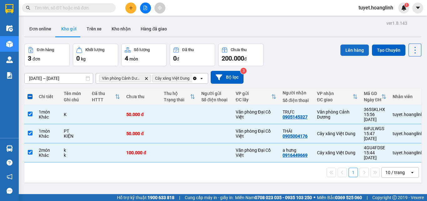
click at [347, 53] on button "Lên hàng" at bounding box center [355, 49] width 28 height 11
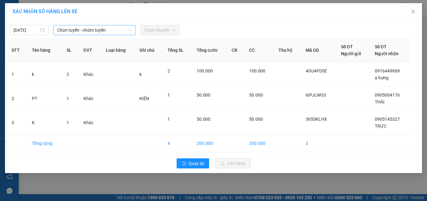
click at [108, 27] on span "Chọn tuyến - nhóm tuyến" at bounding box center [94, 29] width 75 height 9
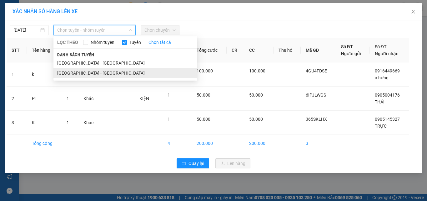
click at [80, 73] on li "Hà Nội - Quảng Bình" at bounding box center [126, 73] width 144 height 10
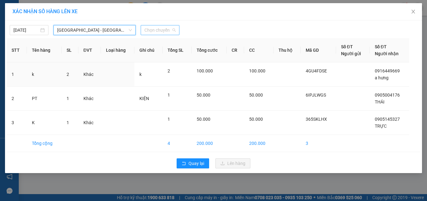
click at [168, 30] on span "Chọn chuyến" at bounding box center [160, 29] width 31 height 9
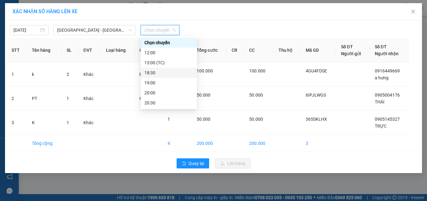
click at [175, 70] on div "18:30" at bounding box center [169, 72] width 49 height 7
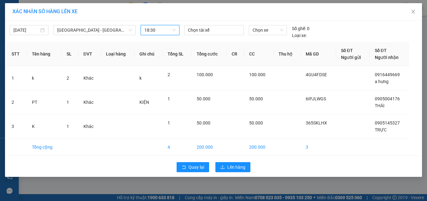
click at [233, 173] on div "Quay lại Lên hàng" at bounding box center [214, 167] width 414 height 16
click at [233, 168] on span "Lên hàng" at bounding box center [236, 166] width 18 height 7
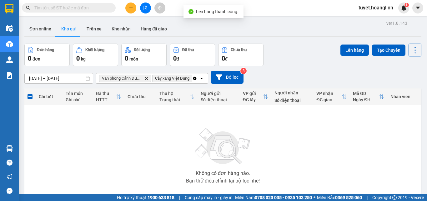
click at [194, 77] on icon "Clear all" at bounding box center [194, 77] width 3 height 3
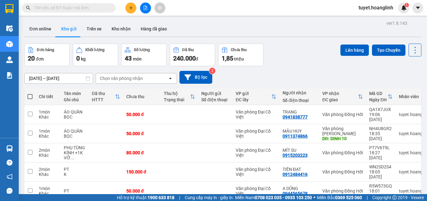
click at [149, 12] on button at bounding box center [145, 8] width 11 height 11
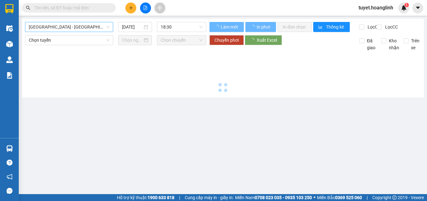
click at [79, 29] on span "Quảng Bình - Hà Nội" at bounding box center [69, 26] width 81 height 9
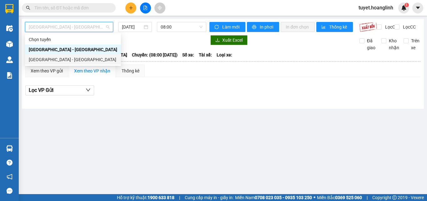
click at [77, 59] on div "Hà Nội - Quảng Bình" at bounding box center [73, 59] width 89 height 7
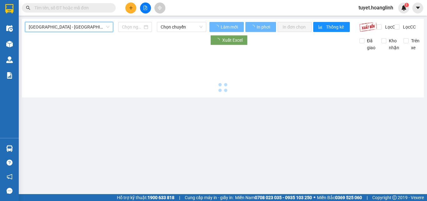
type input "12/09/2025"
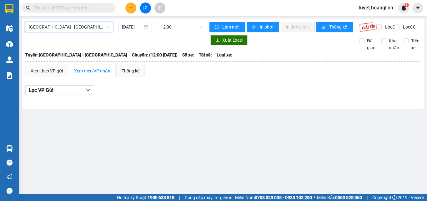
click at [184, 23] on span "12:00" at bounding box center [182, 26] width 42 height 9
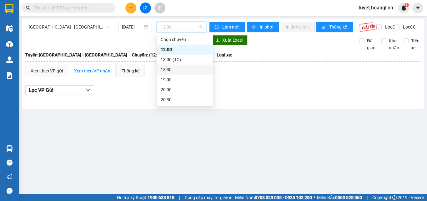
click at [178, 72] on div "18:30" at bounding box center [185, 69] width 49 height 7
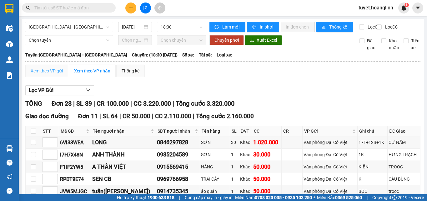
click at [50, 77] on div "Xem theo VP gửi" at bounding box center [46, 70] width 43 height 13
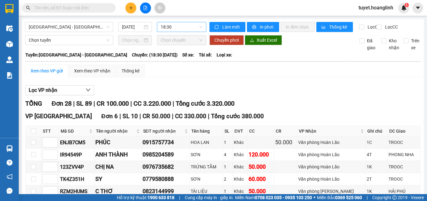
click at [179, 28] on span "18:30" at bounding box center [182, 26] width 42 height 9
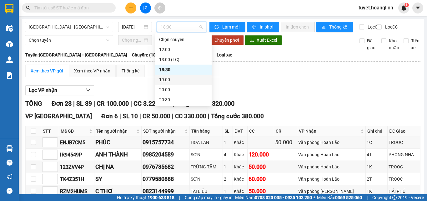
click at [175, 79] on div "19:00" at bounding box center [183, 79] width 49 height 7
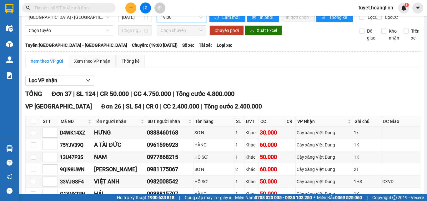
scroll to position [9, 0]
click at [187, 20] on span "19:00" at bounding box center [182, 17] width 42 height 9
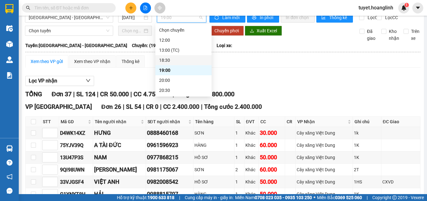
click at [181, 57] on div "18:30" at bounding box center [183, 60] width 49 height 7
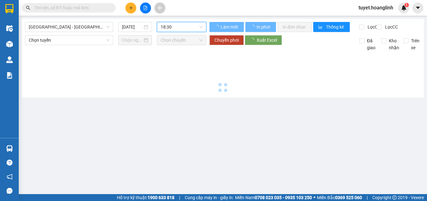
scroll to position [0, 0]
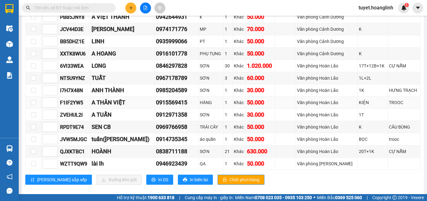
scroll to position [369, 0]
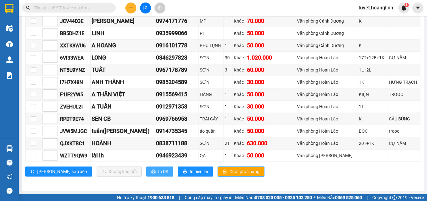
click at [158, 174] on span "In DS" at bounding box center [163, 171] width 10 height 7
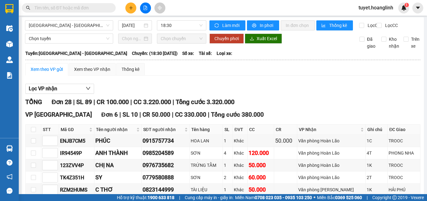
scroll to position [0, 0]
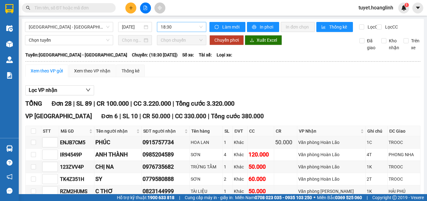
click at [161, 24] on span "18:30" at bounding box center [182, 26] width 42 height 9
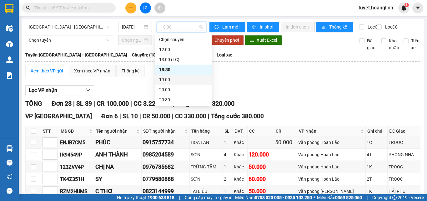
click at [168, 80] on div "19:00" at bounding box center [183, 79] width 49 height 7
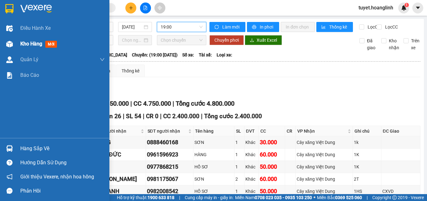
click at [40, 45] on span "Kho hàng" at bounding box center [31, 44] width 22 height 6
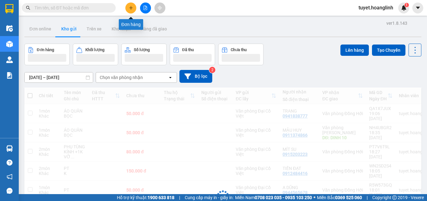
click at [133, 9] on icon "plus" at bounding box center [131, 8] width 4 height 4
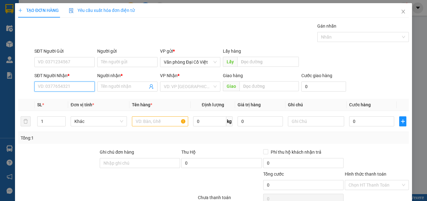
click at [78, 89] on input "SĐT Người Nhận *" at bounding box center [64, 86] width 60 height 10
click at [77, 89] on input "SĐT Người Nhận *" at bounding box center [64, 86] width 60 height 10
type input "0962657333"
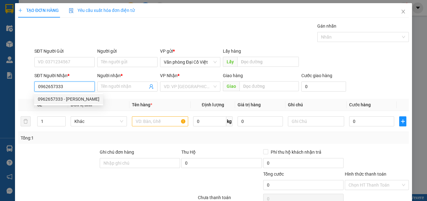
click at [81, 101] on div "0962657333 - thủy roon" at bounding box center [69, 98] width 62 height 7
type input "thủy roon"
type input "cx roon"
type input "50.000"
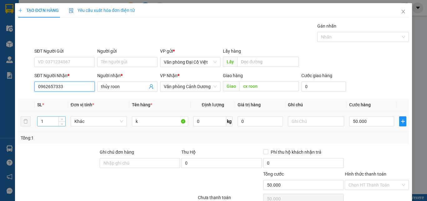
type input "0962657333"
click at [52, 121] on input "1" at bounding box center [52, 120] width 28 height 9
type input "13"
click at [350, 120] on input "50.000" at bounding box center [372, 121] width 45 height 10
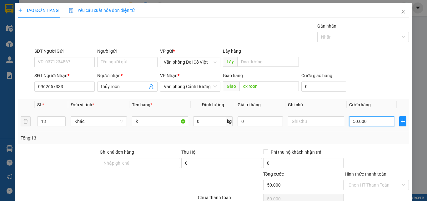
type input "5"
type input "55"
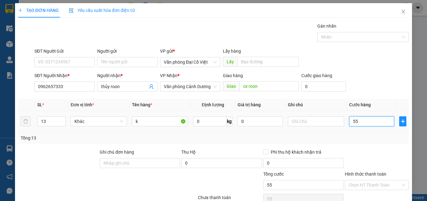
type input "550"
type input "550.000"
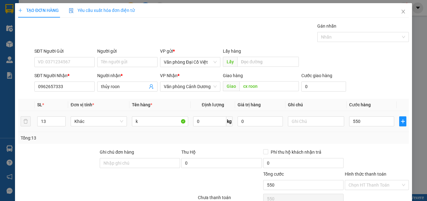
type input "550.000"
click at [356, 130] on td "550.000" at bounding box center [372, 121] width 50 height 21
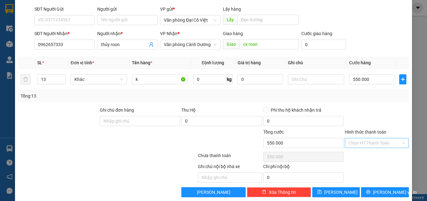
scroll to position [50, 0]
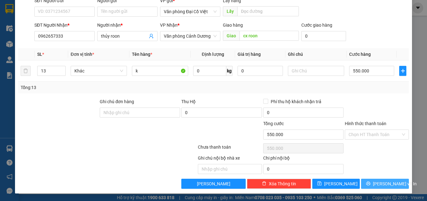
click at [375, 185] on button "[PERSON_NAME] và In" at bounding box center [385, 183] width 48 height 10
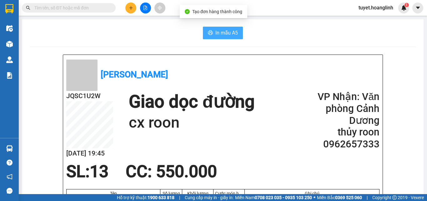
click at [221, 33] on span "In mẫu A5" at bounding box center [227, 33] width 23 height 8
click at [146, 9] on icon "file-add" at bounding box center [145, 8] width 4 height 4
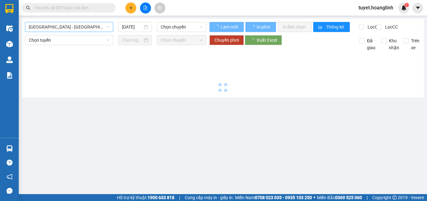
click at [73, 30] on span "Quảng Bình - Hà Nội" at bounding box center [69, 26] width 81 height 9
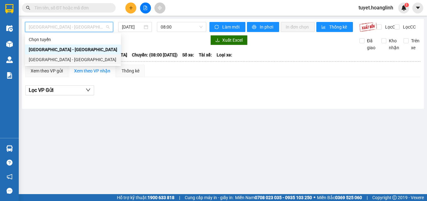
click at [53, 61] on div "Hà Nội - Quảng Bình" at bounding box center [73, 59] width 89 height 7
type input "12/09/2025"
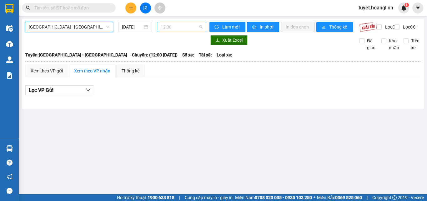
click at [179, 26] on span "12:00" at bounding box center [182, 26] width 42 height 9
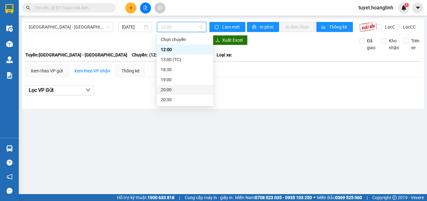
click at [180, 89] on div "20:00" at bounding box center [185, 89] width 49 height 7
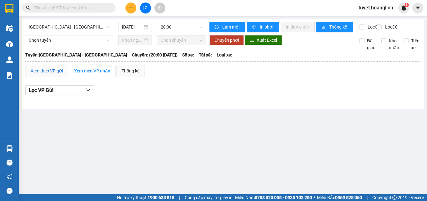
click at [43, 74] on div "Xem theo VP gửi" at bounding box center [47, 70] width 32 height 7
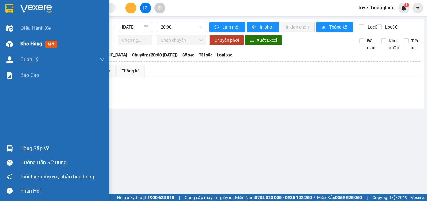
click at [13, 47] on div at bounding box center [9, 43] width 11 height 11
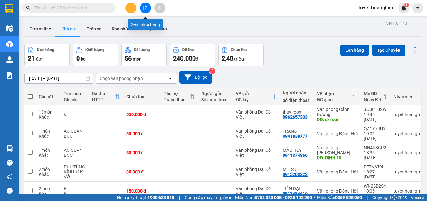
click at [147, 7] on icon "file-add" at bounding box center [145, 8] width 4 height 4
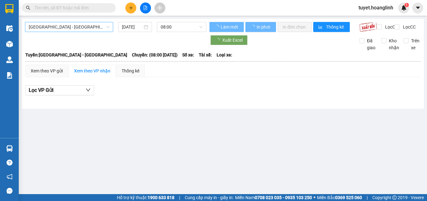
click at [91, 28] on span "Quảng Bình - Hà Nội" at bounding box center [69, 26] width 81 height 9
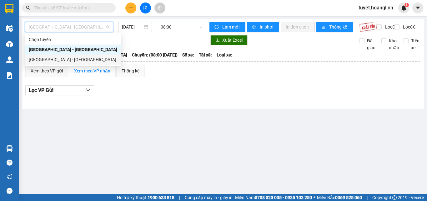
click at [69, 59] on div "Hà Nội - Quảng Bình" at bounding box center [73, 59] width 89 height 7
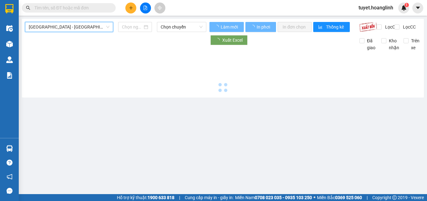
type input "12/09/2025"
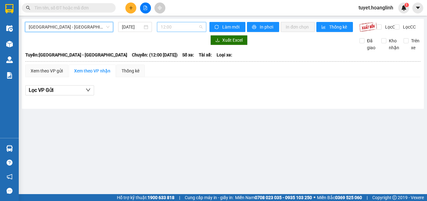
click at [181, 24] on span "12:00" at bounding box center [182, 26] width 42 height 9
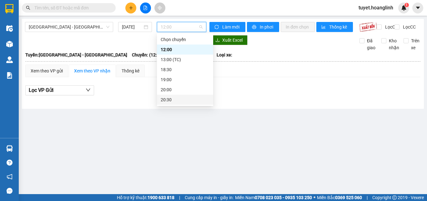
click at [169, 101] on div "20:30" at bounding box center [185, 99] width 49 height 7
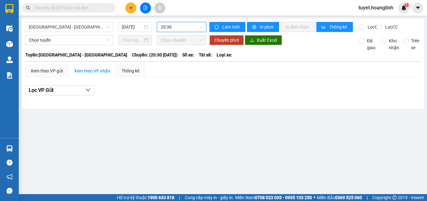
click at [173, 24] on span "20:30" at bounding box center [182, 26] width 42 height 9
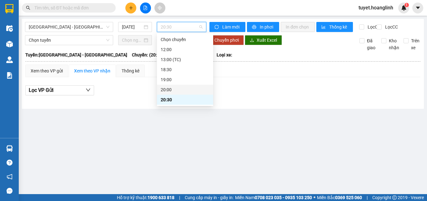
click at [169, 88] on div "20:00" at bounding box center [185, 89] width 49 height 7
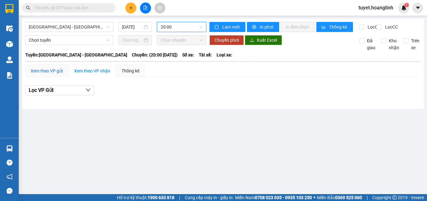
click at [45, 74] on div "Xem theo VP gửi" at bounding box center [47, 70] width 32 height 7
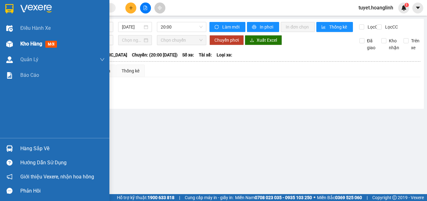
drag, startPoint x: 7, startPoint y: 41, endPoint x: 9, endPoint y: 44, distance: 4.3
click at [7, 41] on img at bounding box center [9, 44] width 7 height 7
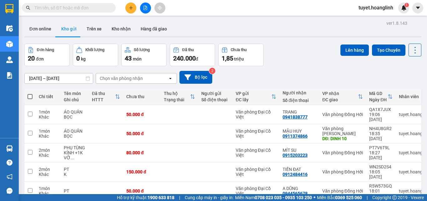
click at [147, 6] on icon "file-add" at bounding box center [145, 8] width 4 height 4
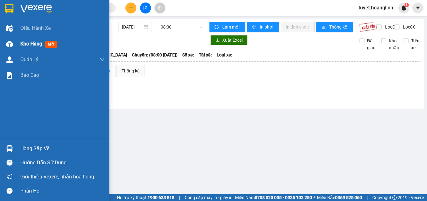
click at [15, 43] on div "Kho hàng mới" at bounding box center [55, 44] width 110 height 16
